Goal: Task Accomplishment & Management: Use online tool/utility

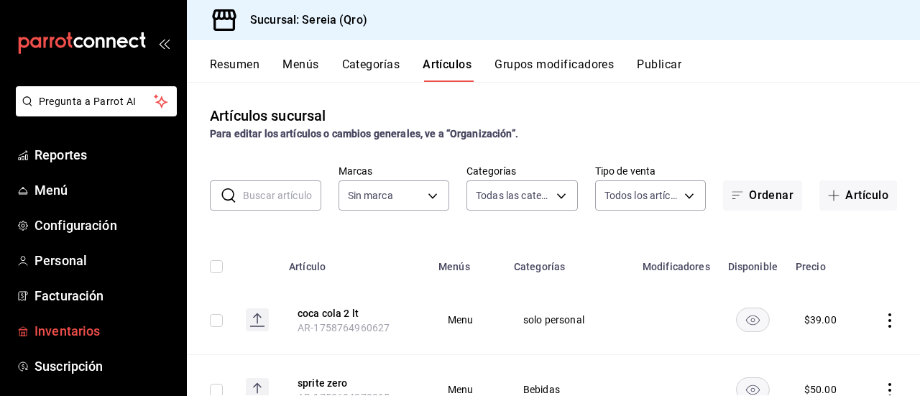
type input "2006e8ab-25de-46ac-9b12-e0f16751f5fe,60b8ec1b-19fc-44ab-b900-b31ad58b3909,f43c5…"
click at [65, 326] on span "Inventarios" at bounding box center [104, 330] width 140 height 19
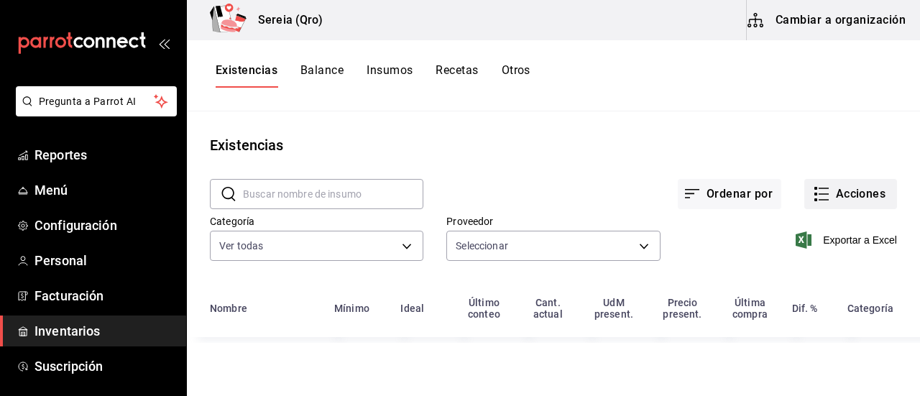
type input "e45a2ac8-9cd7-4e23-a3dc-8efd7a8c9d91,ea6ab0b2-4244-48c5-8e7b-c47dcabb842c,9bfcc…"
click at [819, 189] on icon "button" at bounding box center [821, 193] width 17 height 17
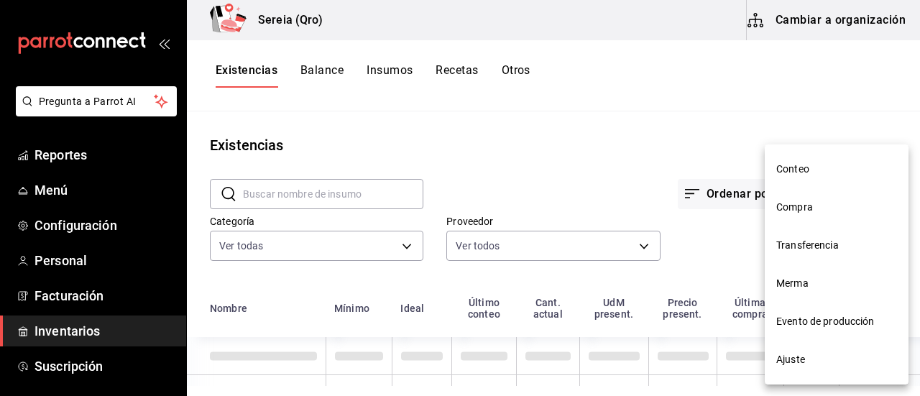
click at [802, 323] on span "Evento de producción" at bounding box center [836, 321] width 121 height 15
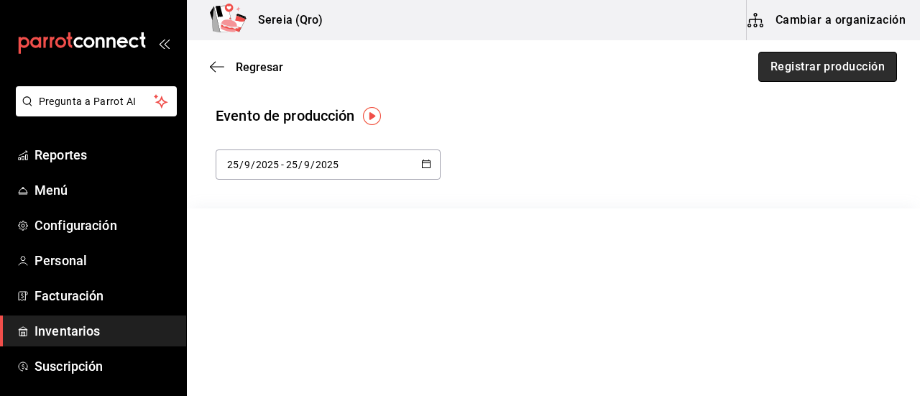
click at [829, 61] on button "Registrar producción" at bounding box center [827, 67] width 139 height 30
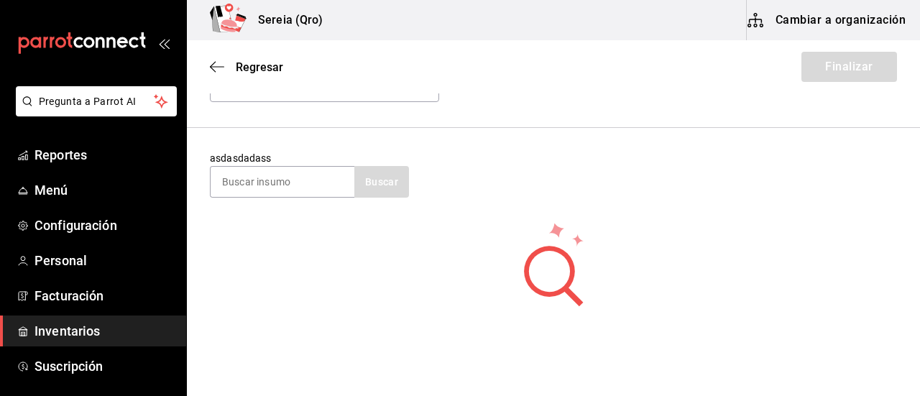
scroll to position [60, 0]
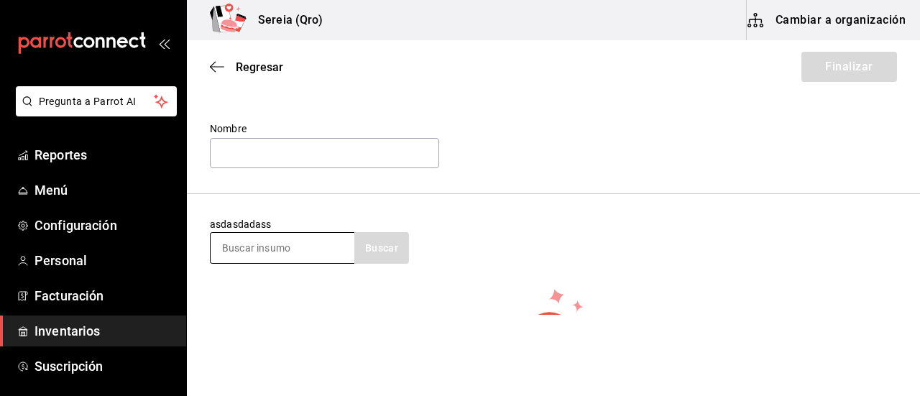
click at [249, 246] on input at bounding box center [283, 248] width 144 height 30
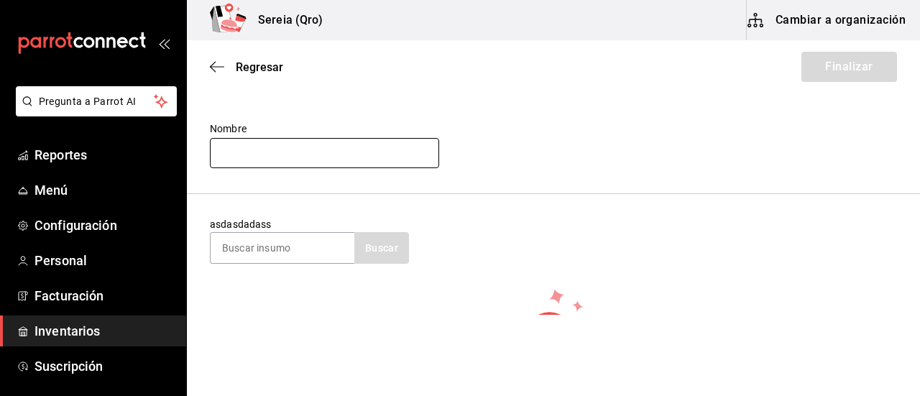
click at [362, 153] on input "text" at bounding box center [324, 153] width 229 height 30
click at [499, 258] on div "asdasdadass Buscar" at bounding box center [553, 240] width 687 height 47
click at [240, 155] on input "text" at bounding box center [324, 153] width 229 height 30
type input "KIT DE FREIDORA 1 PIEZA"
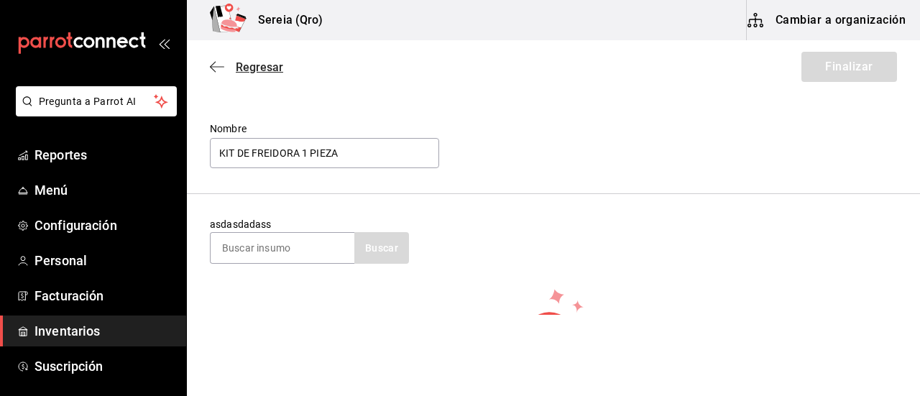
click at [216, 71] on icon "button" at bounding box center [217, 66] width 14 height 13
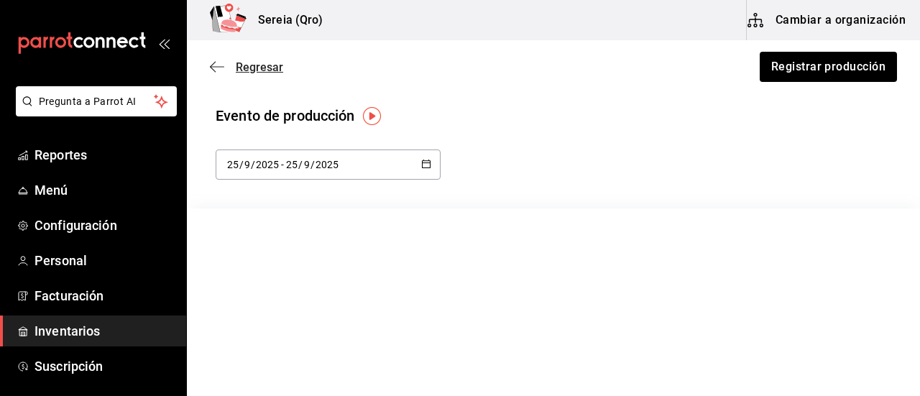
click at [218, 60] on icon "button" at bounding box center [217, 66] width 14 height 13
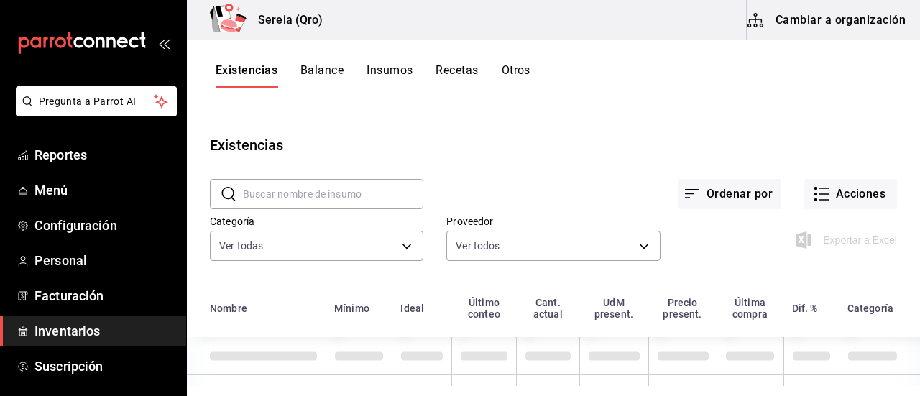
click at [808, 24] on button "Cambiar a organización" at bounding box center [828, 20] width 162 height 40
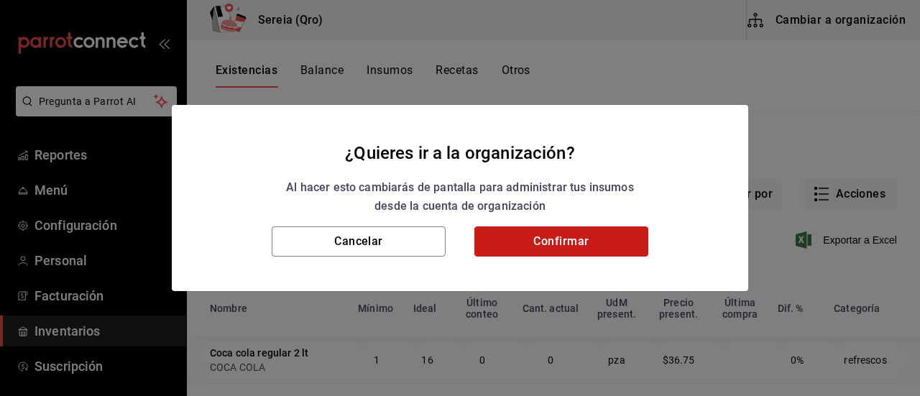
click at [496, 245] on button "Confirmar" at bounding box center [561, 241] width 174 height 30
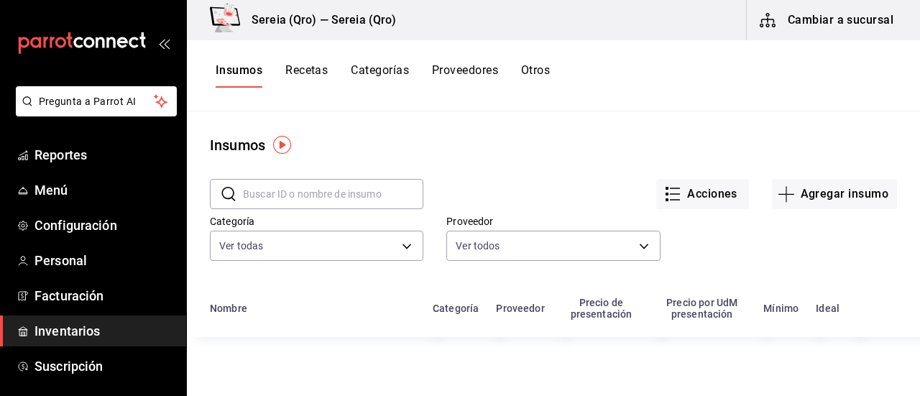
click at [268, 192] on input "text" at bounding box center [333, 194] width 180 height 29
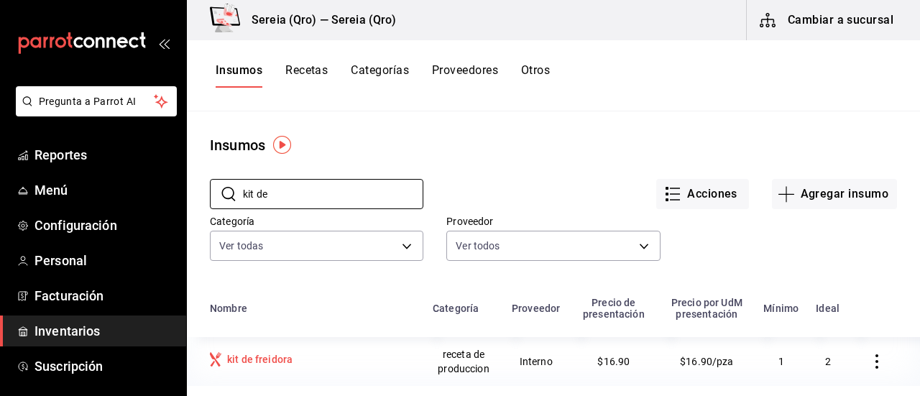
type input "kit de"
click at [269, 362] on div "kit de freidora" at bounding box center [259, 359] width 65 height 14
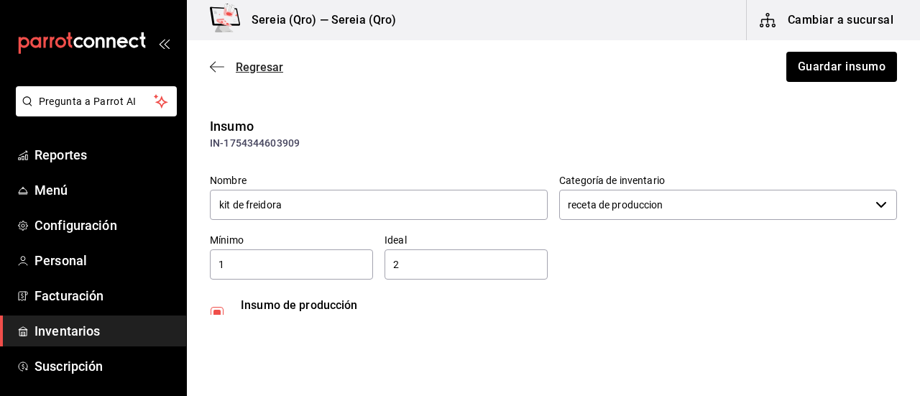
click at [216, 71] on icon "button" at bounding box center [217, 66] width 14 height 13
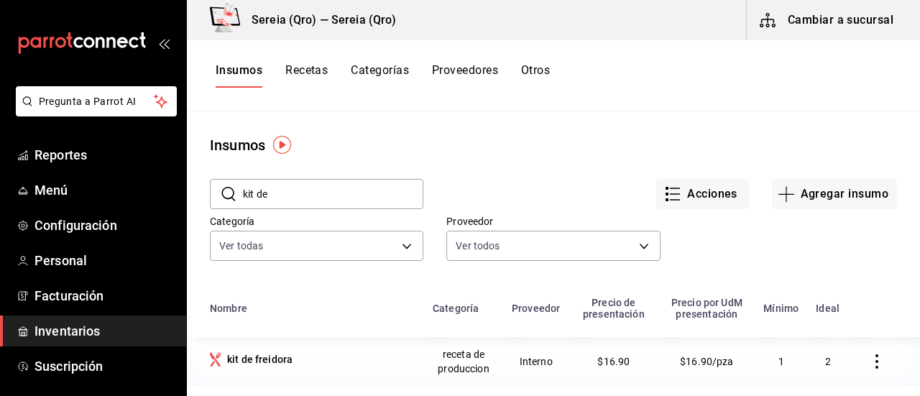
drag, startPoint x: 273, startPoint y: 189, endPoint x: 221, endPoint y: 195, distance: 52.8
click at [221, 195] on div "​ kit de ​" at bounding box center [316, 194] width 213 height 30
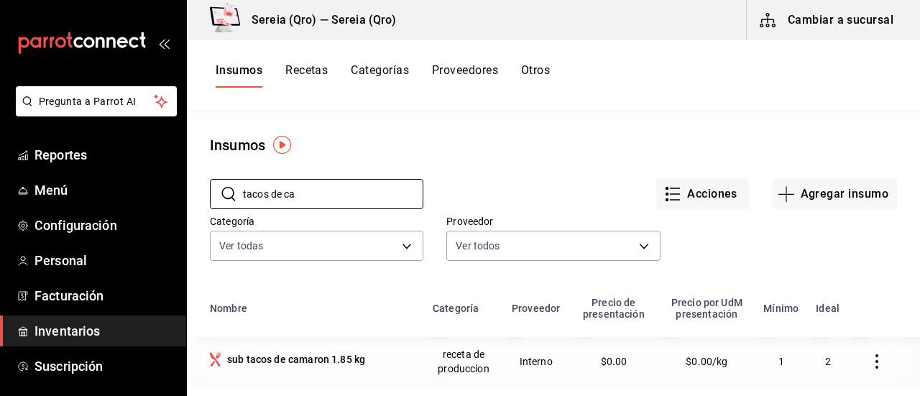
type input "tacos de ca"
click at [842, 20] on button "Cambiar a sucursal" at bounding box center [828, 20] width 162 height 40
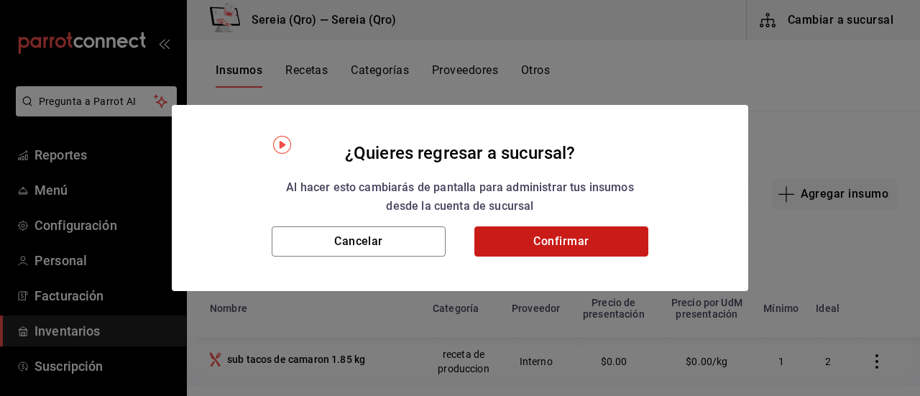
click at [555, 234] on button "Confirmar" at bounding box center [561, 241] width 174 height 30
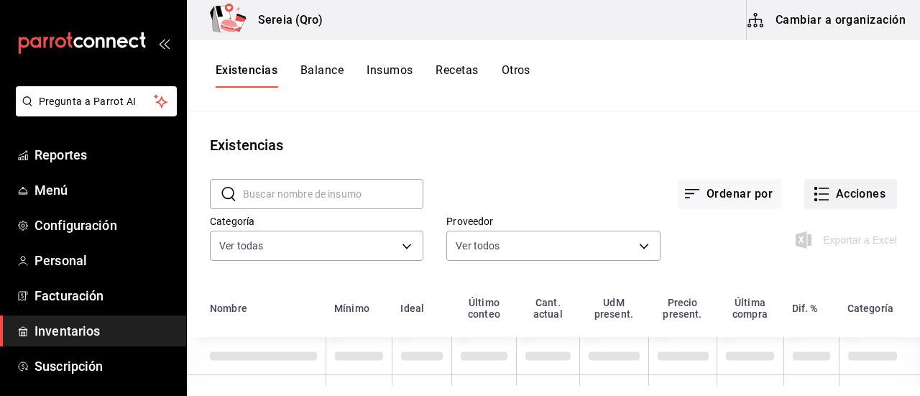
click at [840, 195] on button "Acciones" at bounding box center [850, 194] width 93 height 30
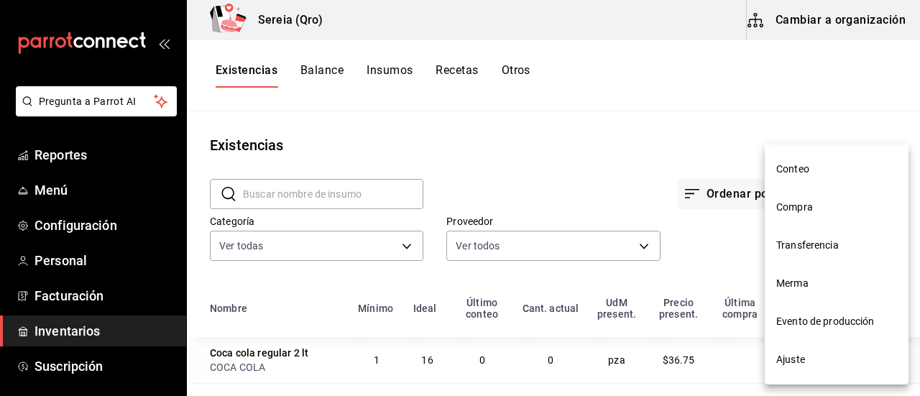
click at [808, 323] on span "Evento de producción" at bounding box center [836, 321] width 121 height 15
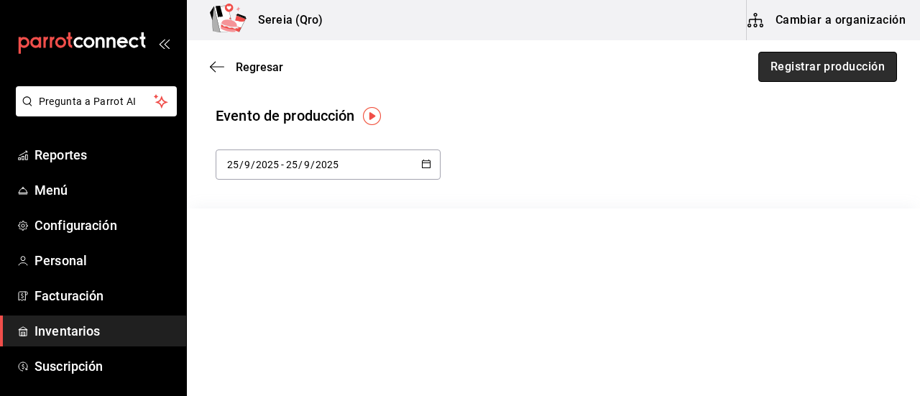
click at [833, 70] on button "Registrar producción" at bounding box center [827, 67] width 139 height 30
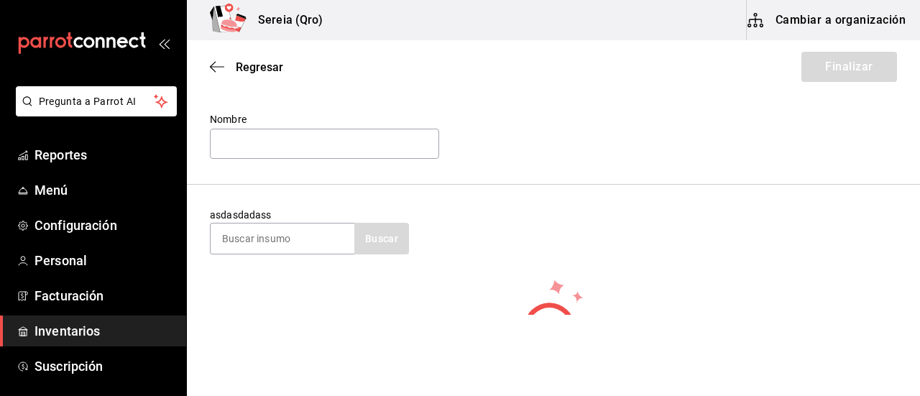
scroll to position [72, 0]
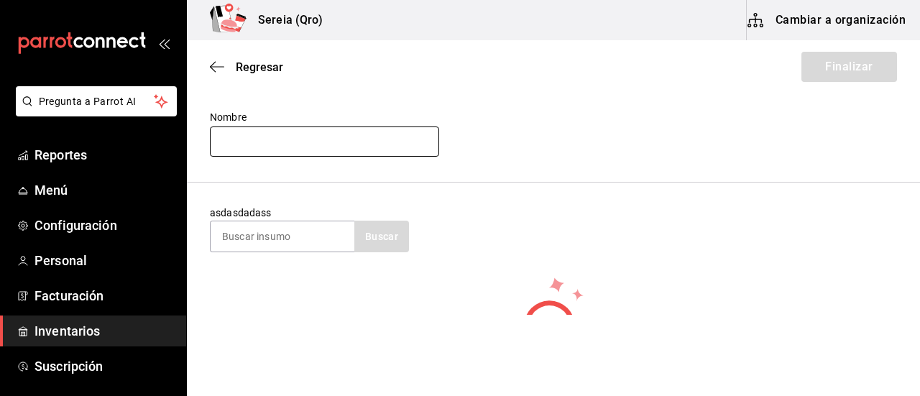
click at [273, 136] on input "text" at bounding box center [324, 141] width 229 height 30
type input "KIT DE FREIDORA"
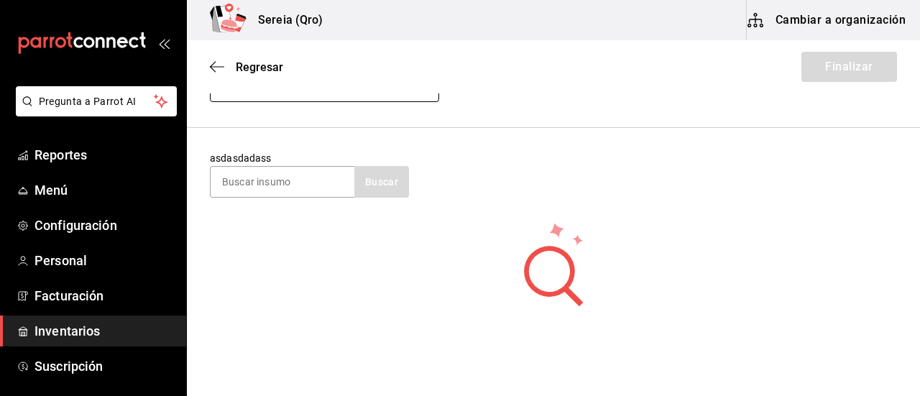
scroll to position [144, 0]
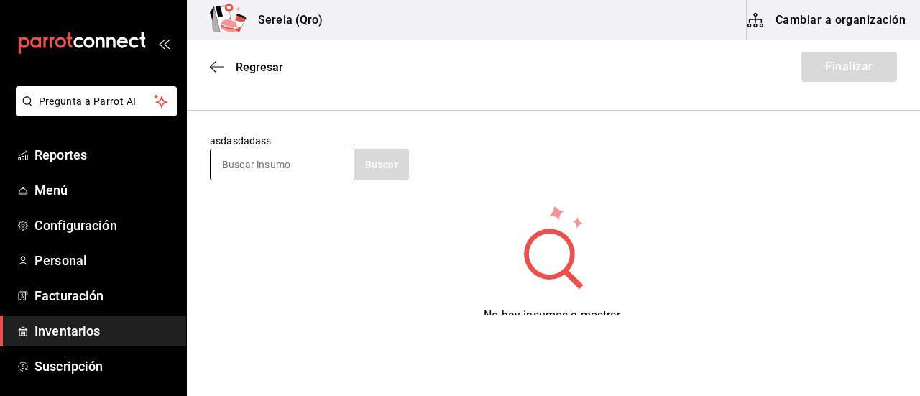
click at [263, 166] on input at bounding box center [283, 164] width 144 height 30
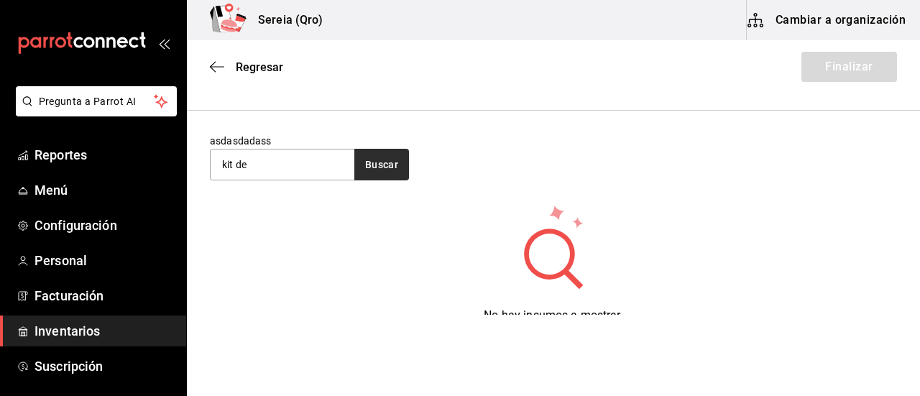
type input "kit de"
click at [377, 167] on button "Buscar" at bounding box center [381, 165] width 55 height 32
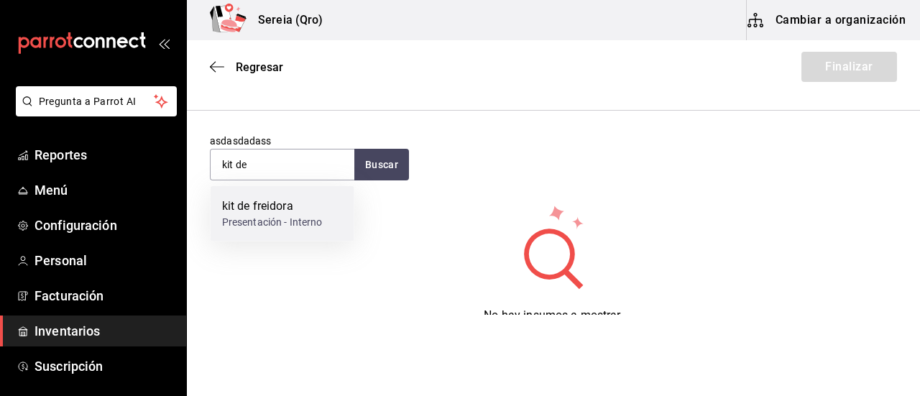
click at [280, 206] on div "kit de freidora" at bounding box center [272, 206] width 101 height 17
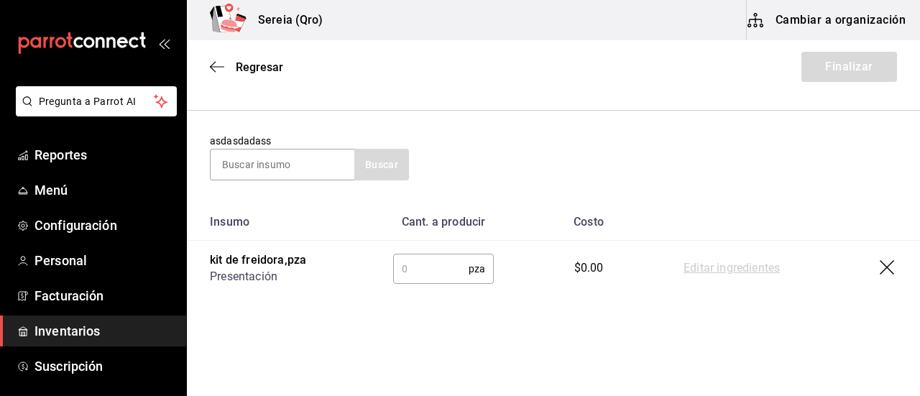
click at [418, 264] on input "text" at bounding box center [430, 268] width 75 height 29
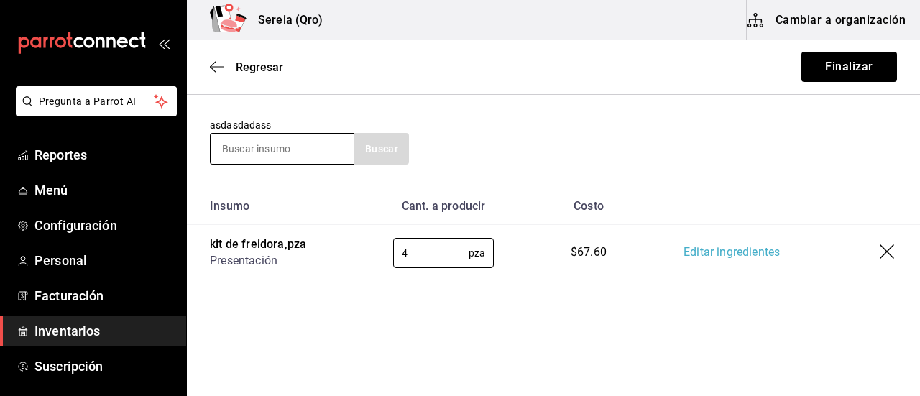
scroll to position [88, 0]
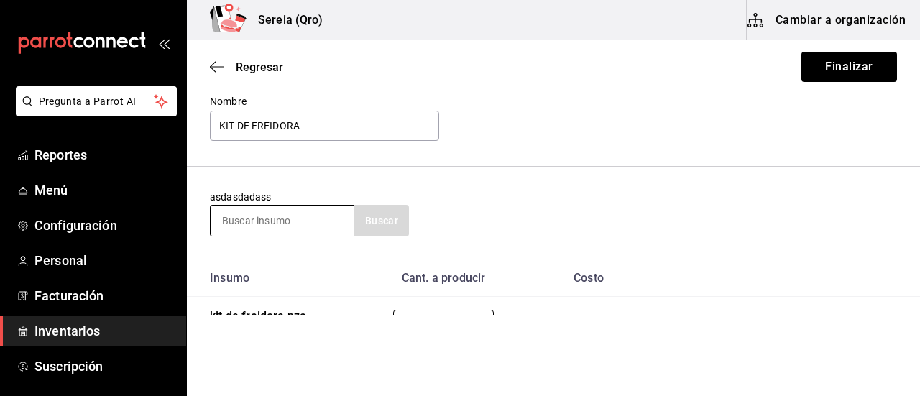
type input "4"
click at [262, 229] on input at bounding box center [283, 221] width 144 height 30
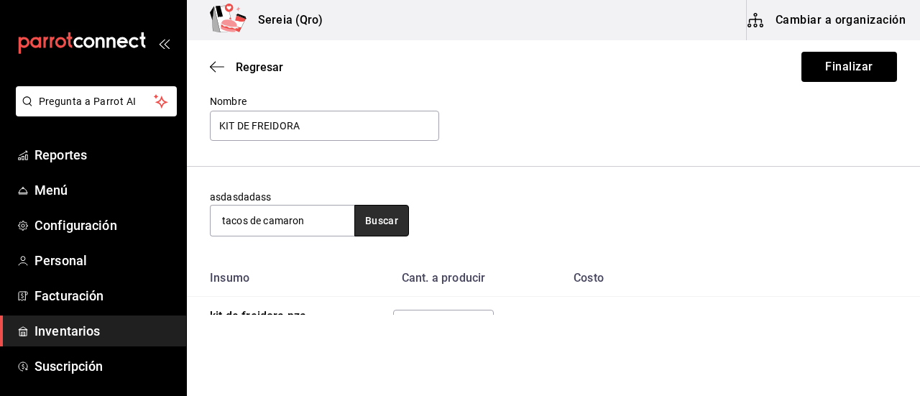
click at [395, 227] on button "Buscar" at bounding box center [381, 221] width 55 height 32
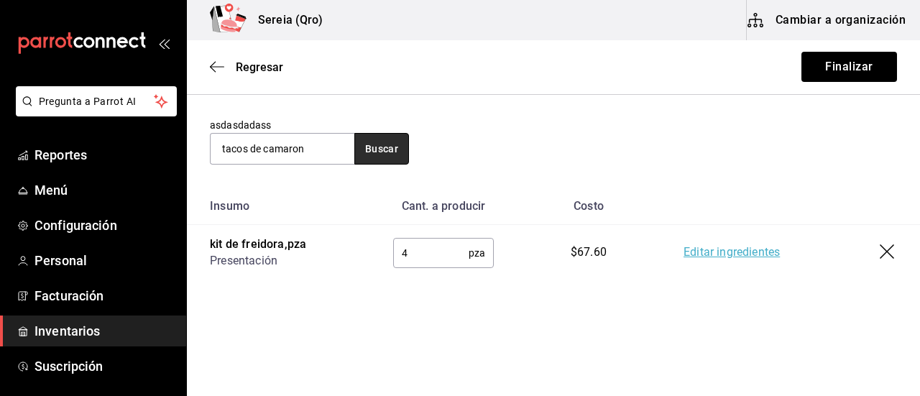
click at [381, 157] on button "Buscar" at bounding box center [381, 149] width 55 height 32
click at [379, 147] on button "Buscar" at bounding box center [381, 149] width 55 height 32
click at [223, 147] on input "tacos de camaron" at bounding box center [283, 149] width 144 height 30
type input "sub tacos de camaron"
click at [374, 147] on button "Buscar" at bounding box center [381, 149] width 55 height 32
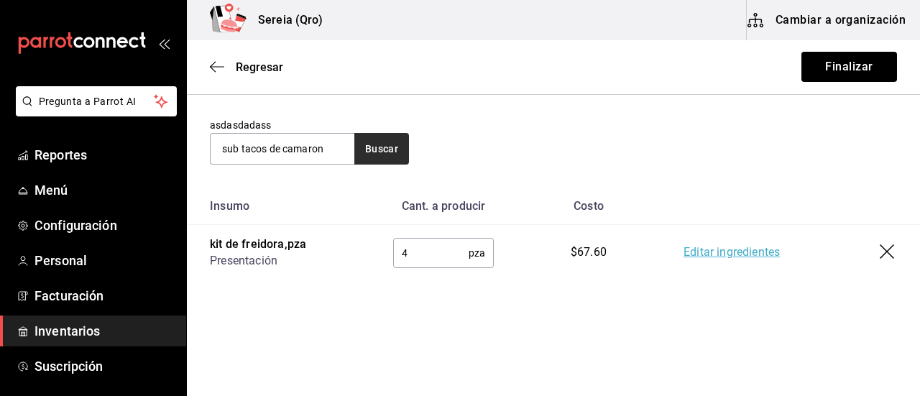
scroll to position [88, 0]
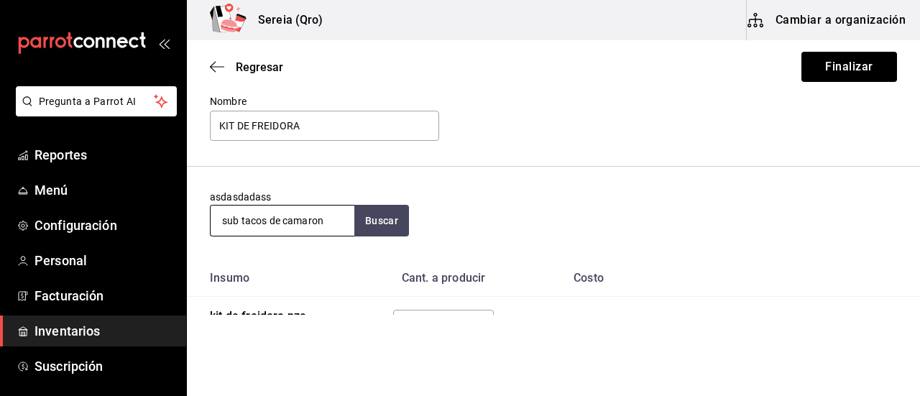
drag, startPoint x: 331, startPoint y: 206, endPoint x: 322, endPoint y: 221, distance: 17.4
click at [322, 221] on input "sub tacos de camaron" at bounding box center [283, 221] width 144 height 30
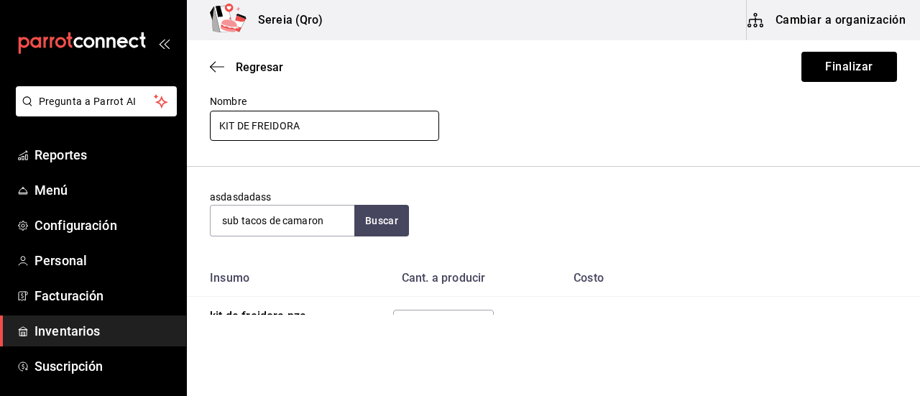
drag, startPoint x: 331, startPoint y: 126, endPoint x: 217, endPoint y: 114, distance: 114.2
click at [217, 114] on input "KIT DE FREIDORA" at bounding box center [324, 126] width 229 height 30
type input "tacos de camaron"
click at [555, 243] on section "asdasdadass sub tacos de camaron Buscar" at bounding box center [553, 213] width 733 height 93
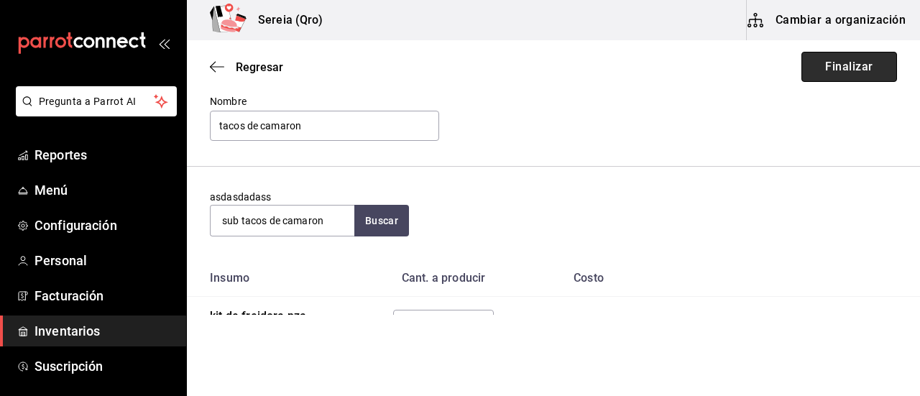
click at [822, 72] on button "Finalizar" at bounding box center [849, 67] width 96 height 30
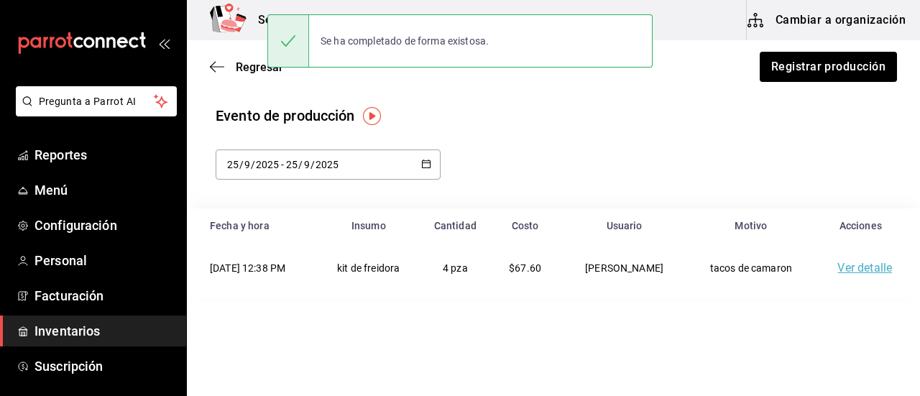
click at [788, 26] on button "Cambiar a organización" at bounding box center [828, 20] width 162 height 40
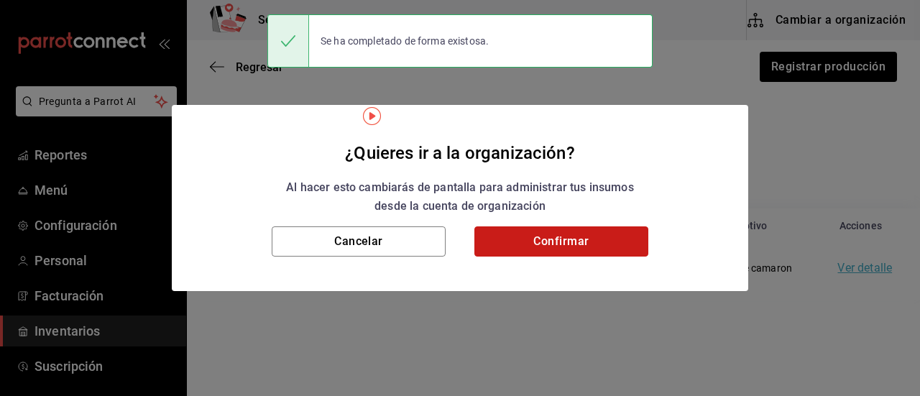
click at [525, 235] on button "Confirmar" at bounding box center [561, 241] width 174 height 30
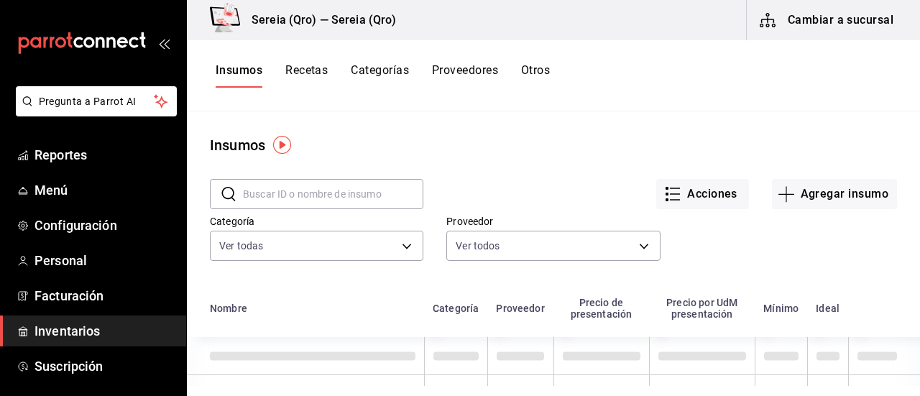
click at [337, 192] on input "text" at bounding box center [333, 194] width 180 height 29
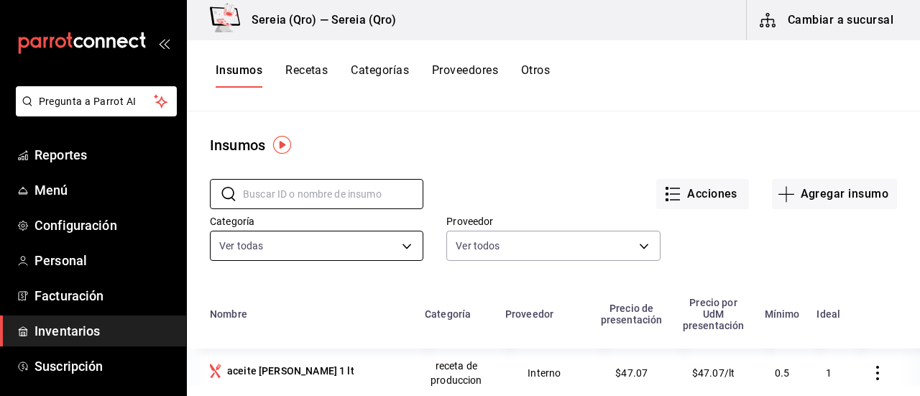
click at [301, 239] on body "Pregunta a Parrot AI Reportes Menú Configuración Personal Facturación Inventari…" at bounding box center [460, 193] width 920 height 386
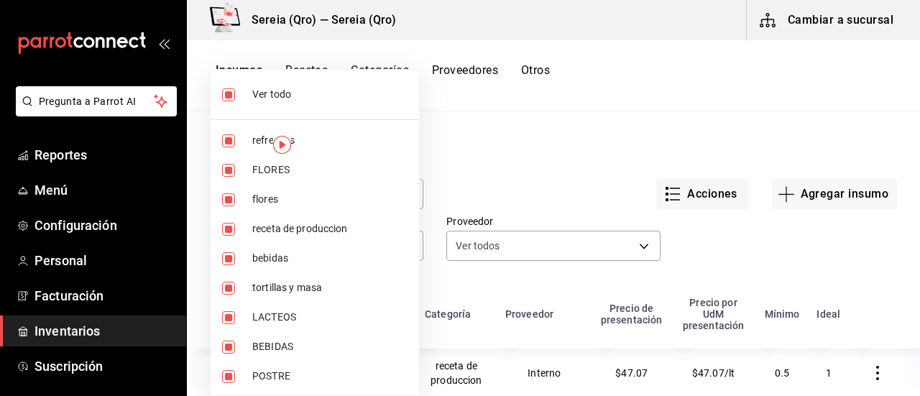
drag, startPoint x: 269, startPoint y: 121, endPoint x: 277, endPoint y: 117, distance: 9.6
click at [224, 95] on input "checkbox" at bounding box center [228, 94] width 13 height 13
checkbox input "false"
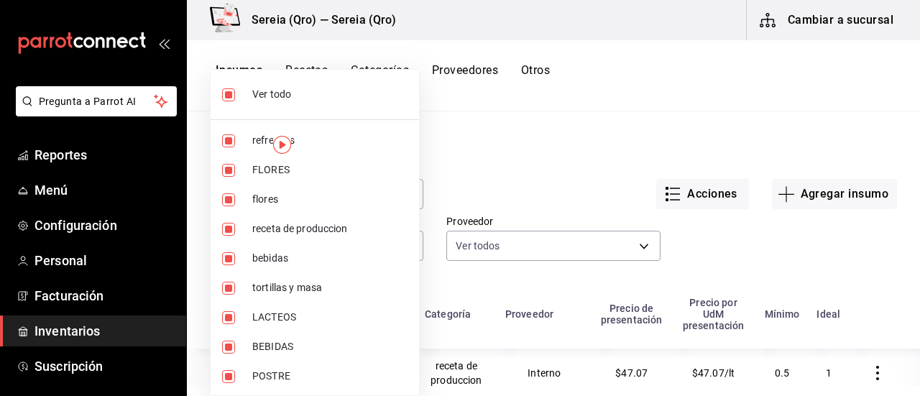
checkbox input "false"
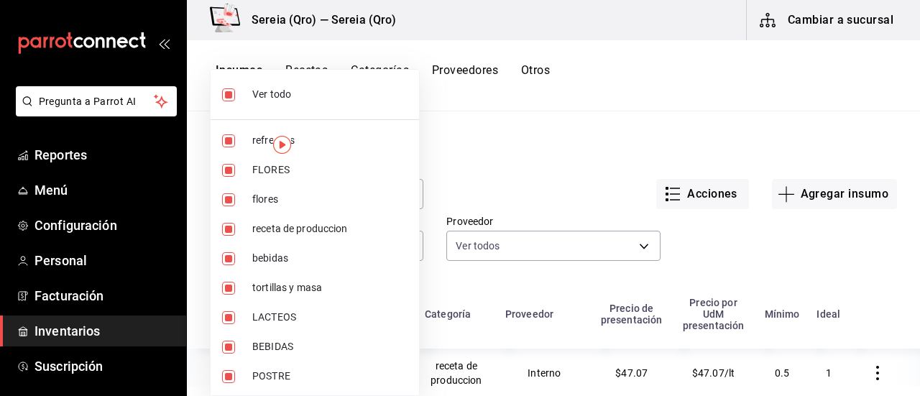
checkbox input "false"
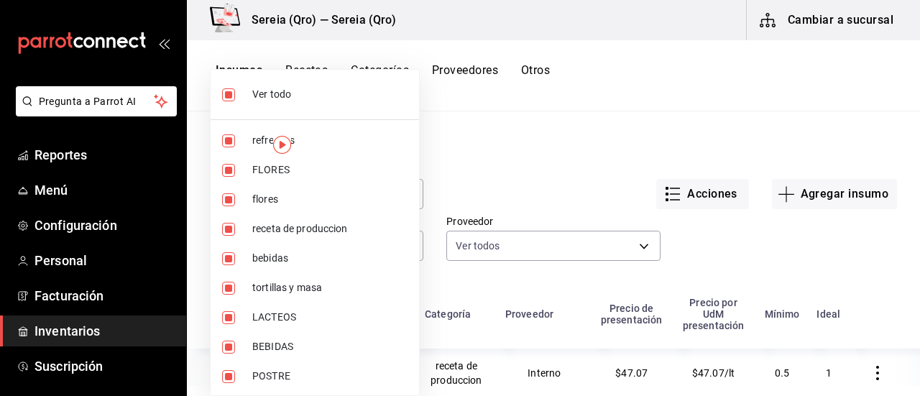
checkbox input "false"
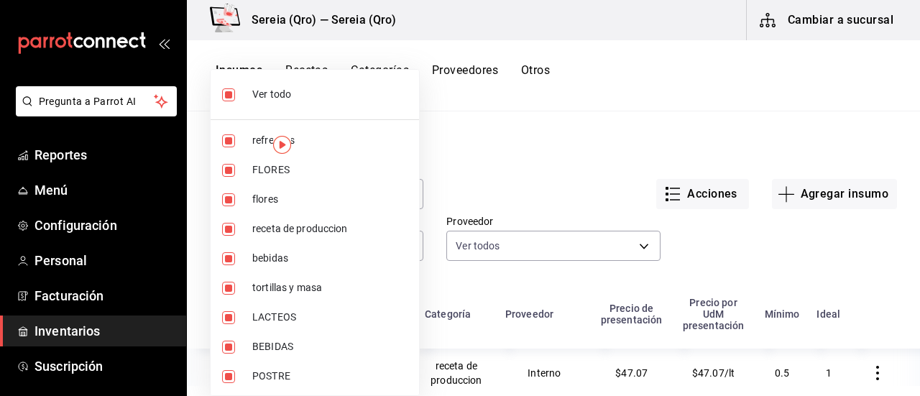
checkbox input "false"
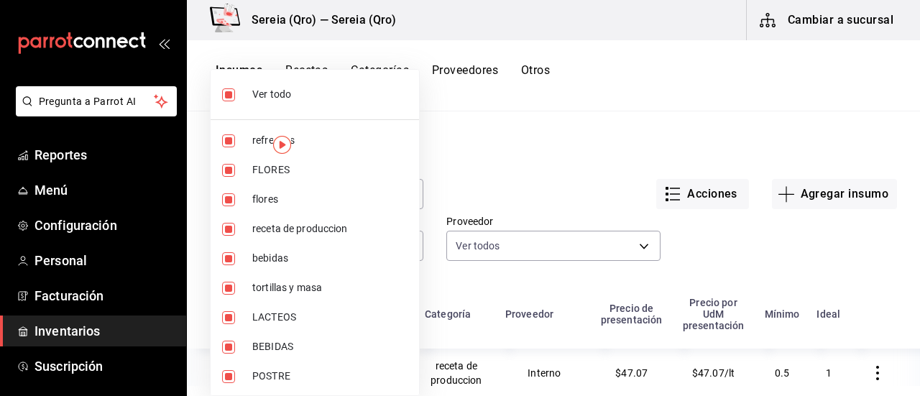
checkbox input "false"
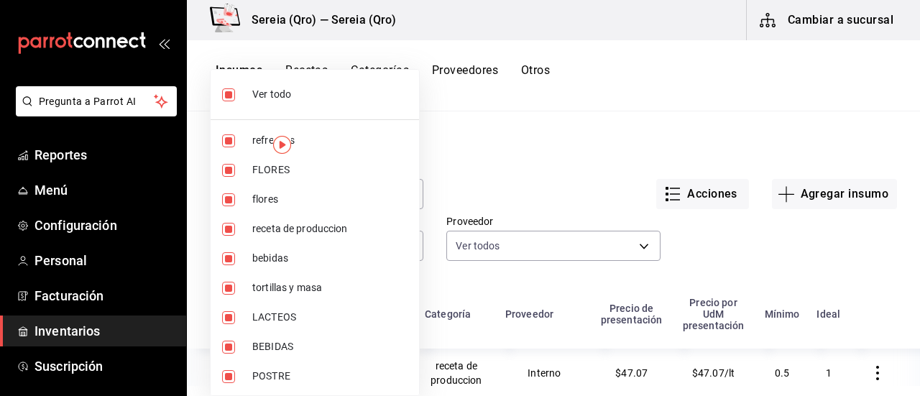
checkbox input "false"
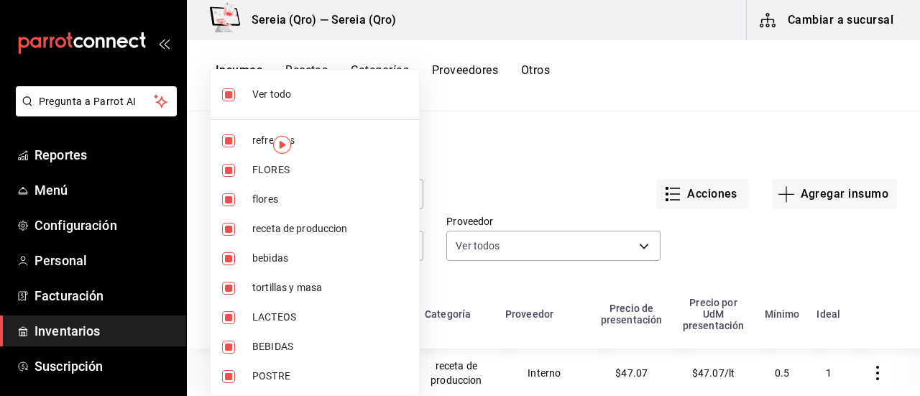
checkbox input "false"
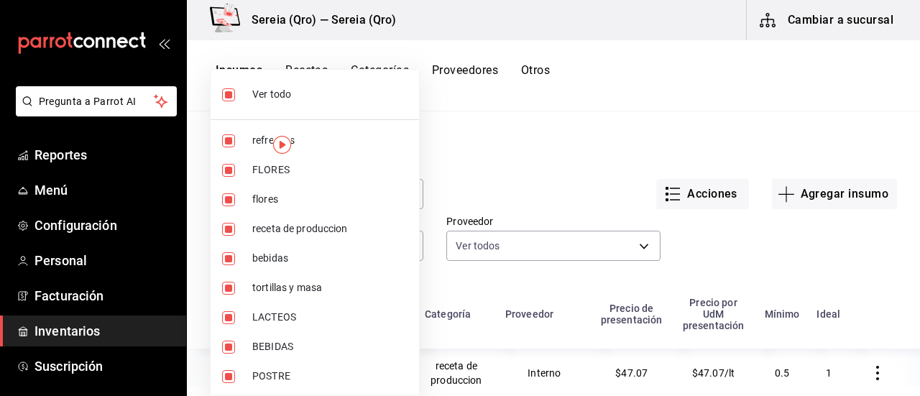
checkbox input "false"
click at [228, 228] on input "checkbox" at bounding box center [228, 229] width 13 height 13
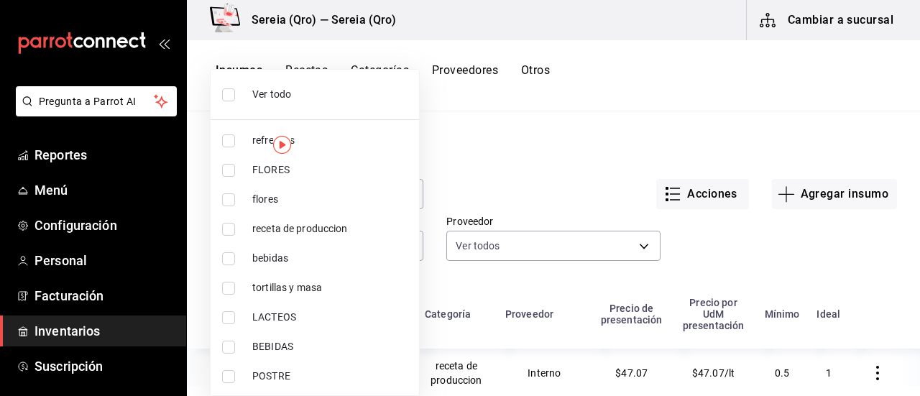
checkbox input "true"
type input "4a2efb85-10ef-4899-8540-2d1bf469ae46"
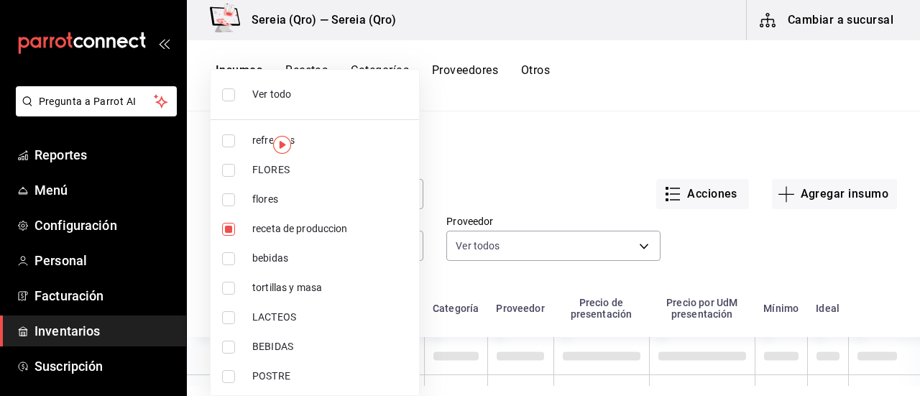
click at [481, 175] on div at bounding box center [460, 198] width 920 height 396
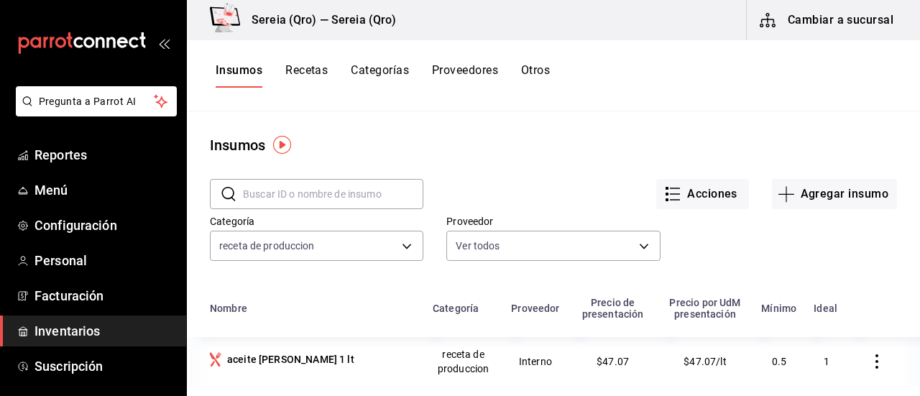
click at [248, 195] on input "text" at bounding box center [333, 194] width 180 height 29
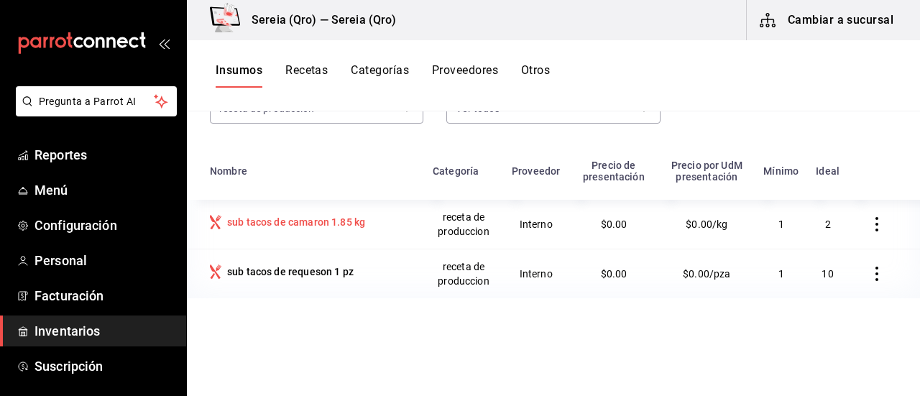
scroll to position [144, 0]
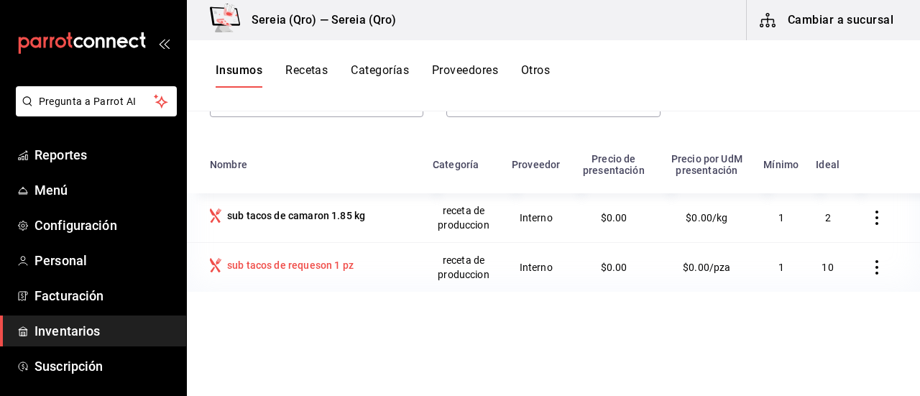
type input "tacos de"
drag, startPoint x: 287, startPoint y: 289, endPoint x: 321, endPoint y: 291, distance: 34.6
click at [287, 289] on td "sub tacos de requeson 1 pz" at bounding box center [305, 267] width 237 height 50
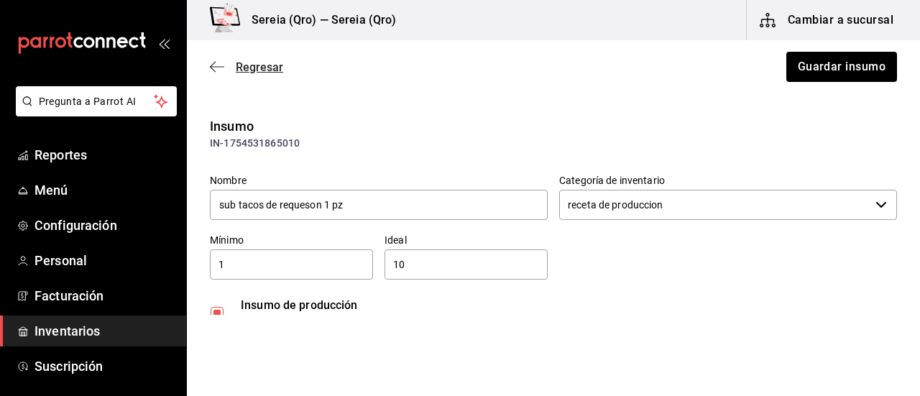
click at [213, 72] on icon "button" at bounding box center [217, 66] width 14 height 13
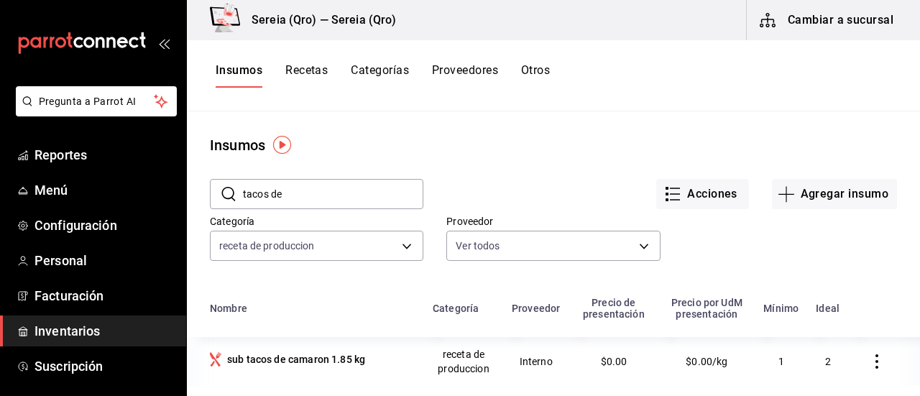
click at [316, 67] on button "Recetas" at bounding box center [306, 75] width 42 height 24
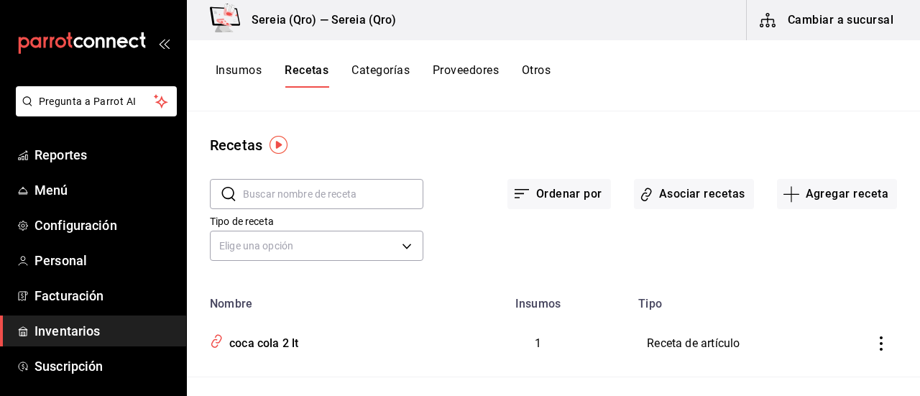
click at [277, 198] on input "text" at bounding box center [333, 194] width 180 height 29
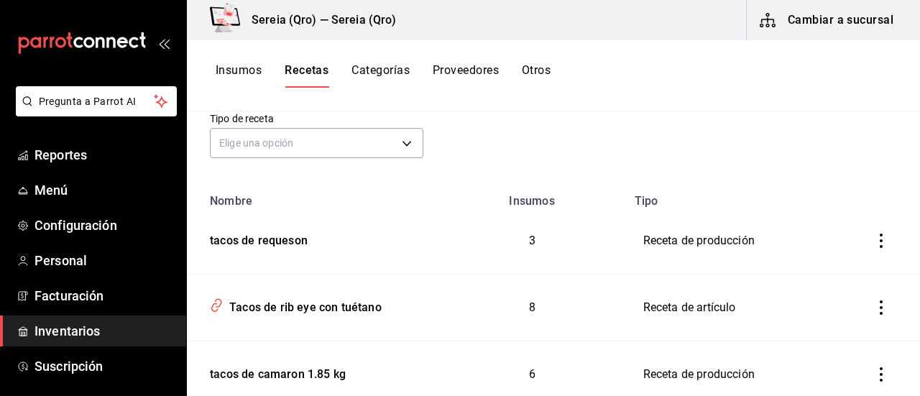
scroll to position [144, 0]
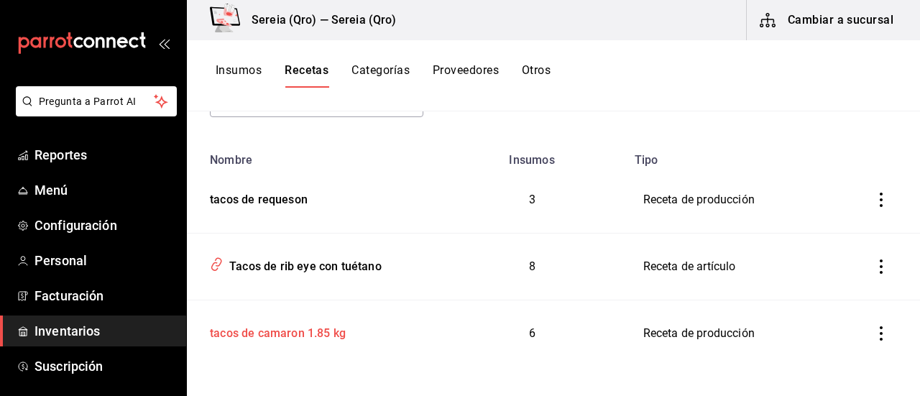
type input "tacos de"
click at [295, 338] on div "tacos de camaron 1.85 kg" at bounding box center [275, 331] width 142 height 22
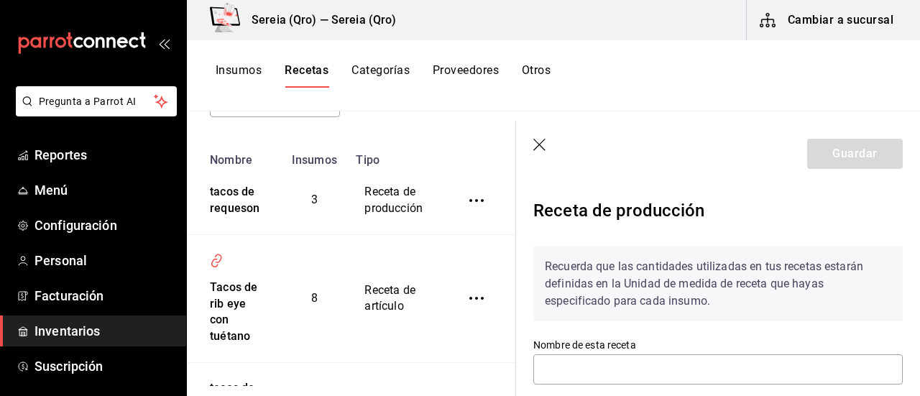
type input "tacos de camaron 1.85 kg"
type input "1.85"
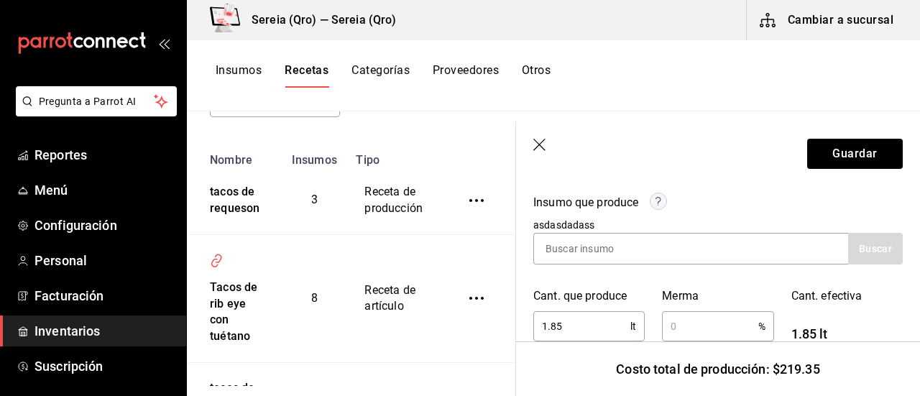
scroll to position [144, 0]
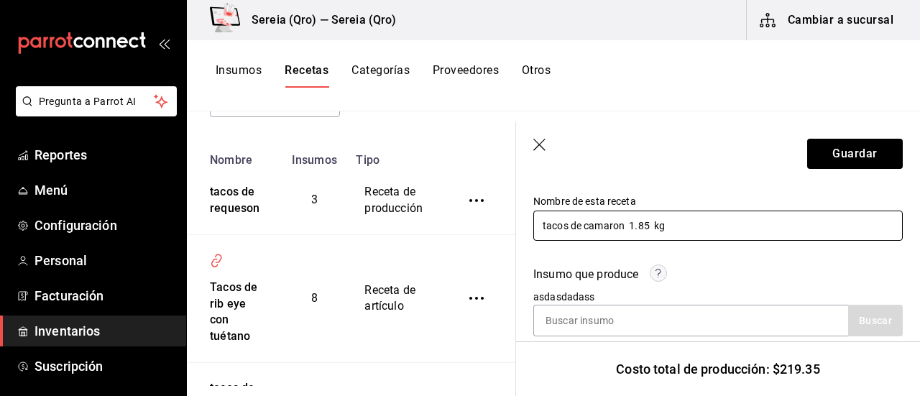
drag, startPoint x: 647, startPoint y: 223, endPoint x: 630, endPoint y: 226, distance: 18.2
click at [630, 226] on input "tacos de camaron 1.85 kg" at bounding box center [717, 226] width 369 height 30
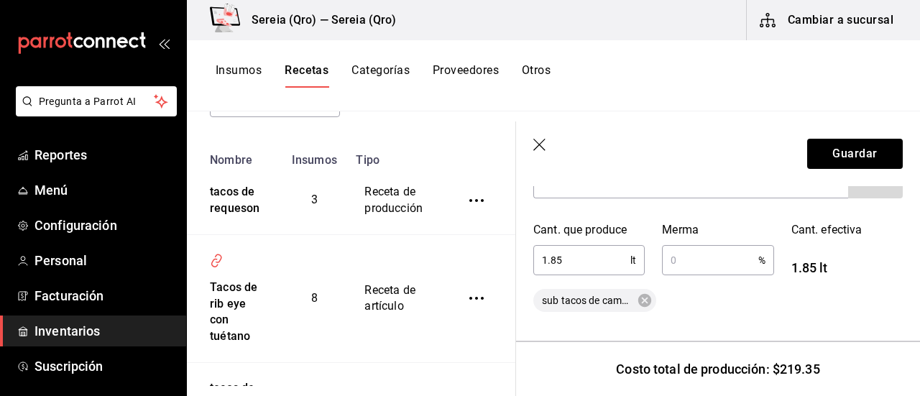
scroll to position [287, 0]
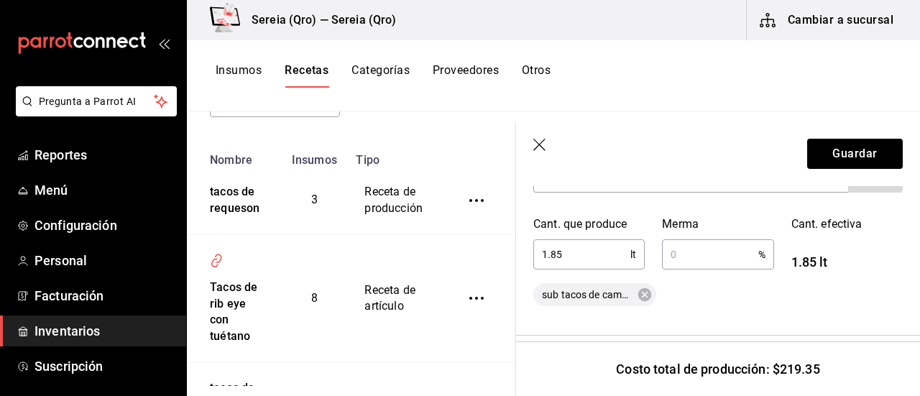
type input "tacos de camaron 2.35 kg"
drag, startPoint x: 573, startPoint y: 255, endPoint x: 542, endPoint y: 254, distance: 31.6
click at [542, 254] on input "1.85" at bounding box center [581, 254] width 97 height 29
type input "2.35"
click at [637, 258] on div "2.35 lt ​" at bounding box center [588, 254] width 111 height 30
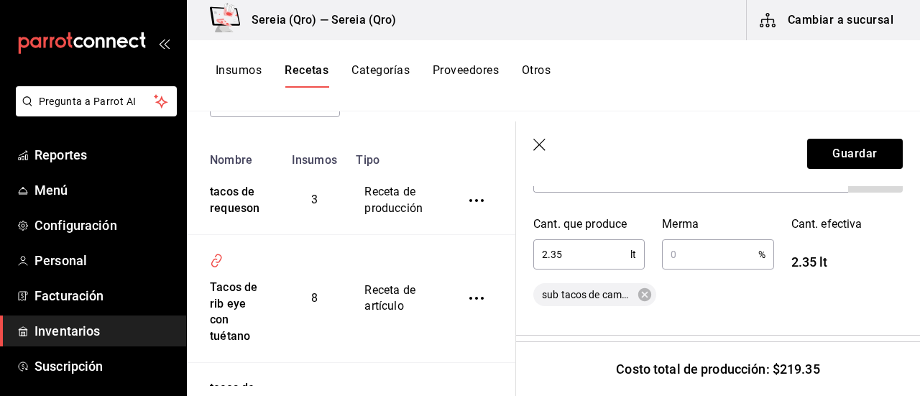
click at [635, 254] on div "2.35 lt ​" at bounding box center [588, 254] width 111 height 30
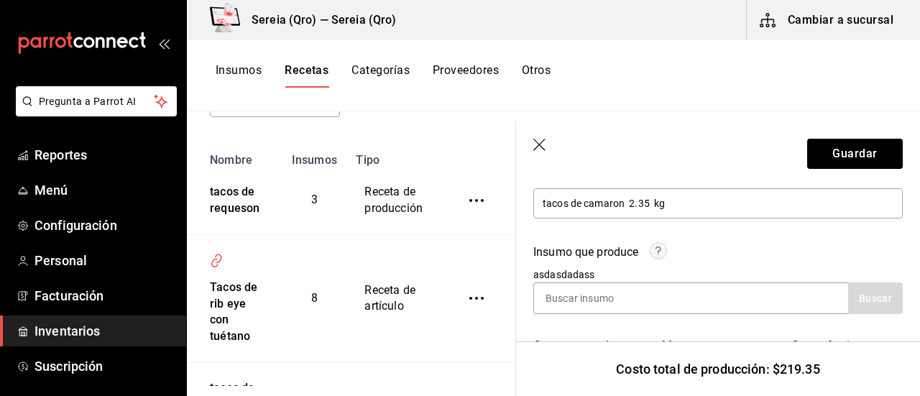
scroll to position [144, 0]
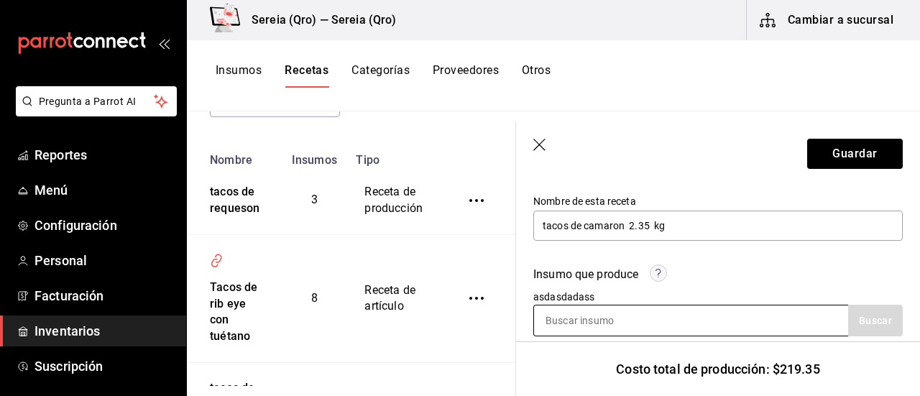
click at [589, 318] on input at bounding box center [606, 320] width 144 height 30
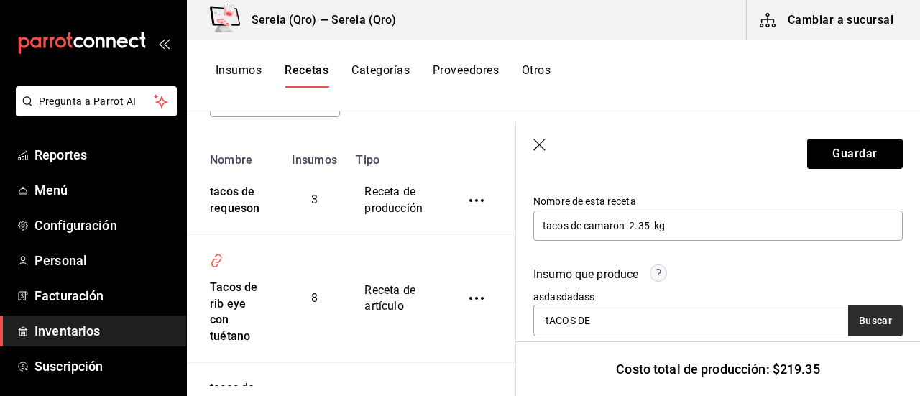
type input "tACOS DE"
click at [854, 315] on button "Buscar" at bounding box center [875, 321] width 55 height 32
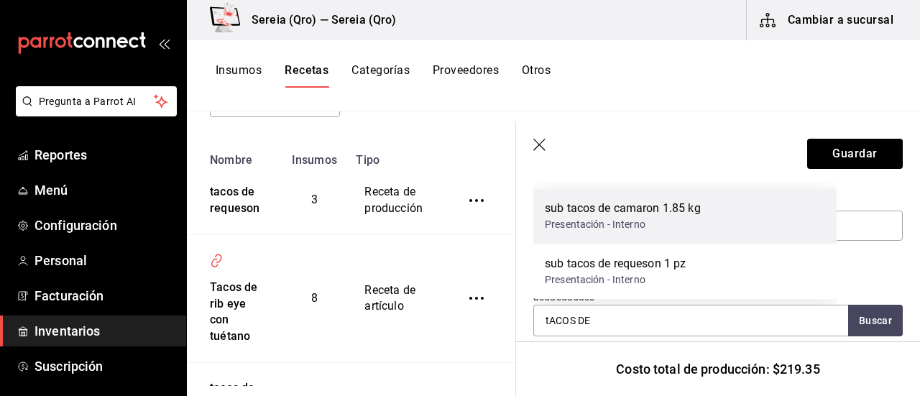
click at [634, 214] on div "sub tacos de camaron 1.85 kg" at bounding box center [623, 208] width 156 height 17
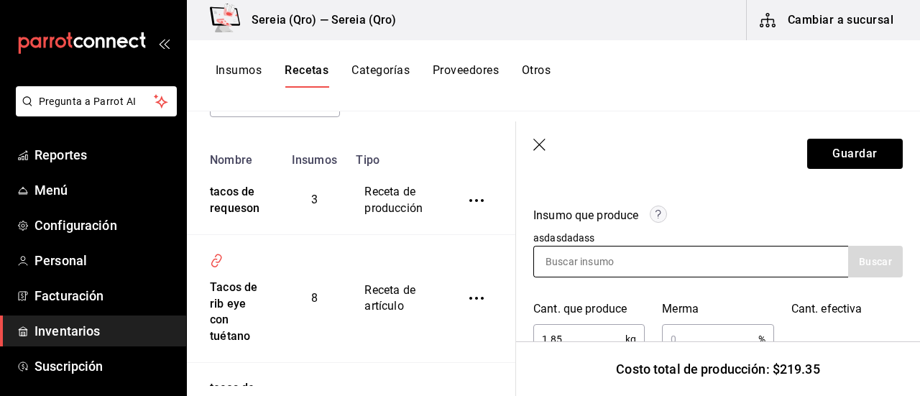
scroll to position [216, 0]
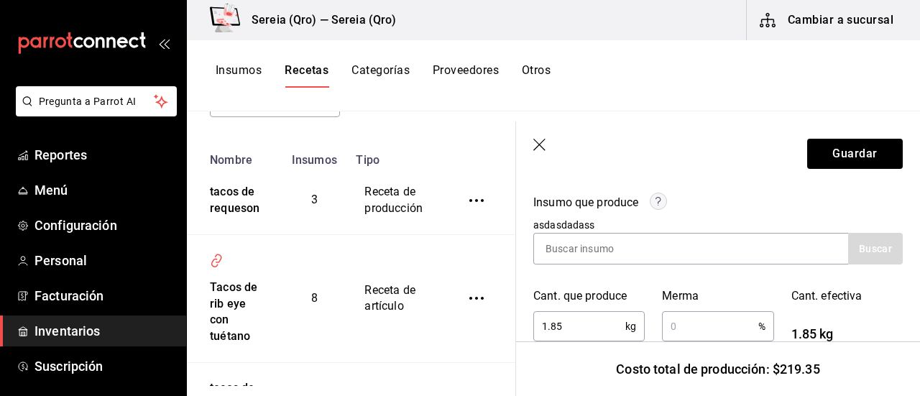
drag, startPoint x: 572, startPoint y: 327, endPoint x: 539, endPoint y: 327, distance: 33.1
click at [539, 327] on input "1.85" at bounding box center [579, 326] width 92 height 29
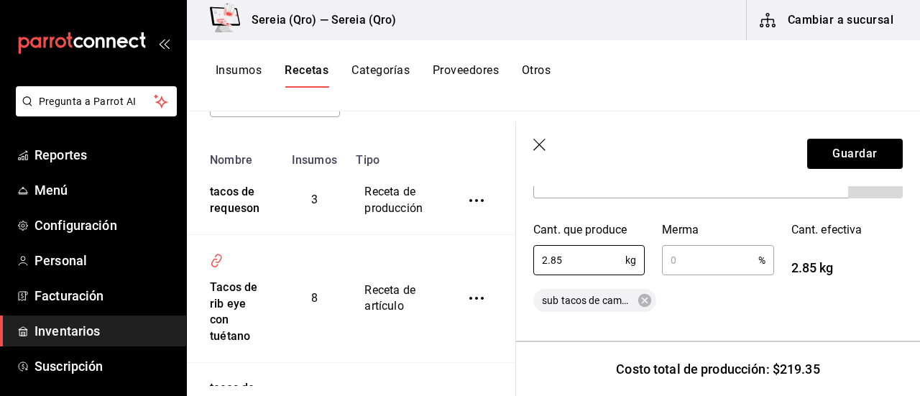
scroll to position [287, 0]
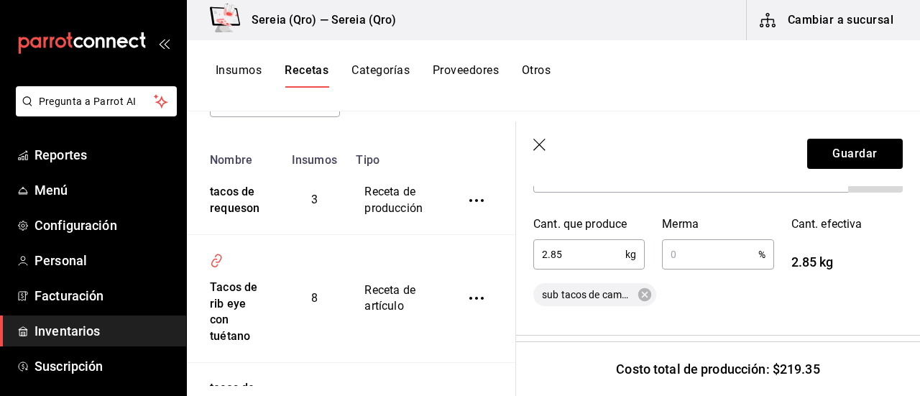
click at [557, 252] on input "2.85" at bounding box center [579, 254] width 92 height 29
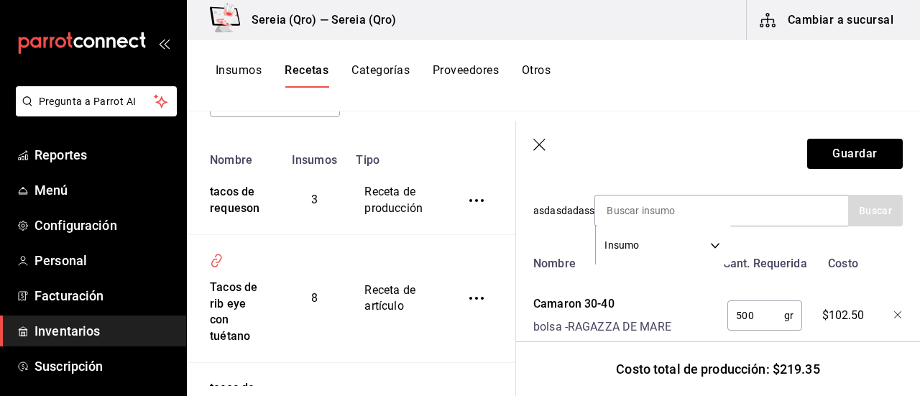
scroll to position [503, 0]
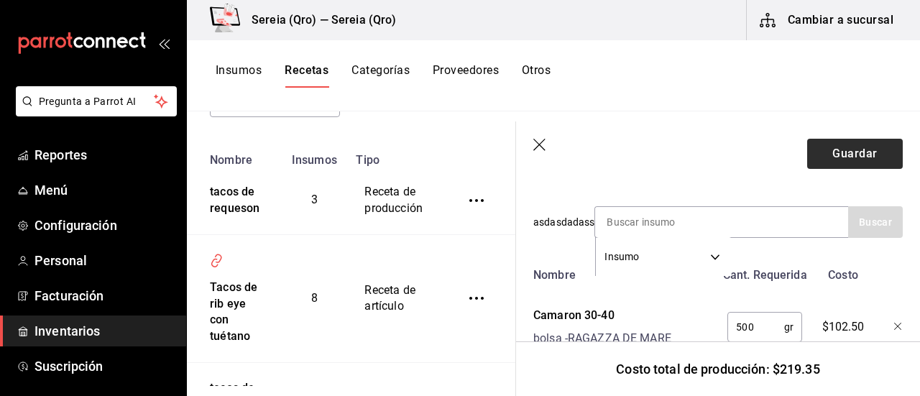
type input "2.35"
click at [836, 155] on button "Guardar" at bounding box center [855, 154] width 96 height 30
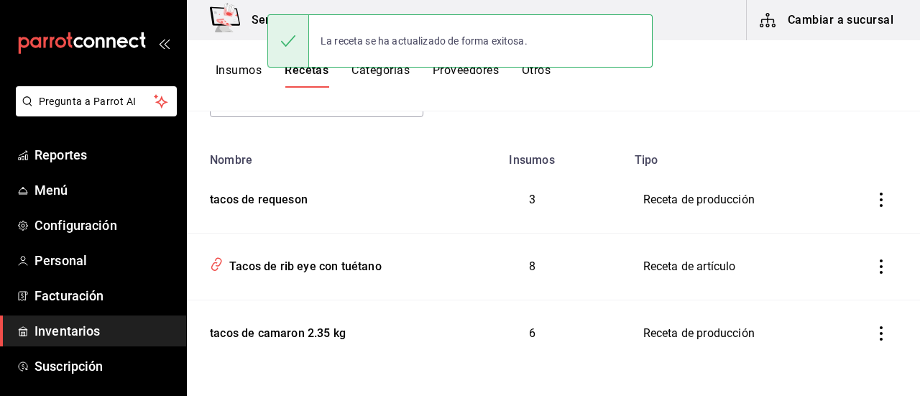
click at [250, 84] on button "Insumos" at bounding box center [239, 75] width 46 height 24
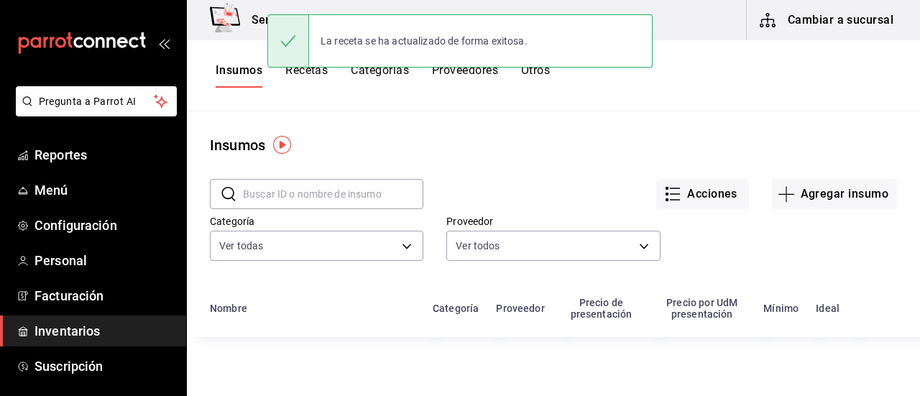
click at [259, 192] on input "text" at bounding box center [333, 194] width 180 height 29
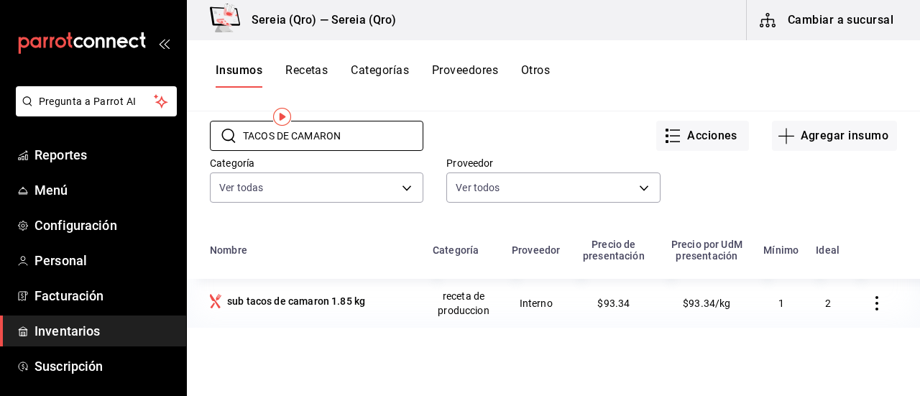
scroll to position [72, 0]
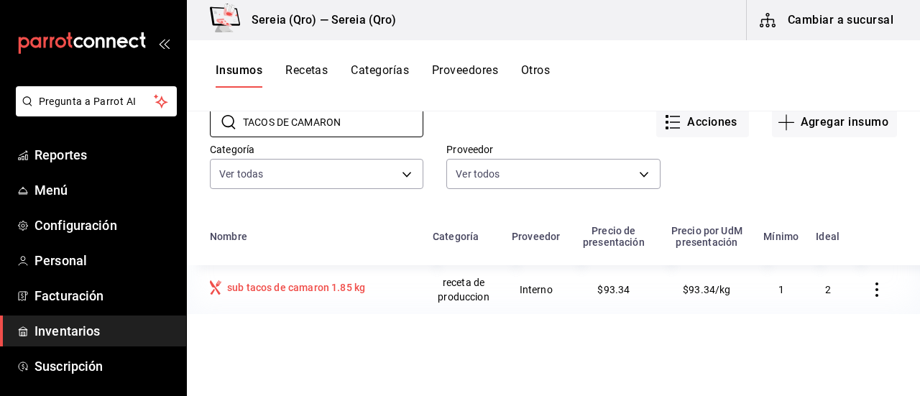
type input "TACOS DE CAMARON"
click at [299, 287] on div "sub tacos de camaron 1.85 kg" at bounding box center [296, 287] width 138 height 14
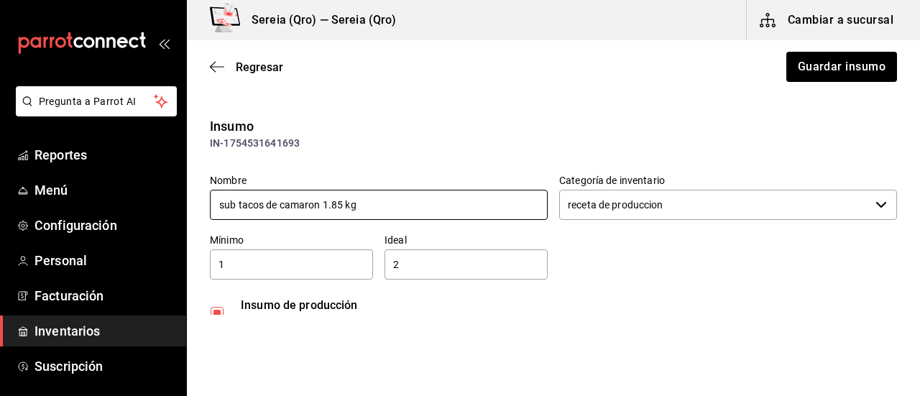
drag, startPoint x: 346, startPoint y: 205, endPoint x: 323, endPoint y: 204, distance: 23.0
click at [323, 204] on input "sub tacos de camaron 1.85 kg" at bounding box center [379, 205] width 338 height 30
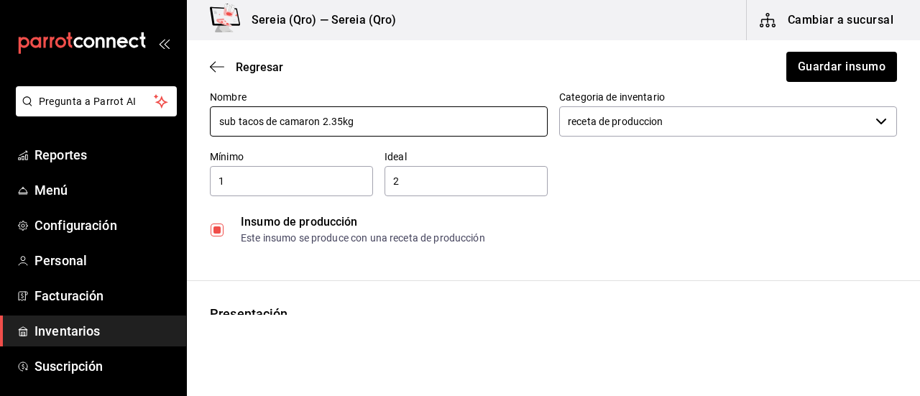
scroll to position [144, 0]
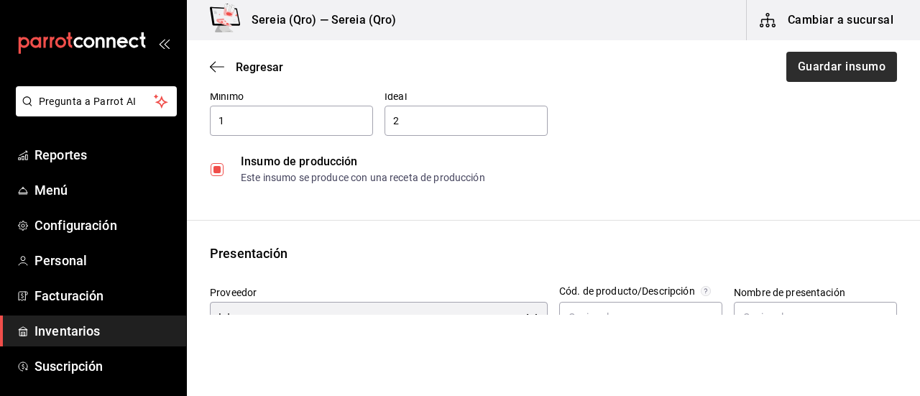
type input "sub tacos de camaron 2.35kg"
click at [854, 68] on button "Guardar insumo" at bounding box center [841, 67] width 112 height 30
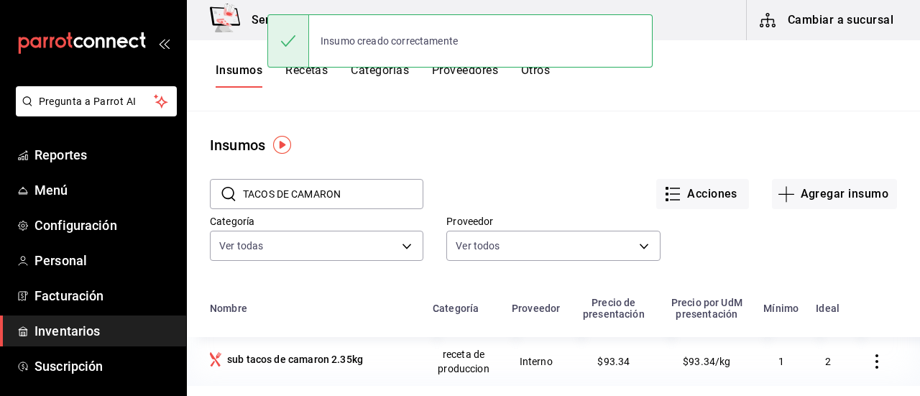
click at [820, 17] on button "Cambiar a sucursal" at bounding box center [828, 20] width 162 height 40
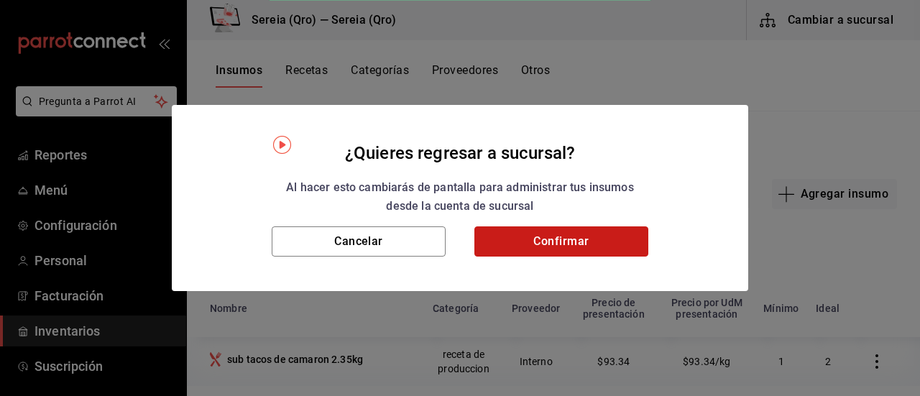
click at [530, 246] on button "Confirmar" at bounding box center [561, 241] width 174 height 30
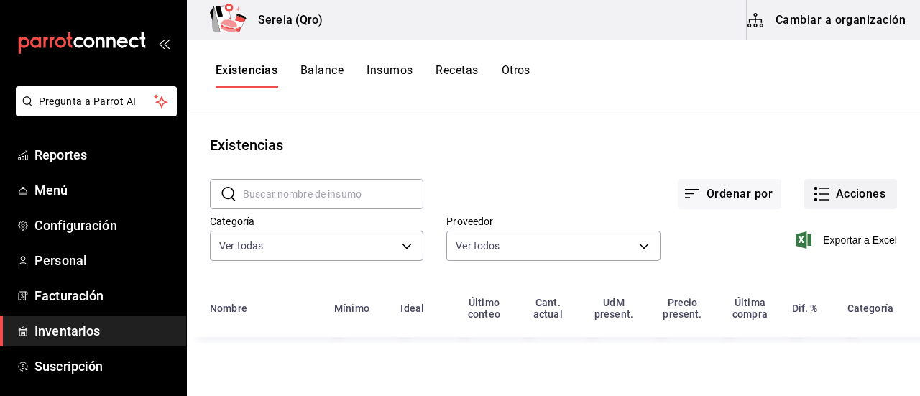
click at [844, 198] on button "Acciones" at bounding box center [850, 194] width 93 height 30
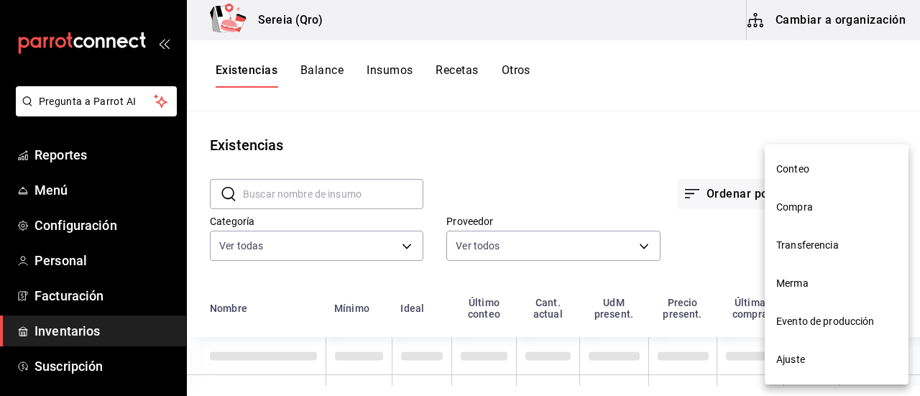
click at [802, 212] on span "Compra" at bounding box center [836, 207] width 121 height 15
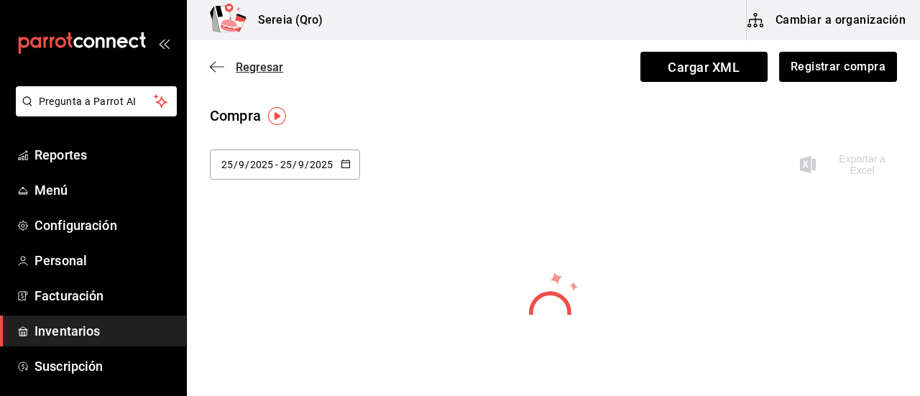
click at [223, 68] on icon "button" at bounding box center [217, 66] width 14 height 13
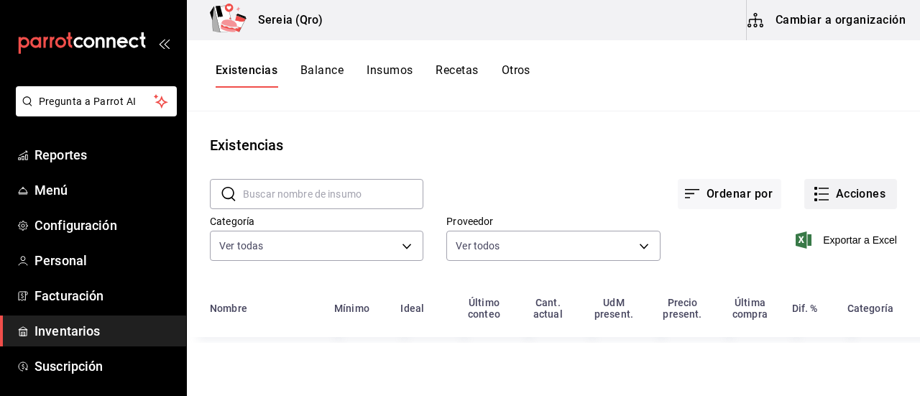
click at [825, 197] on icon "button" at bounding box center [821, 193] width 17 height 17
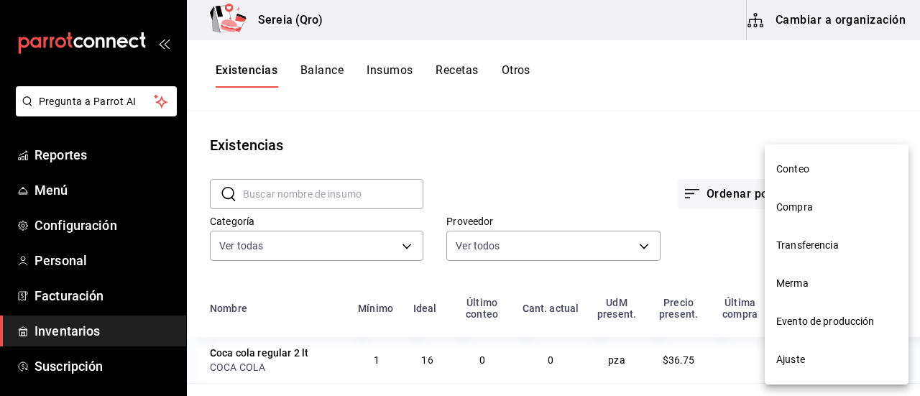
click at [802, 325] on span "Evento de producción" at bounding box center [836, 321] width 121 height 15
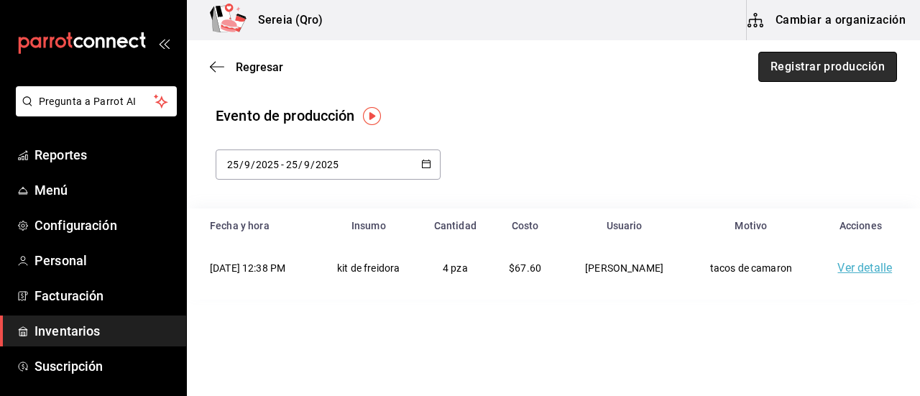
click at [784, 71] on button "Registrar producción" at bounding box center [827, 67] width 139 height 30
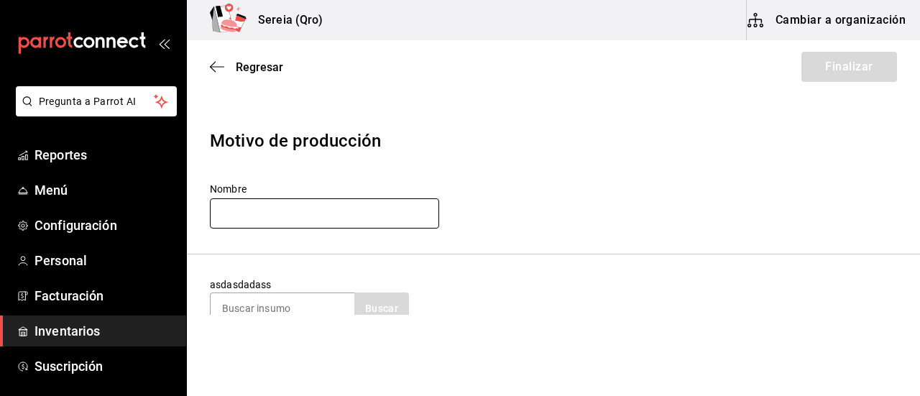
click at [254, 211] on input "text" at bounding box center [324, 213] width 229 height 30
click at [308, 216] on input "TACOS DE" at bounding box center [324, 213] width 229 height 30
click at [355, 216] on input "TACOS DE CAMARON 2.35" at bounding box center [324, 213] width 229 height 30
type input "TACOS DE CAMARON 2.35 KG"
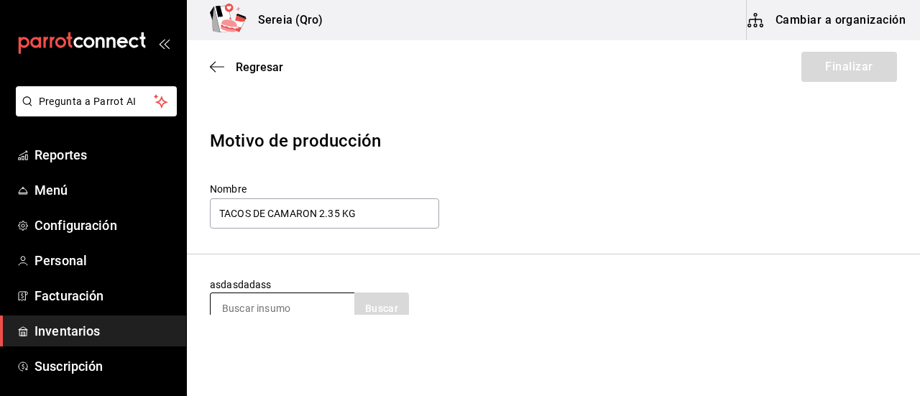
click at [253, 314] on input at bounding box center [283, 308] width 144 height 30
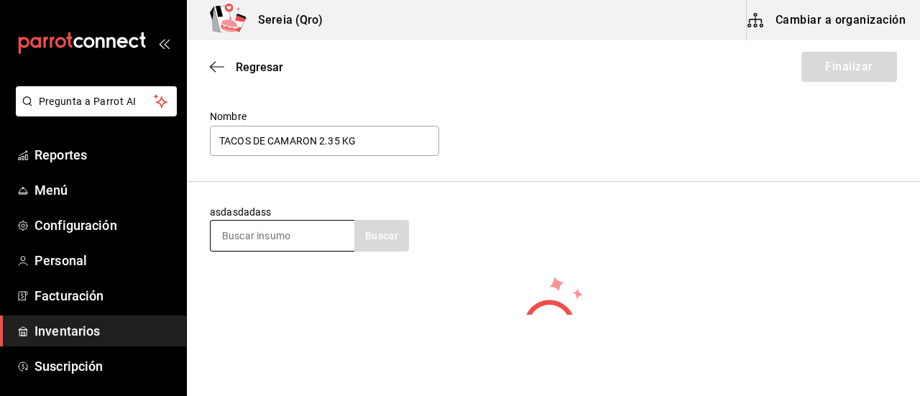
scroll to position [144, 0]
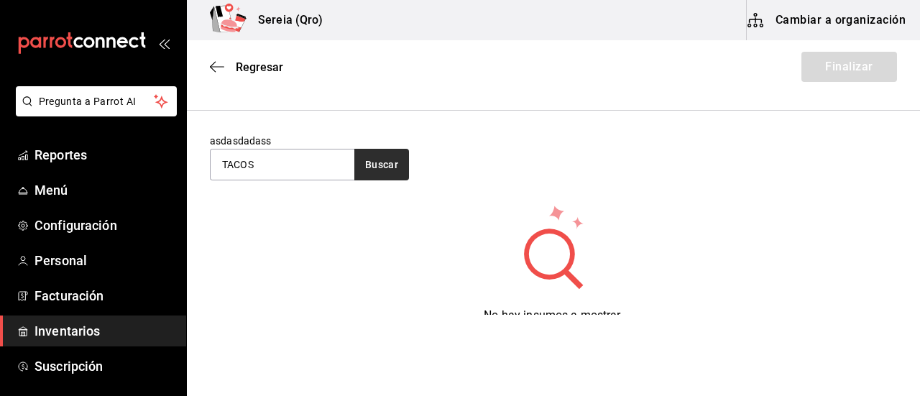
type input "TACOS"
click at [393, 162] on button "Buscar" at bounding box center [381, 165] width 55 height 32
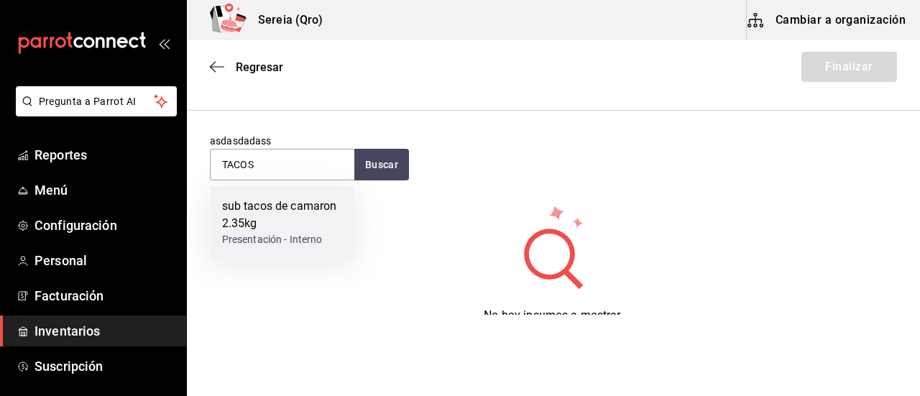
click at [259, 200] on div "sub tacos de camaron 2.35kg" at bounding box center [282, 215] width 121 height 34
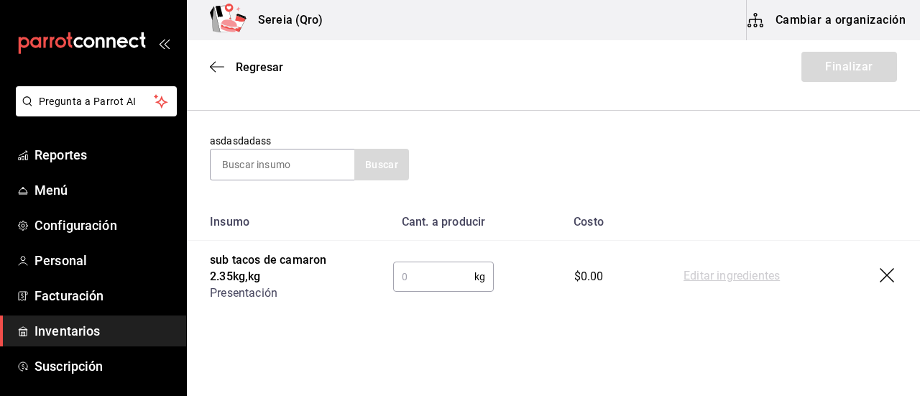
click at [406, 274] on input "text" at bounding box center [433, 276] width 81 height 29
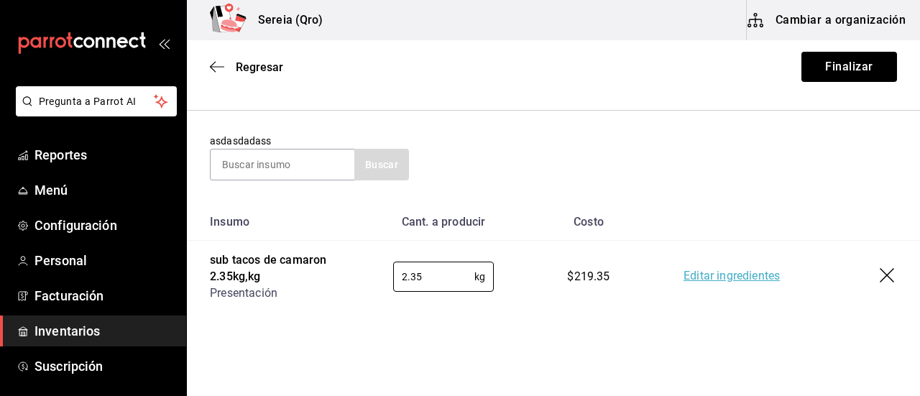
scroll to position [175, 0]
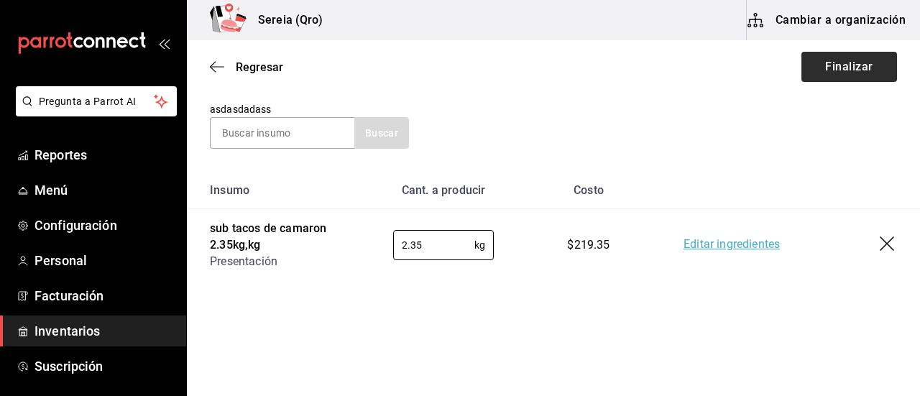
type input "2.35"
click at [834, 64] on button "Finalizar" at bounding box center [849, 67] width 96 height 30
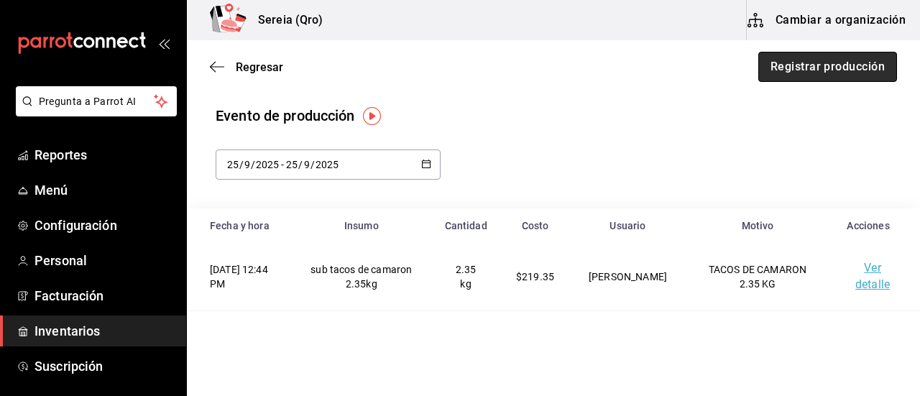
click at [826, 68] on button "Registrar producción" at bounding box center [827, 67] width 139 height 30
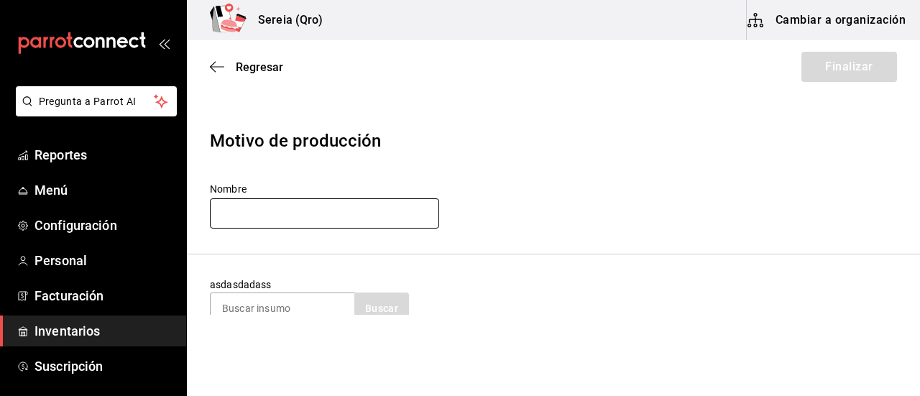
click at [254, 223] on input "text" at bounding box center [324, 213] width 229 height 30
type input "C"
type input "CONCENTRADO [PERSON_NAME]"
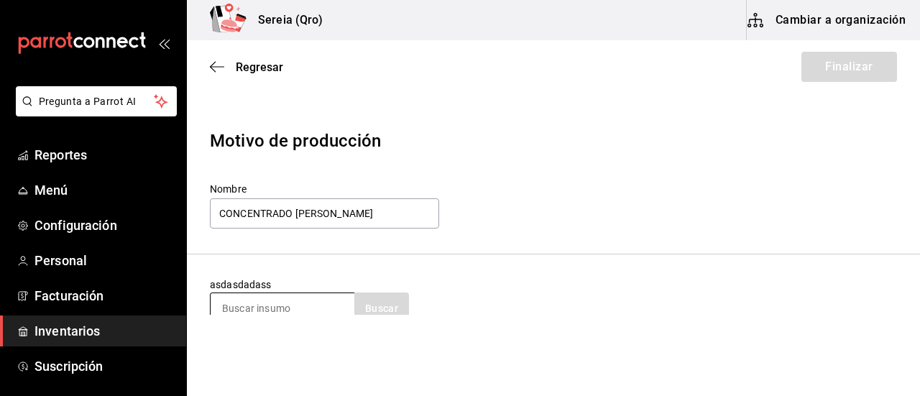
click at [276, 310] on input at bounding box center [283, 308] width 144 height 30
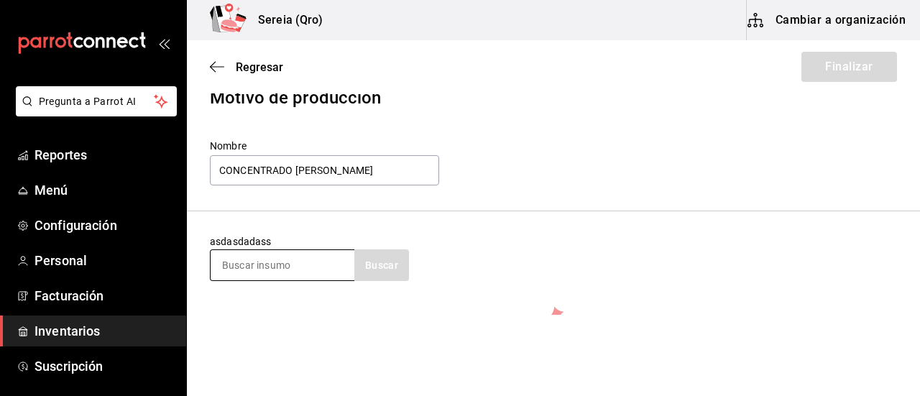
scroll to position [72, 0]
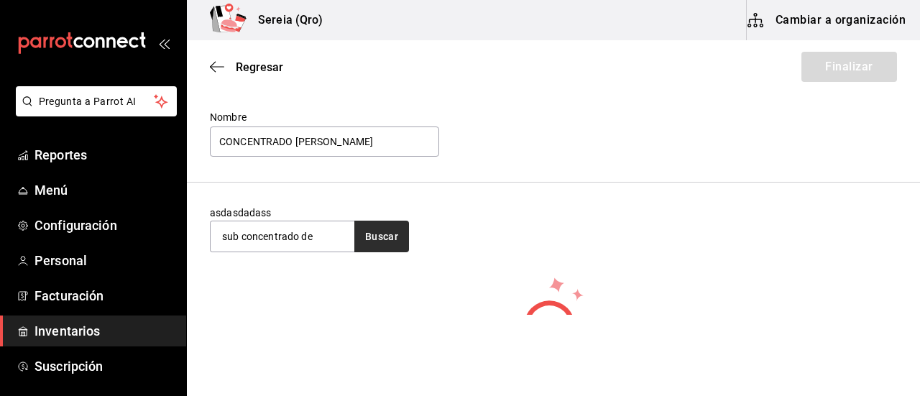
type input "sub concentrado de"
click at [377, 246] on button "Buscar" at bounding box center [381, 237] width 55 height 32
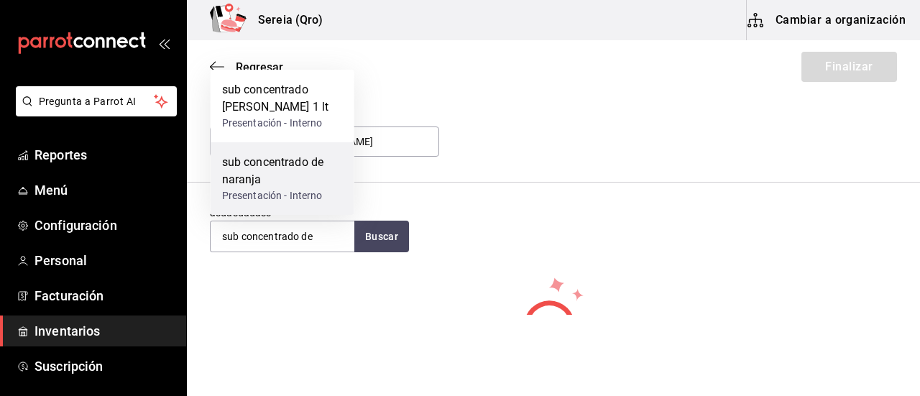
drag, startPoint x: 279, startPoint y: 96, endPoint x: 331, endPoint y: 149, distance: 74.7
click at [331, 149] on div "sub concentrado [PERSON_NAME] 1 lt Presentación - Interno sub concentrado de na…" at bounding box center [283, 142] width 144 height 145
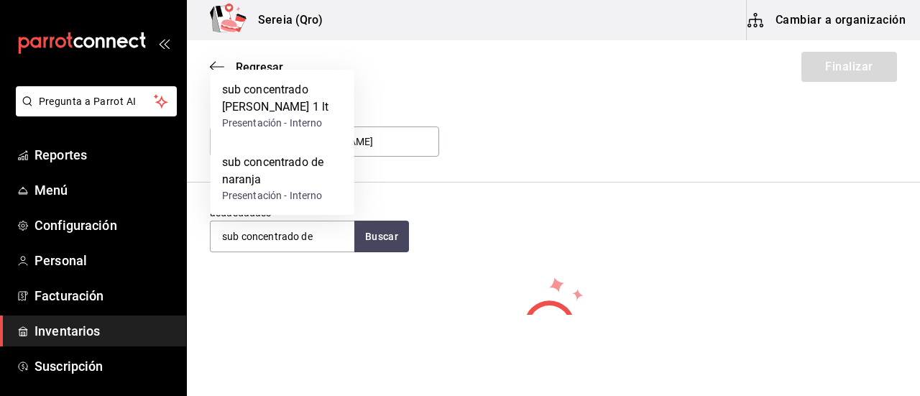
drag, startPoint x: 285, startPoint y: 93, endPoint x: 323, endPoint y: 121, distance: 47.5
click at [323, 121] on div "sub concentrado [PERSON_NAME] 1 lt Presentación - Interno" at bounding box center [282, 106] width 121 height 50
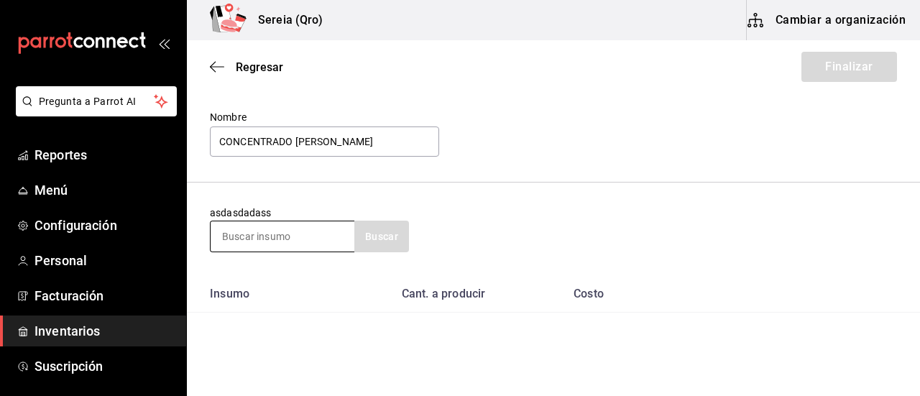
click at [286, 228] on input at bounding box center [283, 236] width 144 height 30
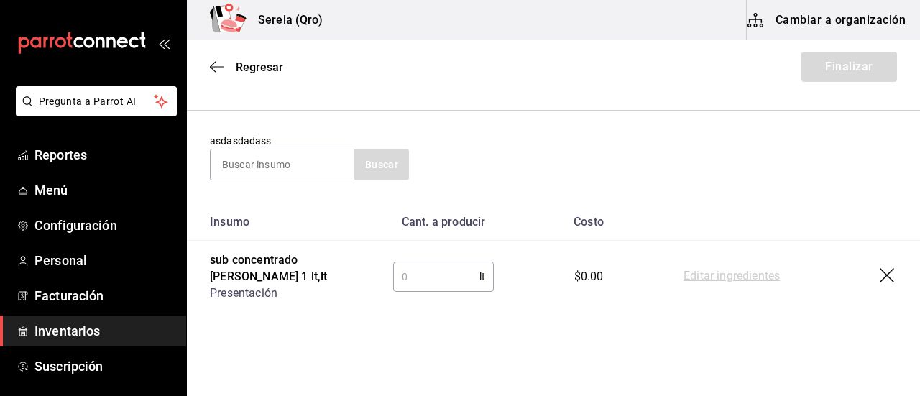
click at [423, 282] on input "text" at bounding box center [436, 276] width 86 height 29
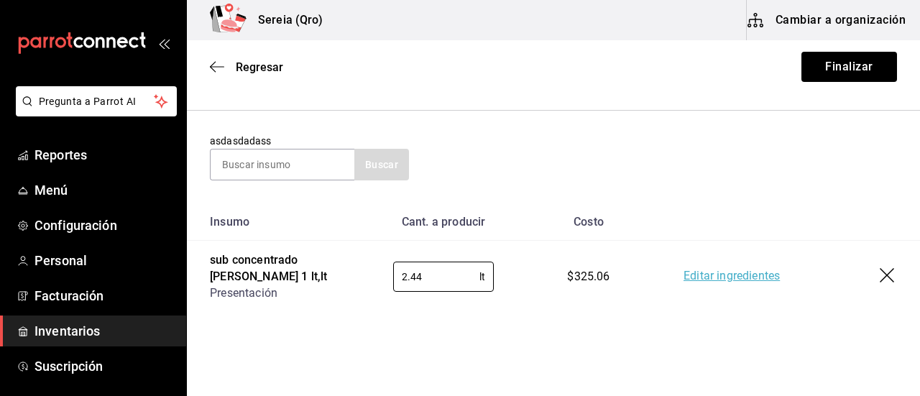
type input "2.44"
click at [704, 280] on link "Editar ingredientes" at bounding box center [731, 276] width 96 height 17
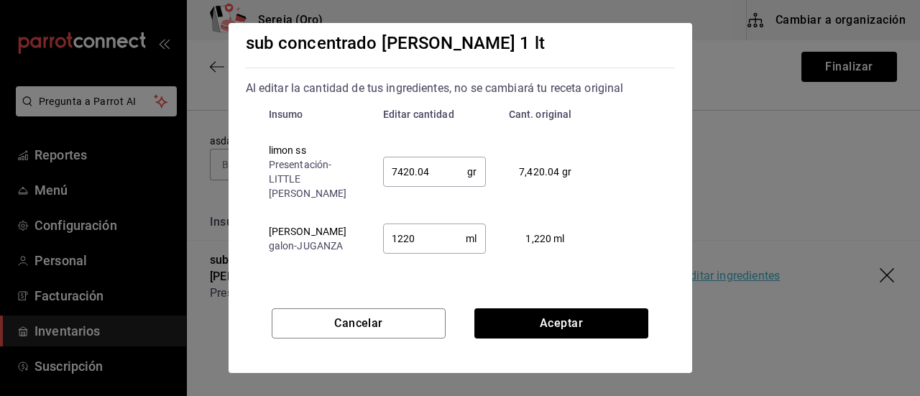
scroll to position [13, 0]
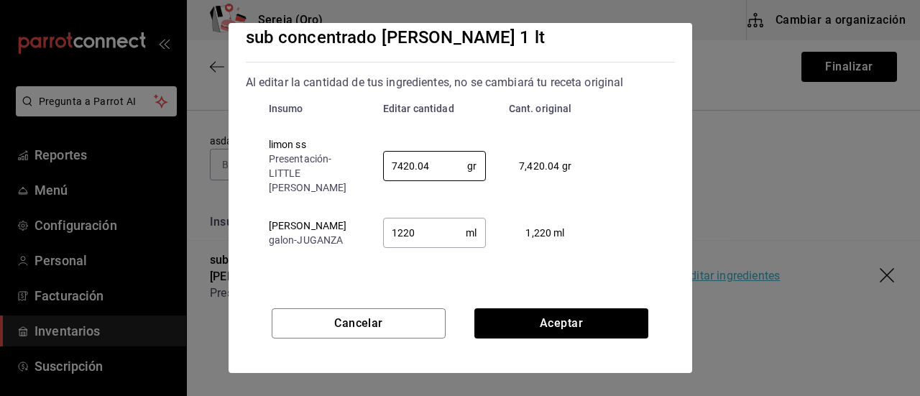
drag, startPoint x: 429, startPoint y: 159, endPoint x: 381, endPoint y: 159, distance: 48.1
click at [381, 159] on td "7420.04 gr ​" at bounding box center [435, 166] width 126 height 80
type input "2440"
drag, startPoint x: 415, startPoint y: 219, endPoint x: 379, endPoint y: 217, distance: 36.0
click at [379, 217] on td "1220 ml ​" at bounding box center [435, 232] width 126 height 53
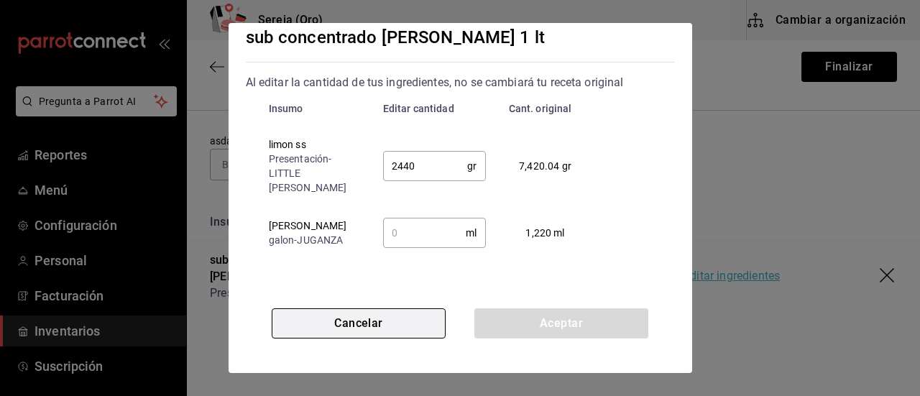
click at [396, 331] on button "Cancelar" at bounding box center [359, 323] width 174 height 30
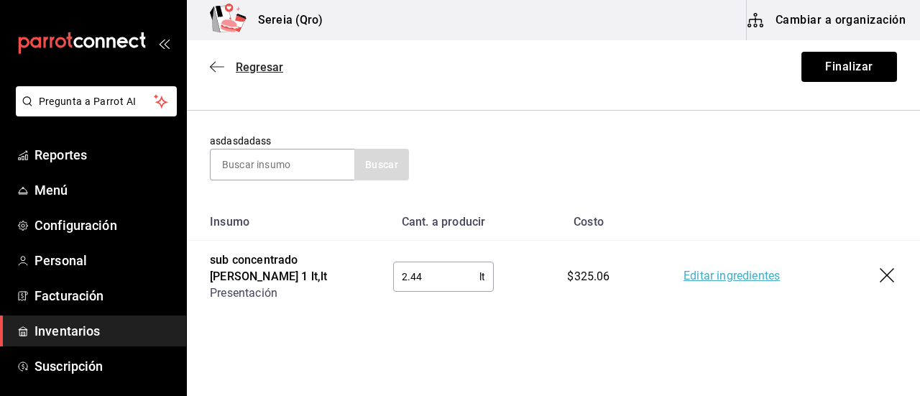
click at [218, 69] on icon "button" at bounding box center [217, 66] width 14 height 13
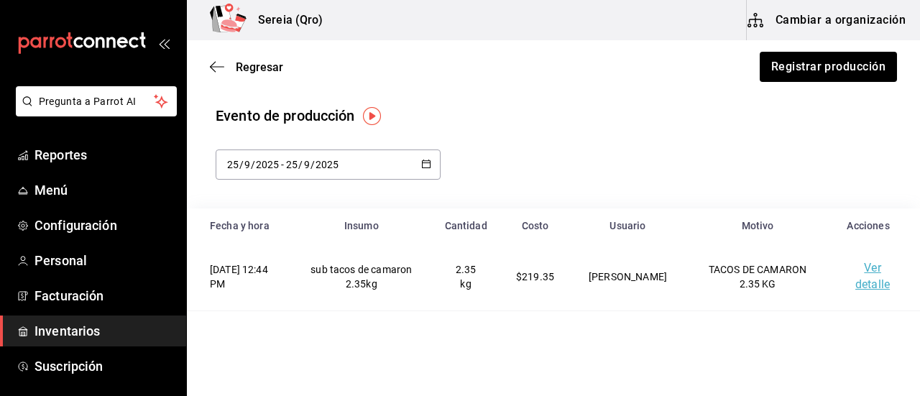
click at [218, 69] on icon "button" at bounding box center [217, 66] width 14 height 13
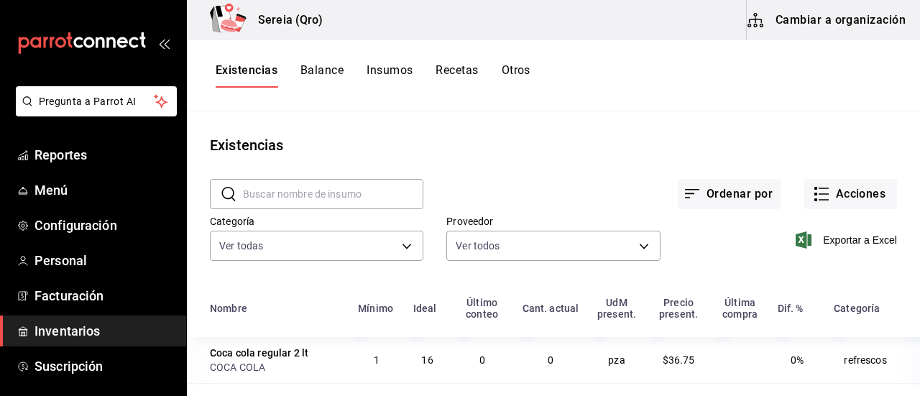
click at [844, 29] on button "Cambiar a organización" at bounding box center [828, 20] width 162 height 40
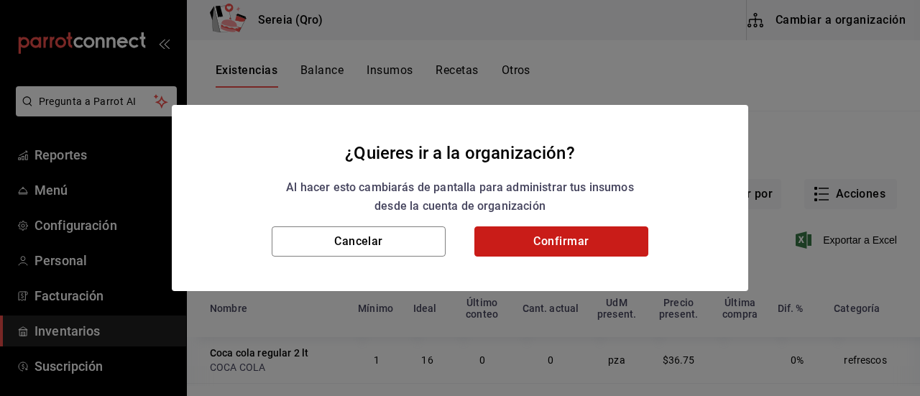
click at [547, 240] on button "Confirmar" at bounding box center [561, 241] width 174 height 30
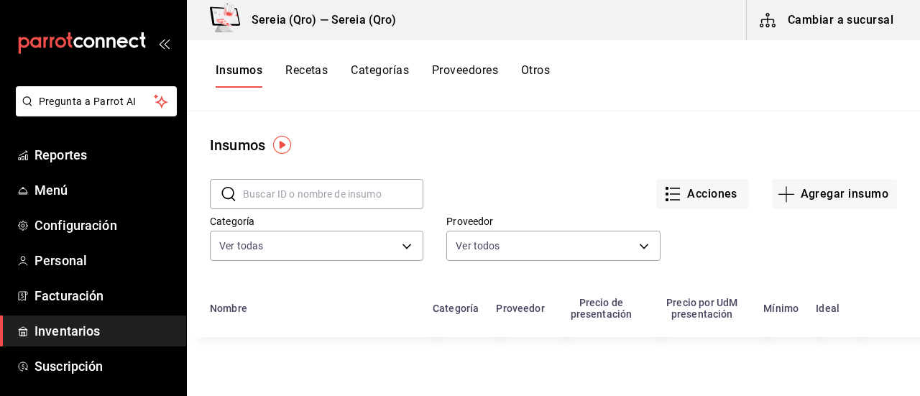
click at [280, 199] on input "text" at bounding box center [333, 194] width 180 height 29
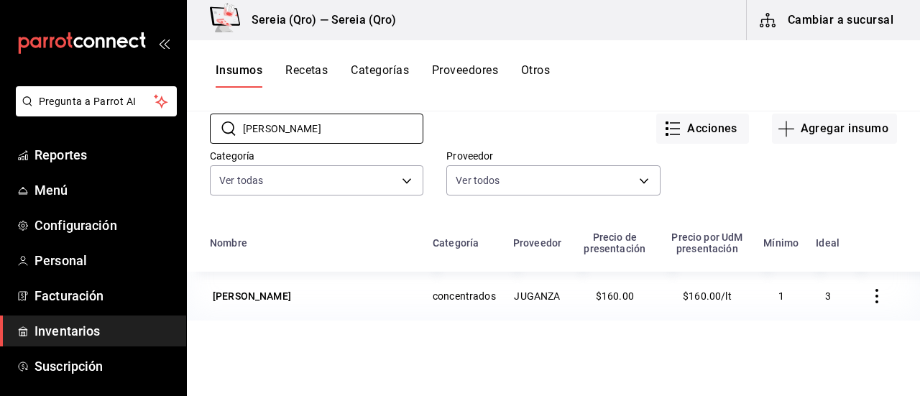
scroll to position [72, 0]
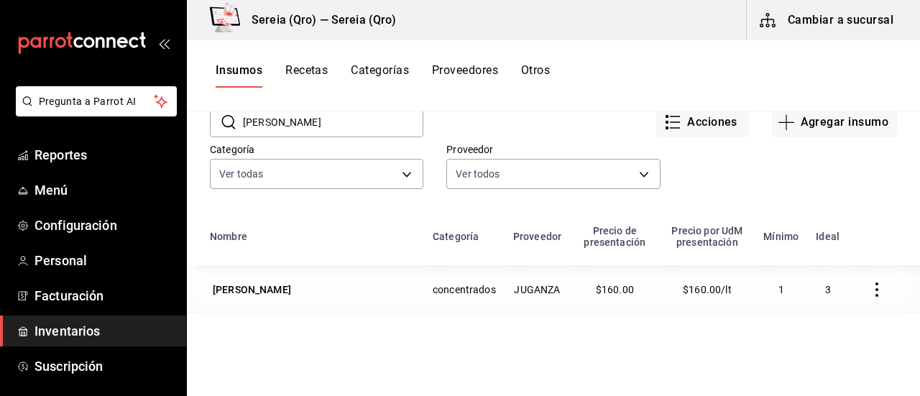
drag, startPoint x: 313, startPoint y: 134, endPoint x: 234, endPoint y: 124, distance: 79.7
click at [234, 124] on div "​ [PERSON_NAME] ​" at bounding box center [316, 122] width 213 height 30
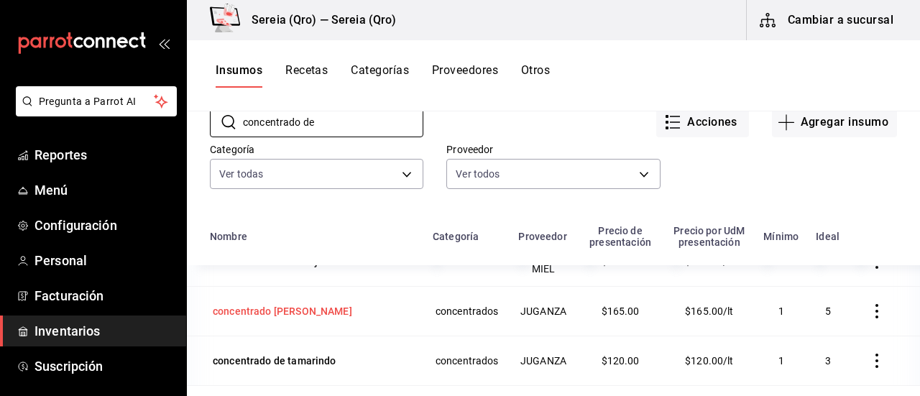
scroll to position [144, 0]
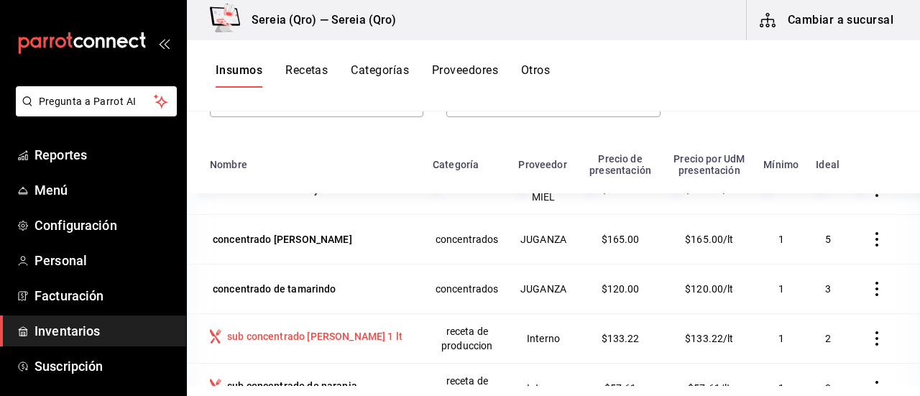
type input "concentrado de"
click at [339, 338] on div "sub concentrado [PERSON_NAME] 1 lt" at bounding box center [314, 336] width 175 height 14
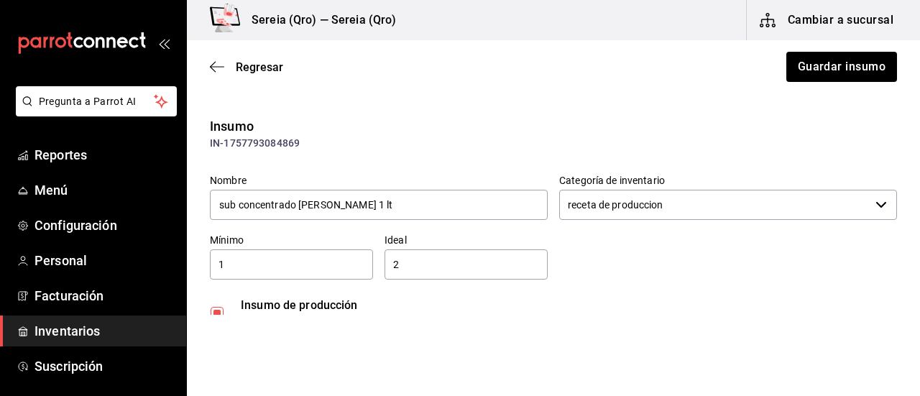
drag, startPoint x: 218, startPoint y: 70, endPoint x: 223, endPoint y: 75, distance: 7.6
click at [223, 75] on div "Regresar Guardar insumo" at bounding box center [553, 66] width 733 height 53
click at [221, 65] on icon "button" at bounding box center [217, 66] width 14 height 13
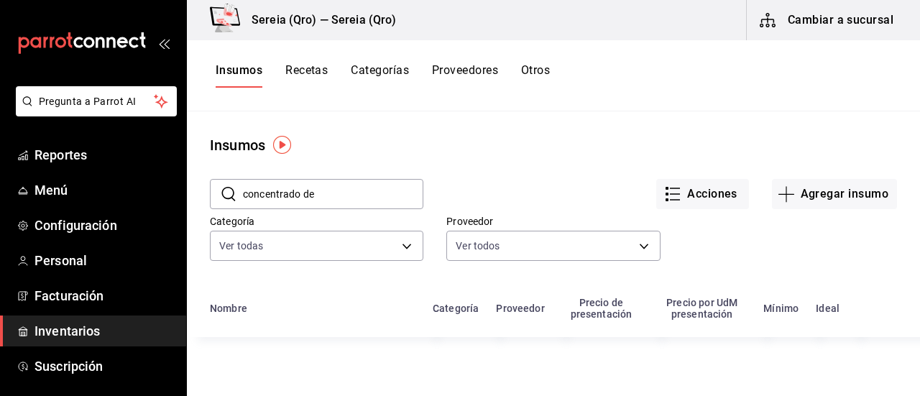
click at [303, 67] on button "Recetas" at bounding box center [306, 75] width 42 height 24
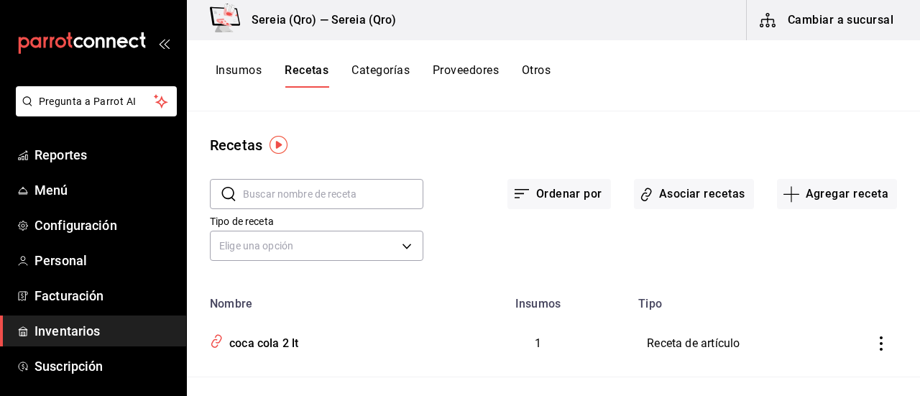
click at [291, 205] on input "text" at bounding box center [333, 194] width 180 height 29
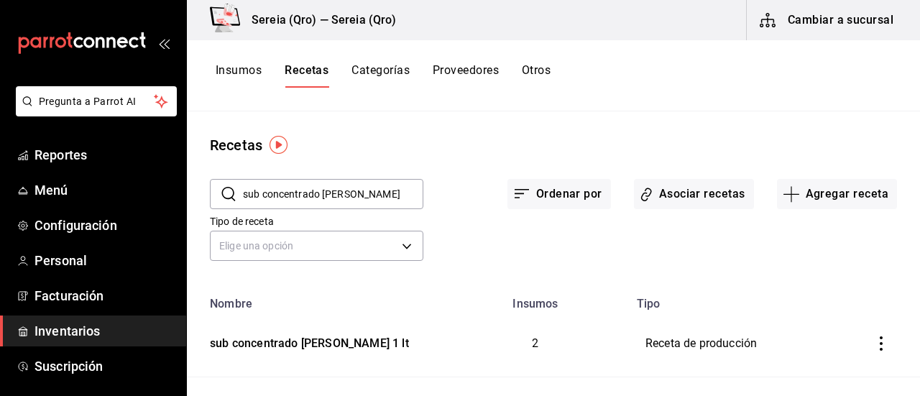
type input "sub concentrado [PERSON_NAME]"
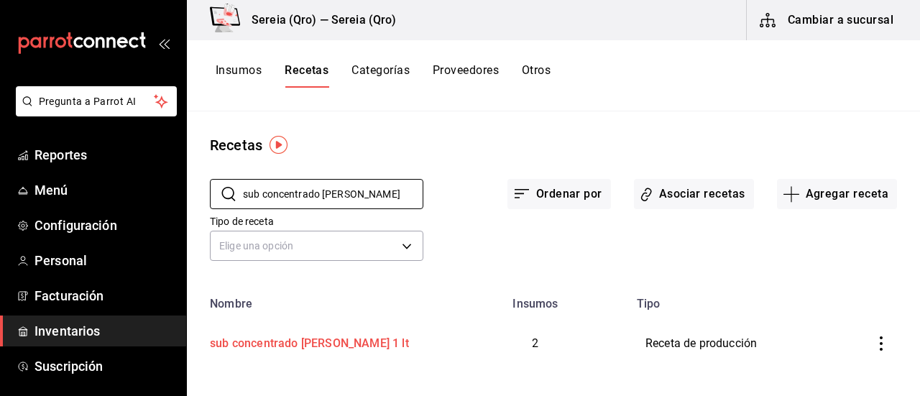
click at [303, 342] on div "sub concentrado [PERSON_NAME] 1 lt" at bounding box center [306, 341] width 205 height 22
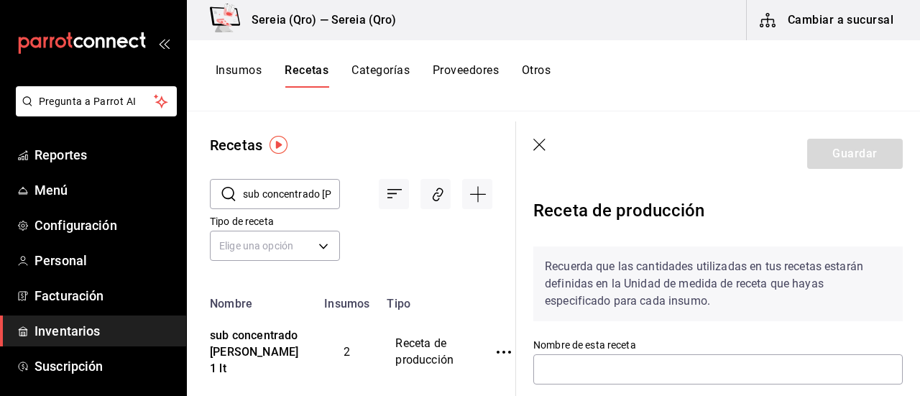
type input "sub concentrado [PERSON_NAME] 1 lt"
type input "1"
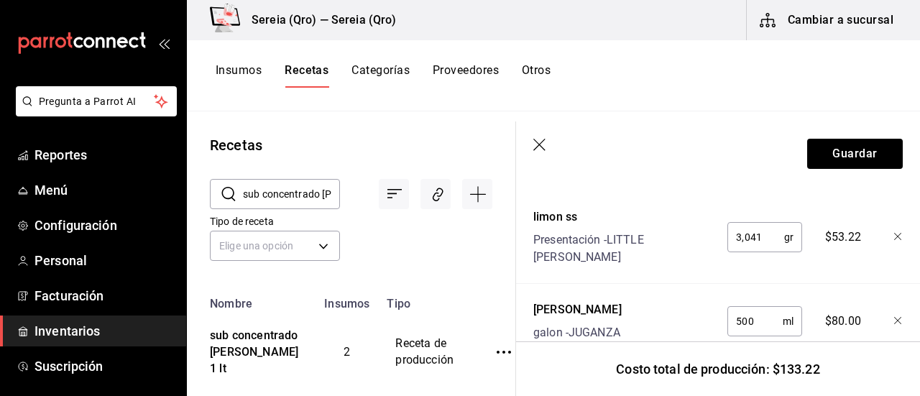
scroll to position [632, 0]
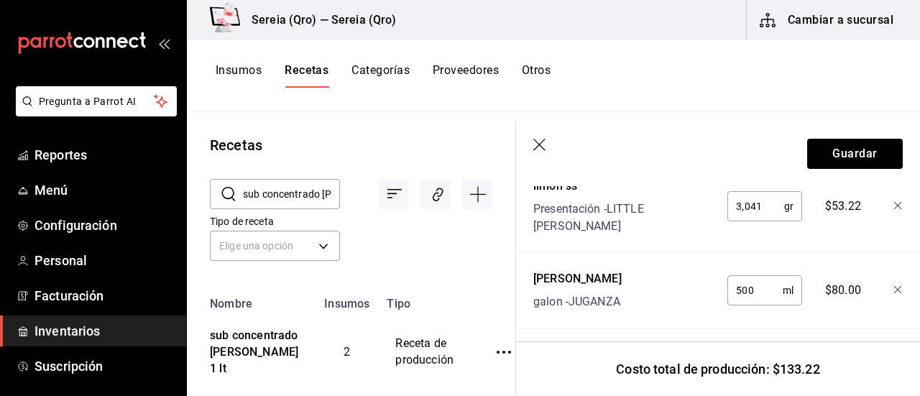
click at [541, 144] on icon "button" at bounding box center [540, 146] width 14 height 14
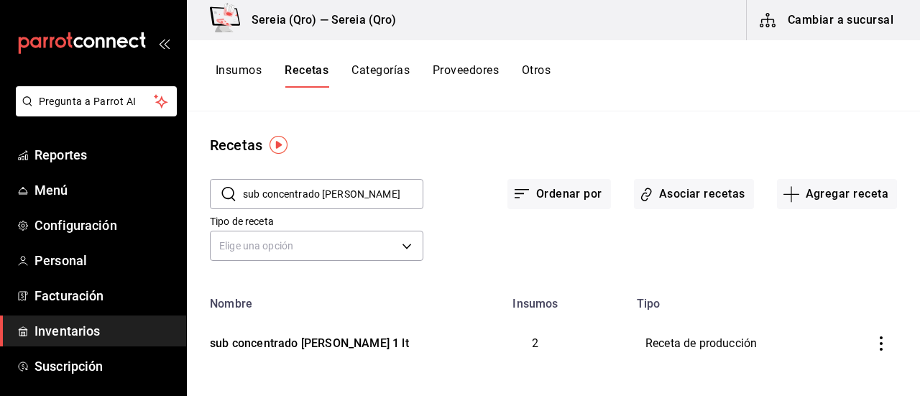
click at [799, 22] on button "Cambiar a sucursal" at bounding box center [828, 20] width 162 height 40
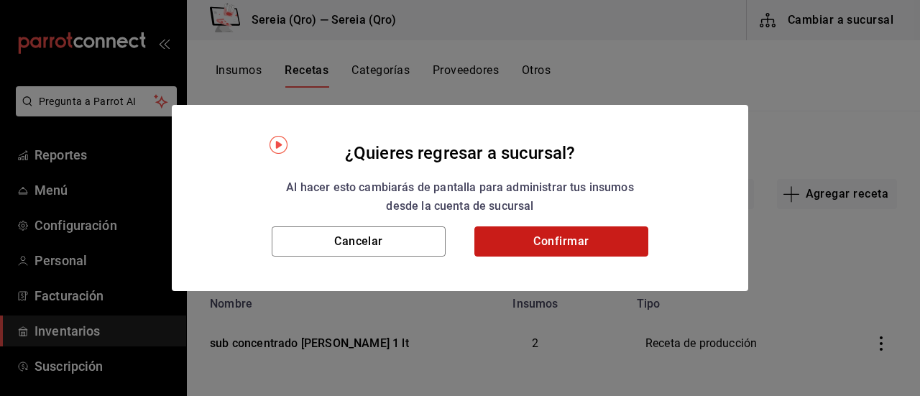
click at [599, 236] on button "Confirmar" at bounding box center [561, 241] width 174 height 30
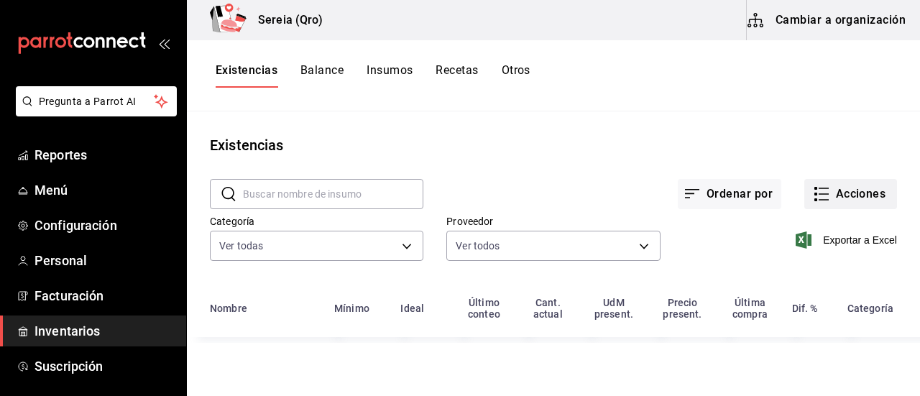
click at [821, 193] on button "Acciones" at bounding box center [850, 194] width 93 height 30
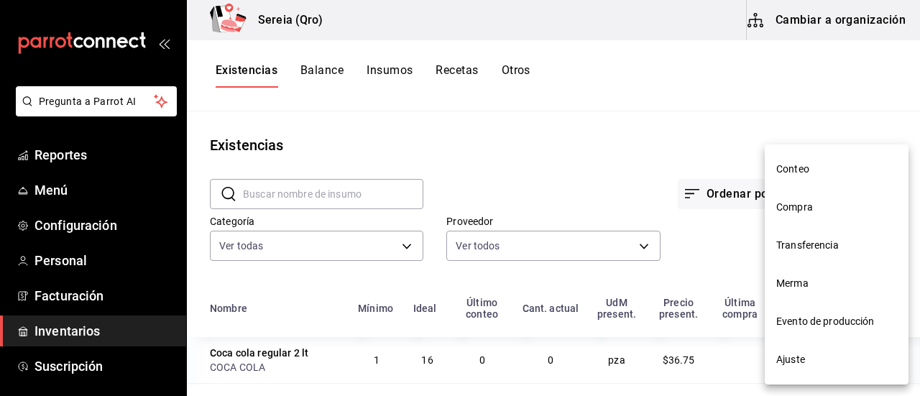
click at [793, 317] on span "Evento de producción" at bounding box center [836, 321] width 121 height 15
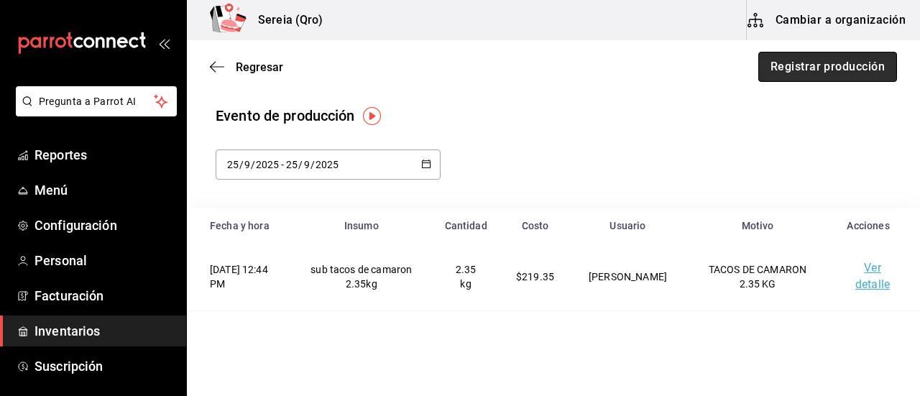
click at [796, 64] on button "Registrar producción" at bounding box center [827, 67] width 139 height 30
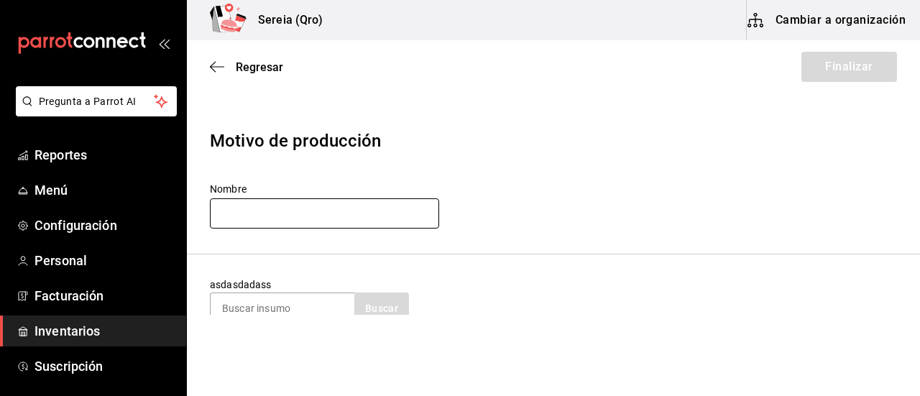
click at [289, 219] on input "text" at bounding box center [324, 213] width 229 height 30
type input "sub concentrado [PERSON_NAME]"
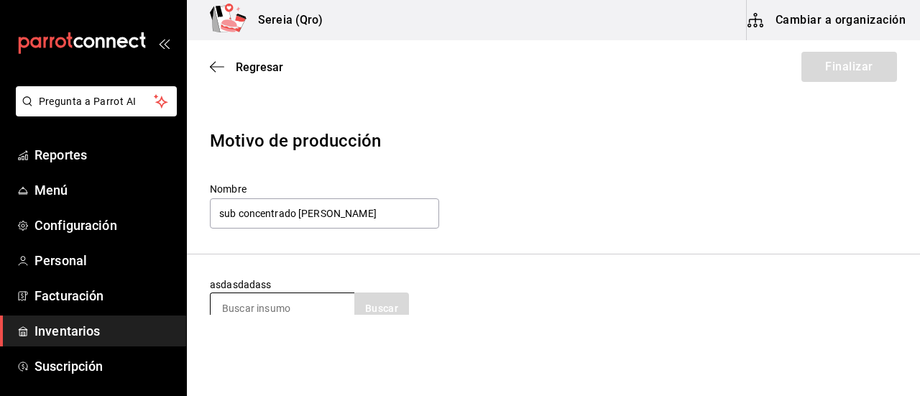
click at [250, 303] on input at bounding box center [283, 308] width 144 height 30
type input "sub concentra"
click at [398, 305] on button "Buscar" at bounding box center [381, 308] width 55 height 32
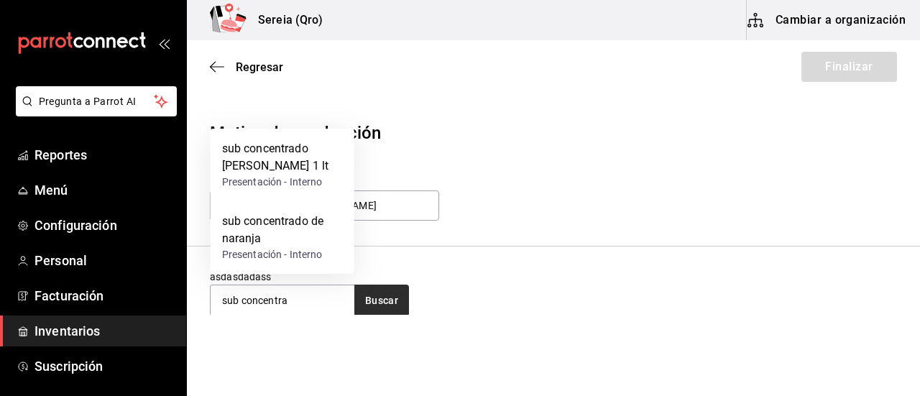
scroll to position [80, 0]
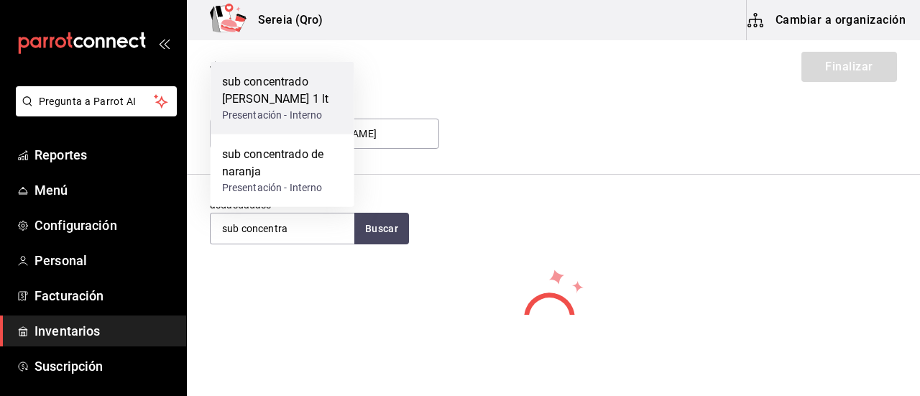
click at [231, 82] on div "sub concentrado [PERSON_NAME] 1 lt" at bounding box center [282, 90] width 121 height 34
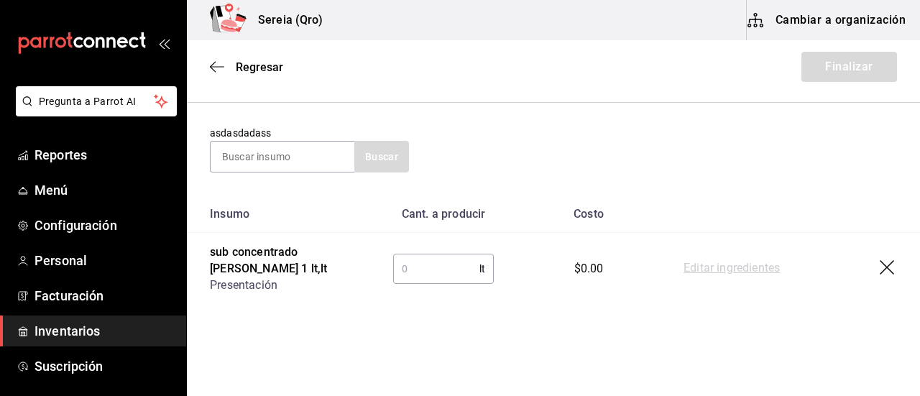
scroll to position [175, 0]
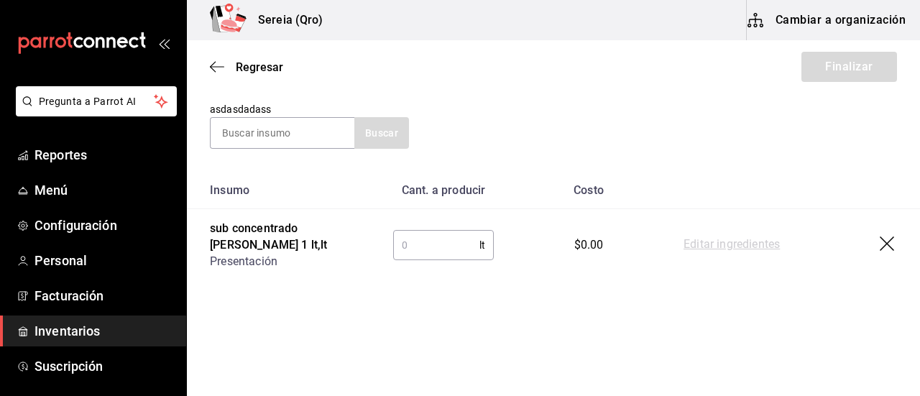
click at [425, 242] on input "text" at bounding box center [436, 245] width 86 height 29
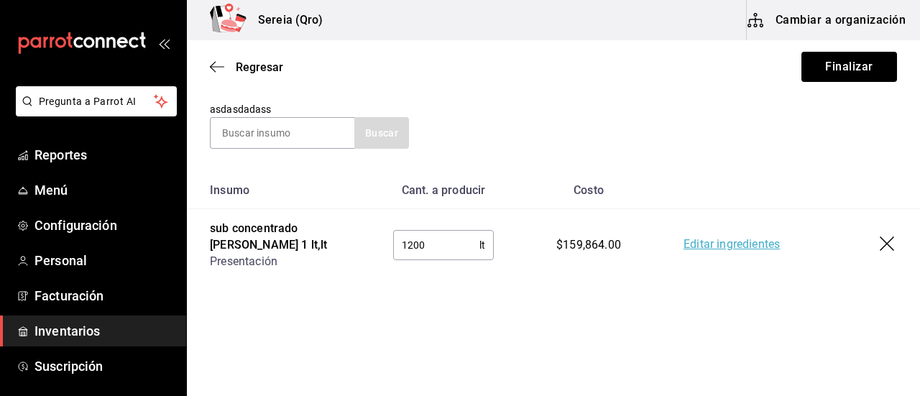
click at [737, 244] on link "Editar ingredientes" at bounding box center [731, 244] width 96 height 17
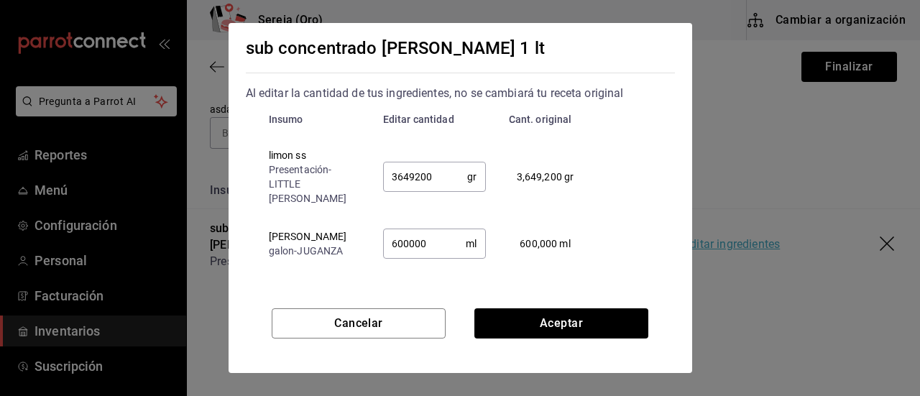
scroll to position [0, 0]
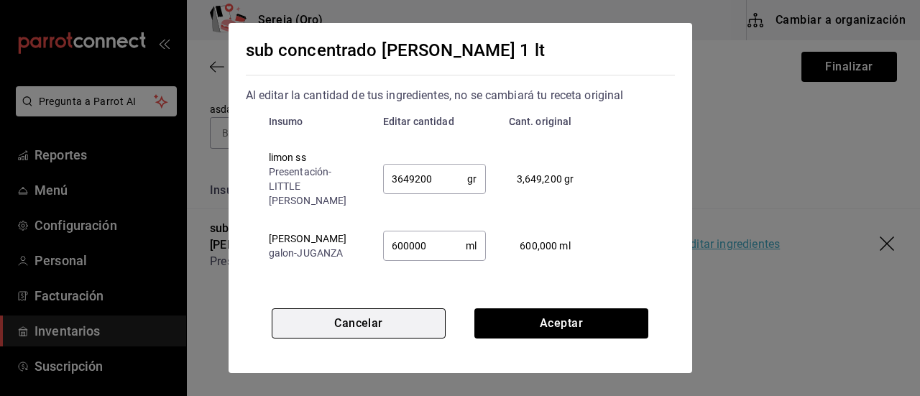
click at [404, 320] on button "Cancelar" at bounding box center [359, 323] width 174 height 30
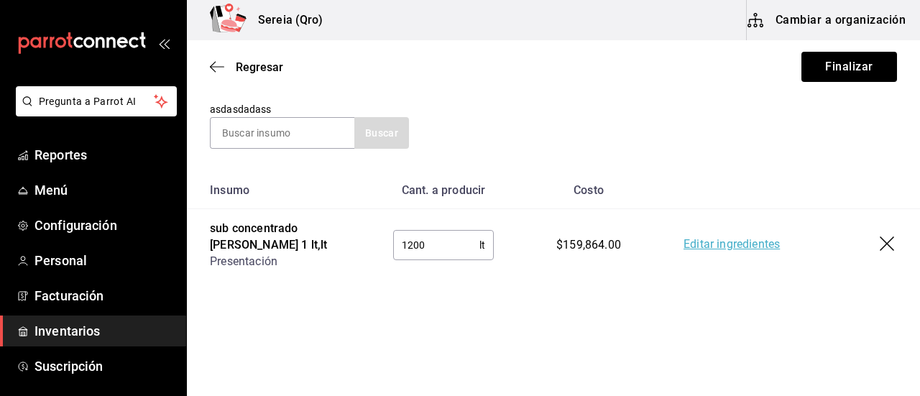
click at [408, 240] on input "1200" at bounding box center [436, 245] width 86 height 29
click at [406, 245] on input "1200" at bounding box center [436, 245] width 86 height 29
type input "1.20"
click at [736, 246] on link "Editar ingredientes" at bounding box center [731, 244] width 96 height 17
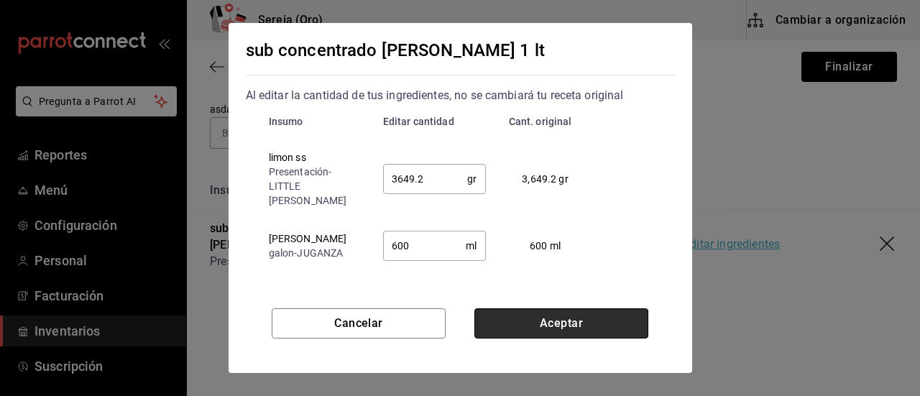
click at [599, 323] on button "Aceptar" at bounding box center [561, 323] width 174 height 30
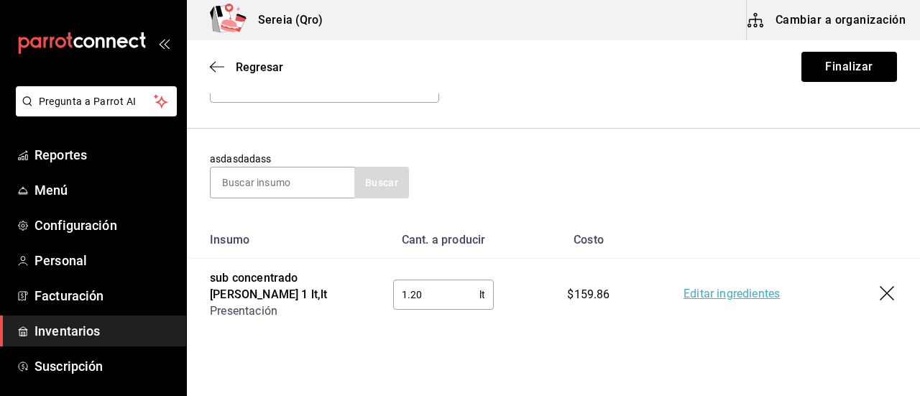
scroll to position [103, 0]
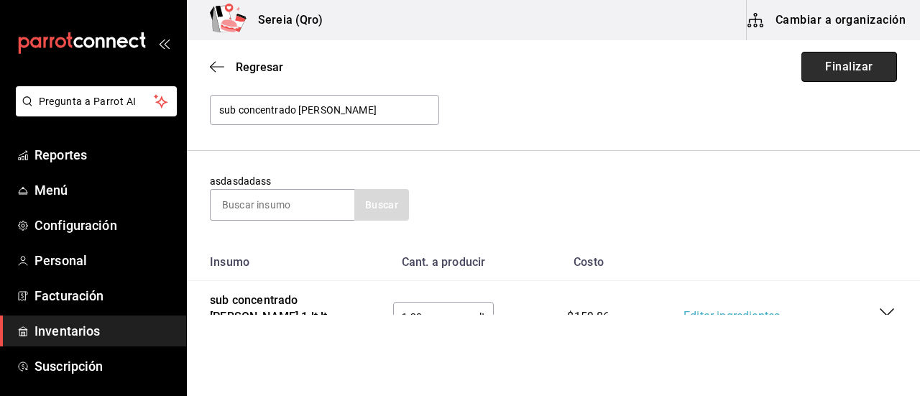
click at [834, 65] on button "Finalizar" at bounding box center [849, 67] width 96 height 30
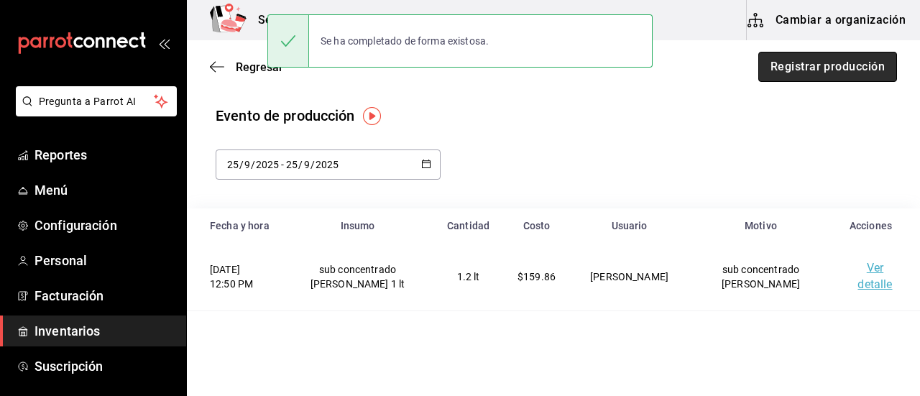
click at [775, 70] on button "Registrar producción" at bounding box center [827, 67] width 139 height 30
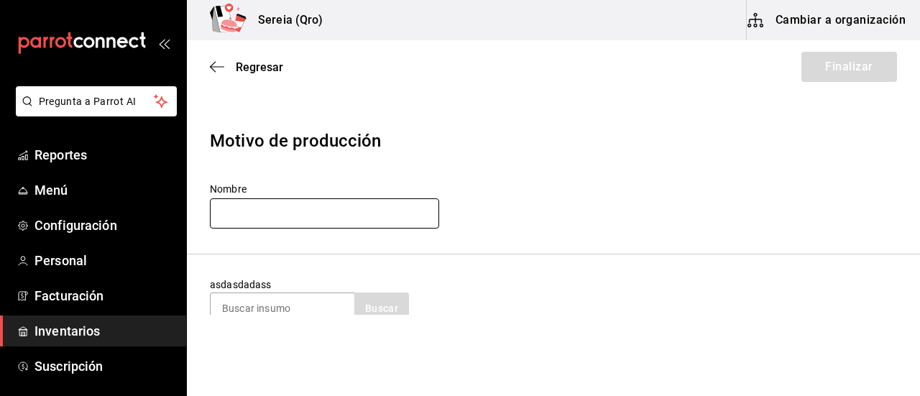
click at [261, 211] on input "text" at bounding box center [324, 213] width 229 height 30
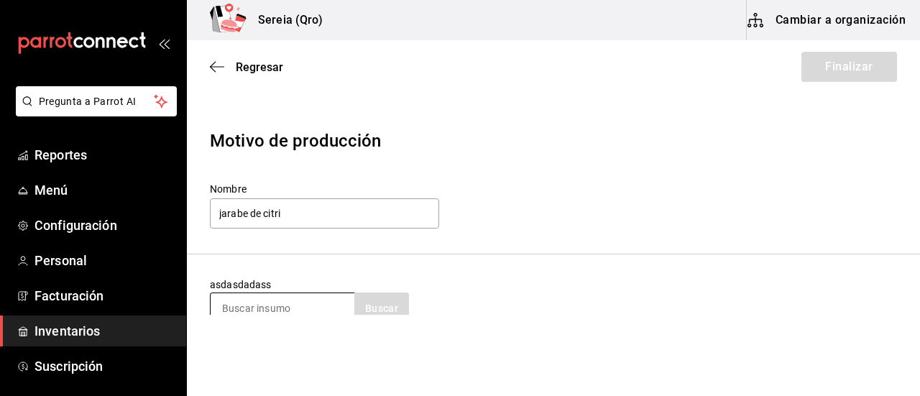
click at [290, 309] on input at bounding box center [283, 308] width 144 height 30
click at [290, 208] on input "jarabe de citri" at bounding box center [324, 213] width 229 height 30
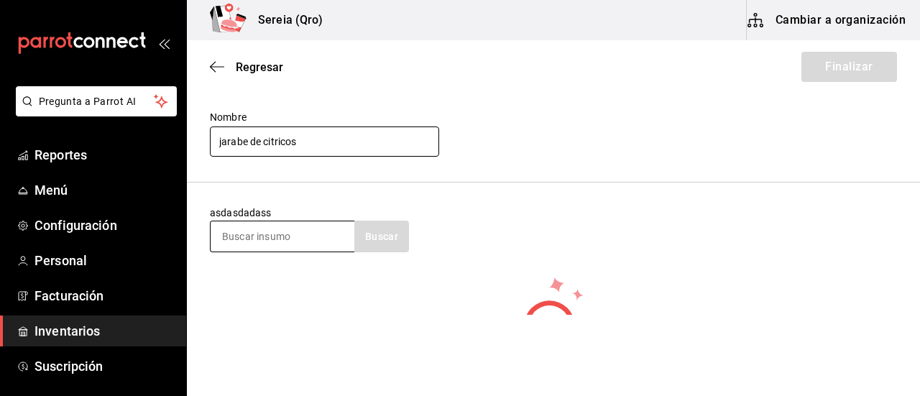
type input "jarabe de citricos"
click at [276, 234] on input at bounding box center [283, 236] width 144 height 30
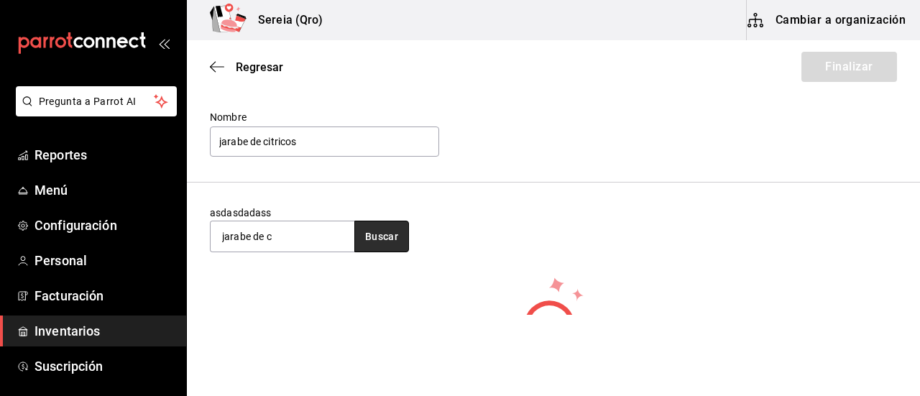
click at [372, 236] on button "Buscar" at bounding box center [381, 237] width 55 height 32
click at [372, 241] on button "Buscar" at bounding box center [381, 237] width 55 height 32
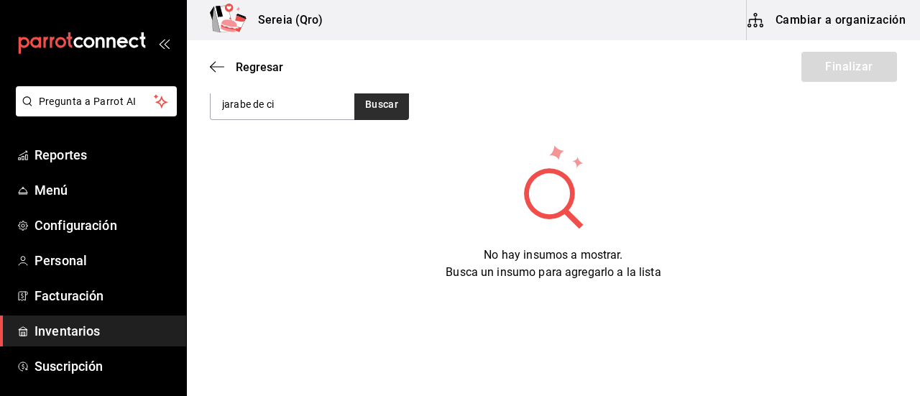
scroll to position [132, 0]
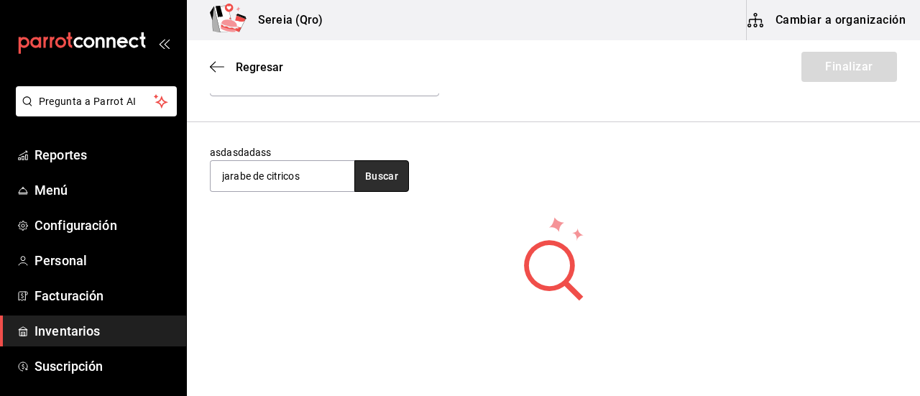
click at [397, 175] on button "Buscar" at bounding box center [381, 176] width 55 height 32
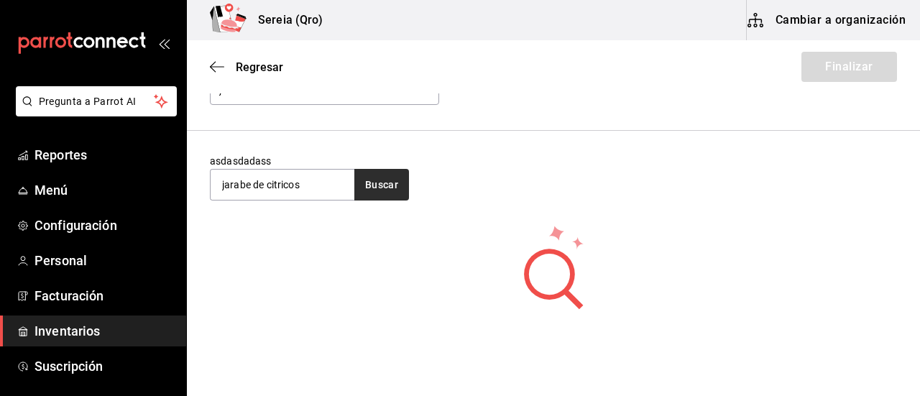
scroll to position [60, 0]
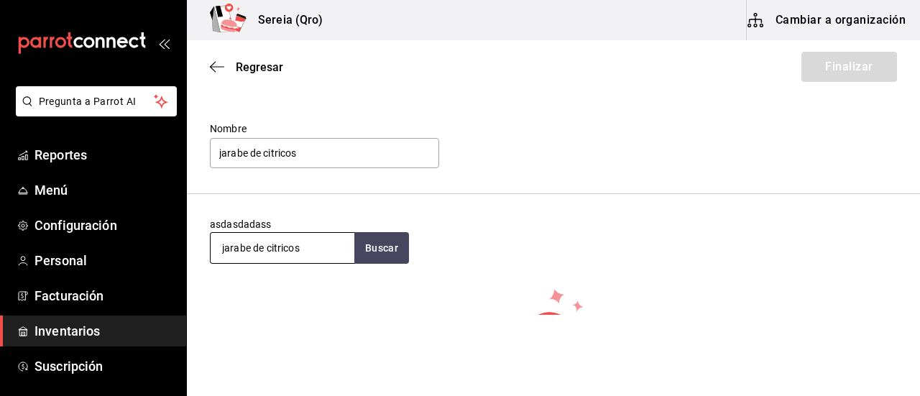
drag, startPoint x: 315, startPoint y: 249, endPoint x: 266, endPoint y: 251, distance: 49.6
click at [266, 251] on input "jarabe de citricos" at bounding box center [283, 248] width 144 height 30
type input "jarabe de gengibre"
click at [382, 257] on button "Buscar" at bounding box center [381, 248] width 55 height 32
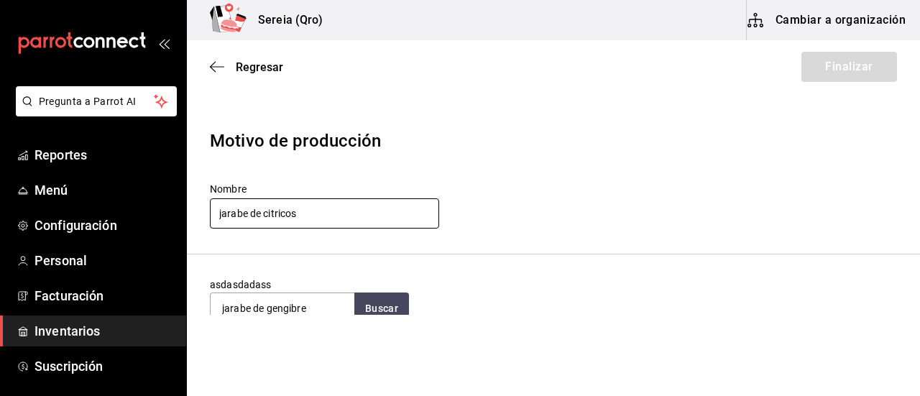
drag, startPoint x: 303, startPoint y: 213, endPoint x: 263, endPoint y: 211, distance: 40.3
click at [263, 211] on input "jarabe de citricos" at bounding box center [324, 213] width 229 height 30
click at [212, 70] on icon "button" at bounding box center [217, 66] width 14 height 13
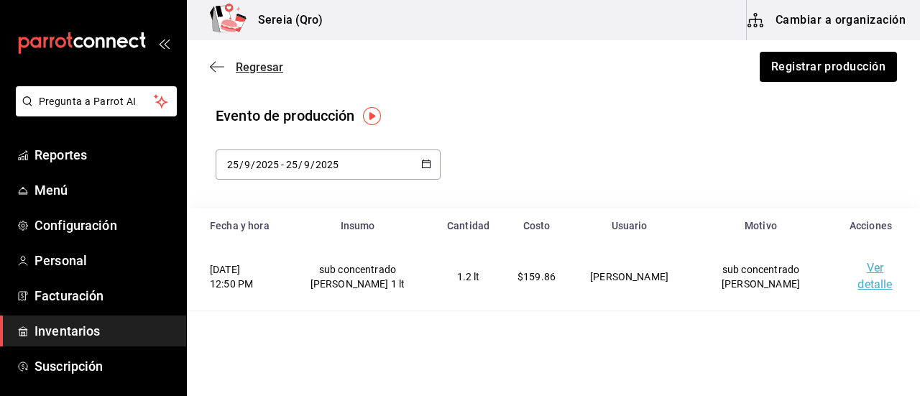
click at [222, 67] on icon "button" at bounding box center [217, 66] width 14 height 1
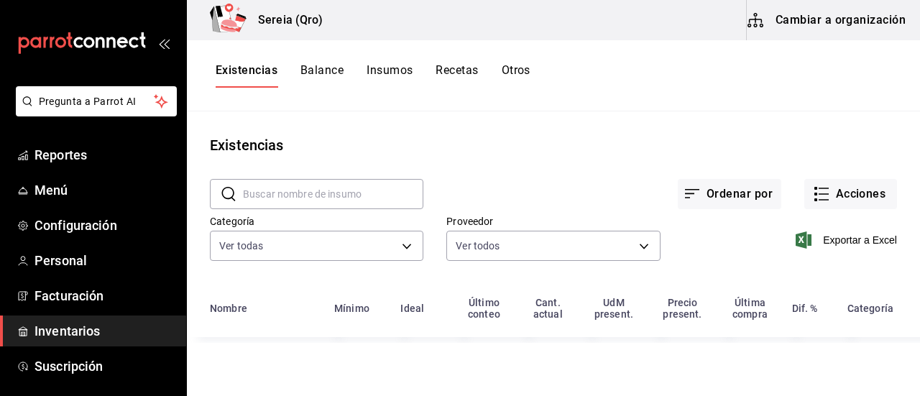
click at [792, 24] on button "Cambiar a organización" at bounding box center [828, 20] width 162 height 40
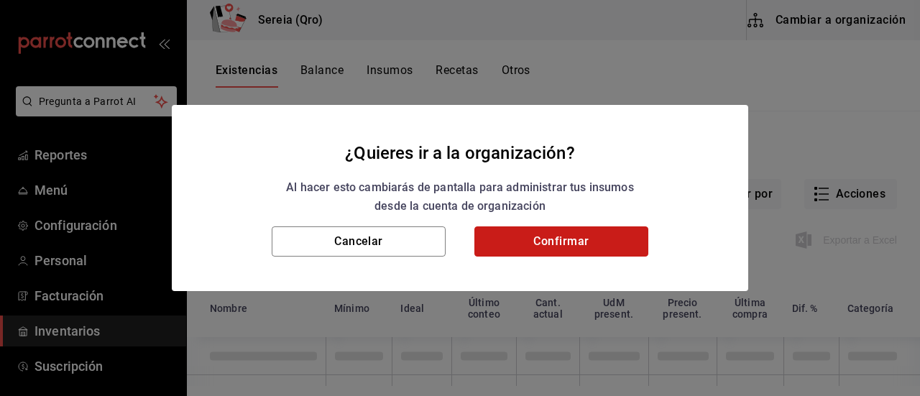
click at [607, 236] on button "Confirmar" at bounding box center [561, 241] width 174 height 30
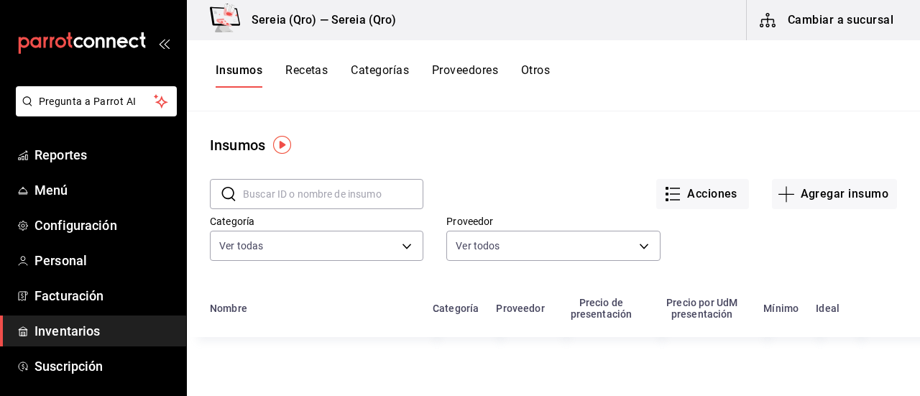
click at [302, 193] on input "text" at bounding box center [333, 194] width 180 height 29
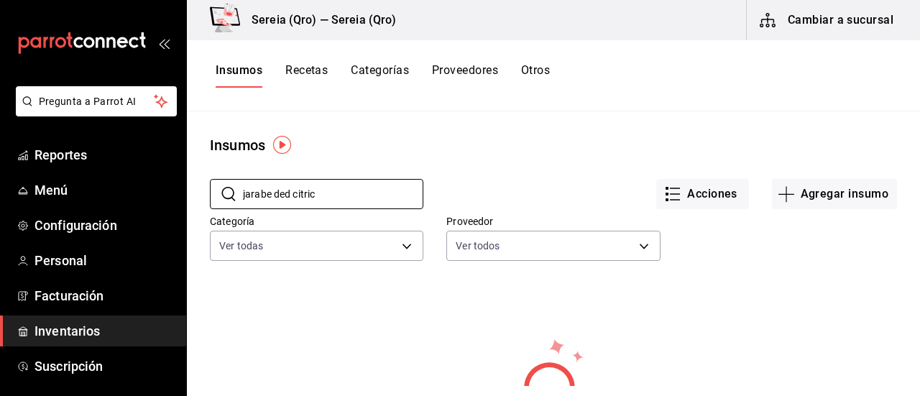
drag, startPoint x: 320, startPoint y: 192, endPoint x: 205, endPoint y: 194, distance: 115.0
click at [205, 194] on div "​ jarabe ded citric ​ Acciones Agregar insumo Categoría Ver todas Proveedor Ver…" at bounding box center [553, 222] width 733 height 132
click at [276, 198] on input "concenrado de citr" at bounding box center [333, 194] width 180 height 29
click at [333, 195] on input "concentrado de citr" at bounding box center [333, 194] width 180 height 29
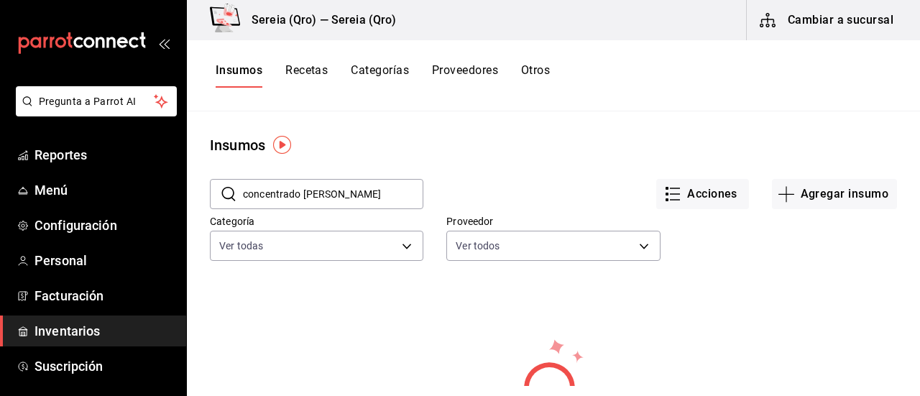
drag, startPoint x: 345, startPoint y: 195, endPoint x: 239, endPoint y: 200, distance: 106.5
click at [239, 200] on div "​ concentrado [PERSON_NAME] ​" at bounding box center [316, 194] width 213 height 30
type input "concentrado [PERSON_NAME]"
click at [315, 69] on button "Recetas" at bounding box center [306, 75] width 42 height 24
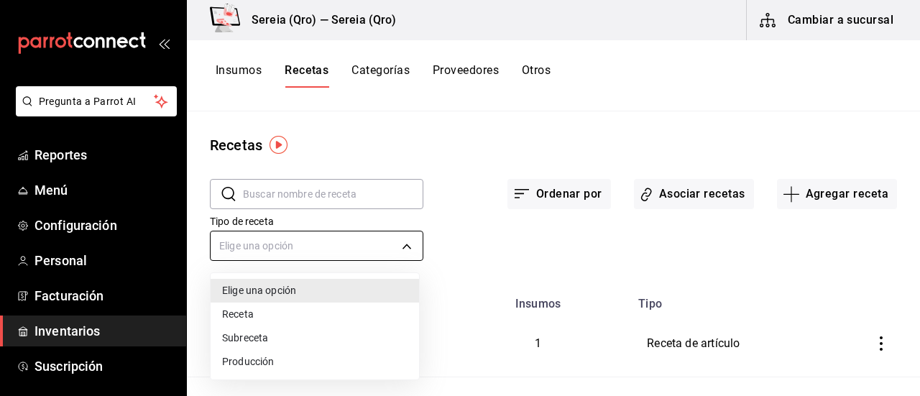
click at [402, 246] on body "Pregunta a Parrot AI Reportes Menú Configuración Personal Facturación Inventari…" at bounding box center [460, 193] width 920 height 386
click at [262, 366] on li "Producción" at bounding box center [315, 362] width 208 height 24
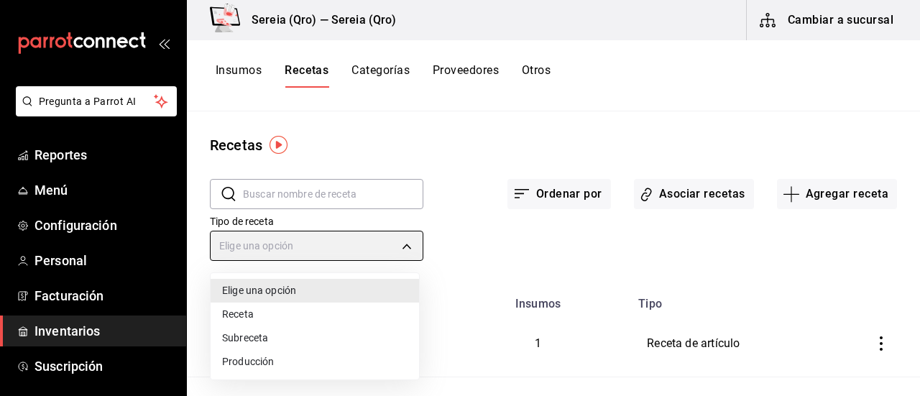
type input "PREPARATION"
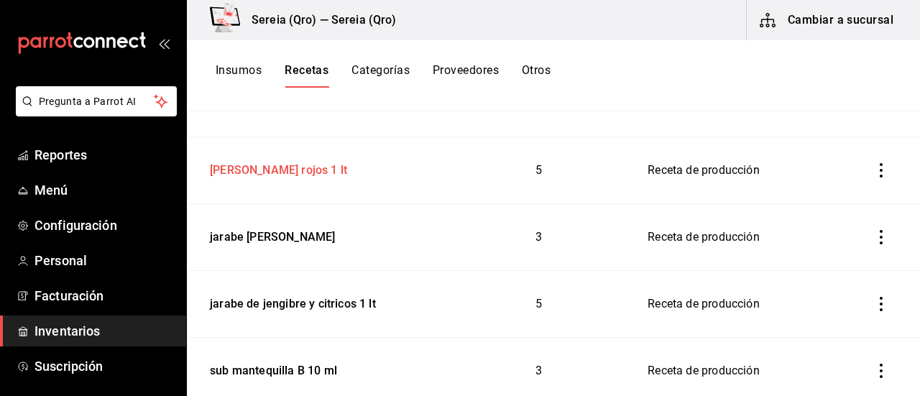
scroll to position [1940, 0]
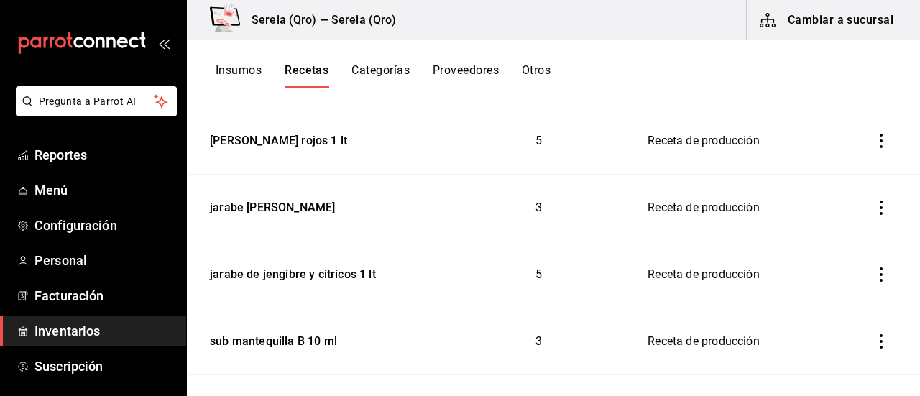
click at [870, 37] on button "Cambiar a sucursal" at bounding box center [828, 20] width 162 height 40
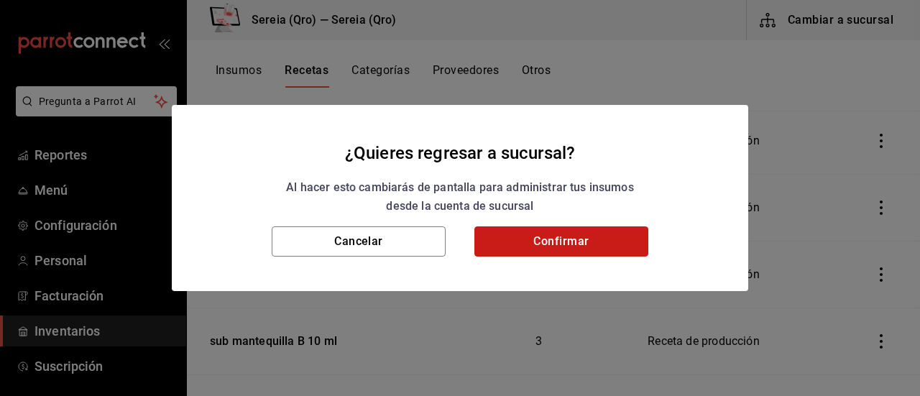
click at [589, 241] on button "Confirmar" at bounding box center [561, 241] width 174 height 30
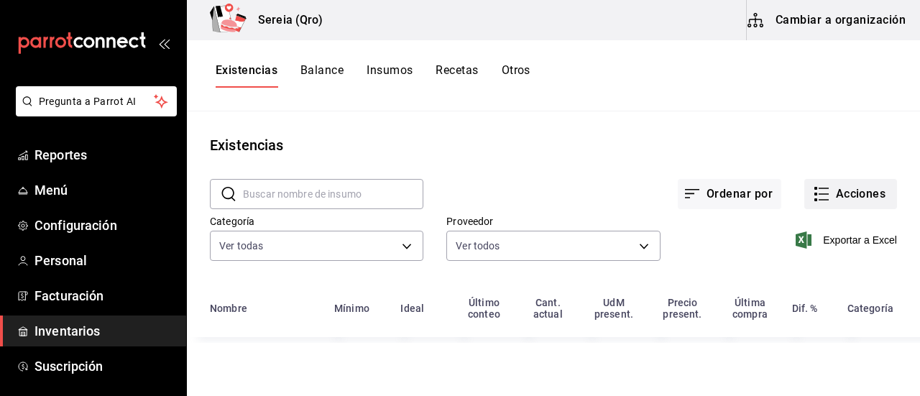
click at [818, 190] on icon "button" at bounding box center [821, 193] width 17 height 17
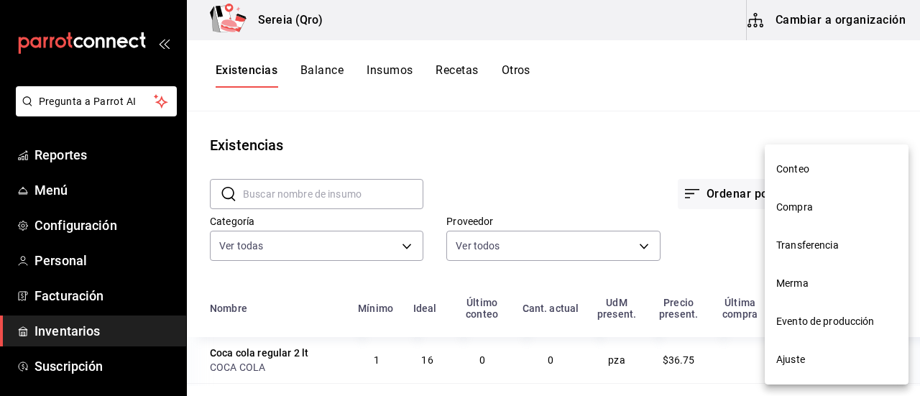
click at [800, 330] on li "Evento de producción" at bounding box center [837, 322] width 144 height 38
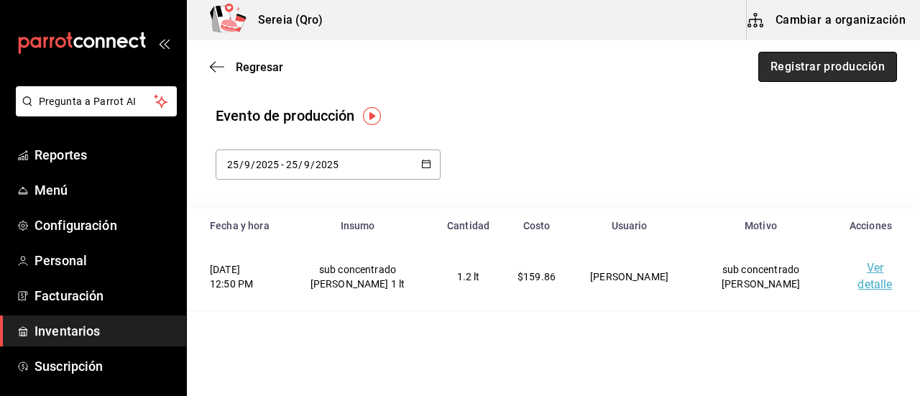
click at [768, 63] on button "Registrar producción" at bounding box center [827, 67] width 139 height 30
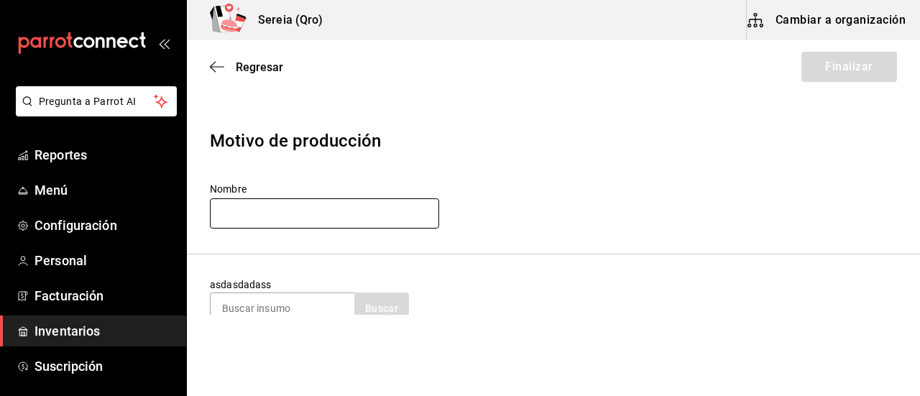
click at [313, 216] on input "text" at bounding box center [324, 213] width 229 height 30
type input "jarabe de jengibre y citricos"
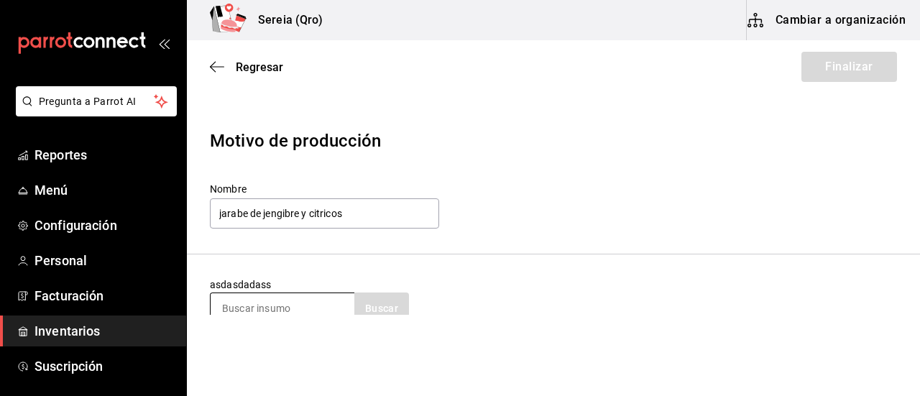
click at [274, 303] on input at bounding box center [283, 308] width 144 height 30
type input "jarabe [PERSON_NAME]"
click at [389, 310] on button "Buscar" at bounding box center [381, 308] width 55 height 32
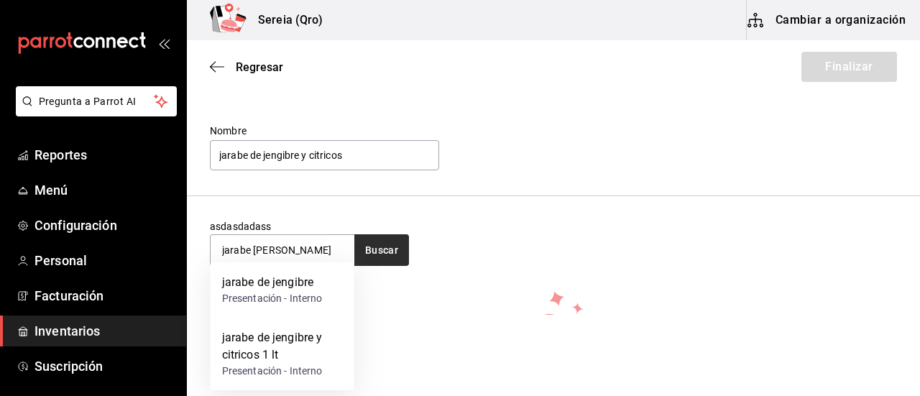
scroll to position [80, 0]
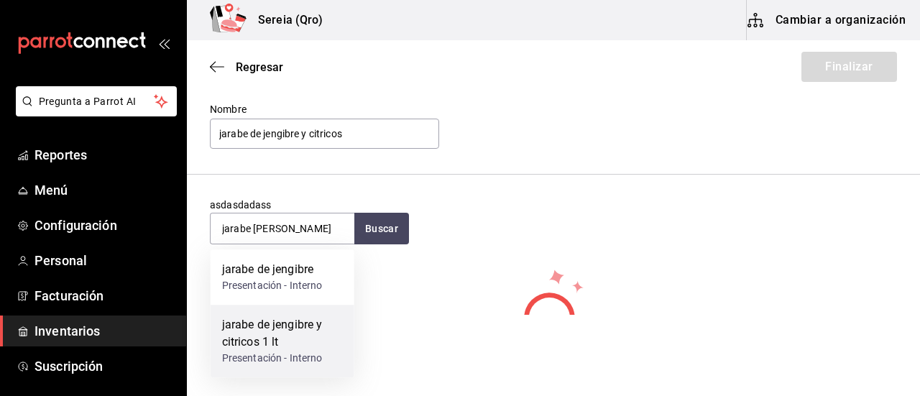
click at [289, 328] on div "jarabe de jengibre y citricos 1 lt" at bounding box center [282, 333] width 121 height 34
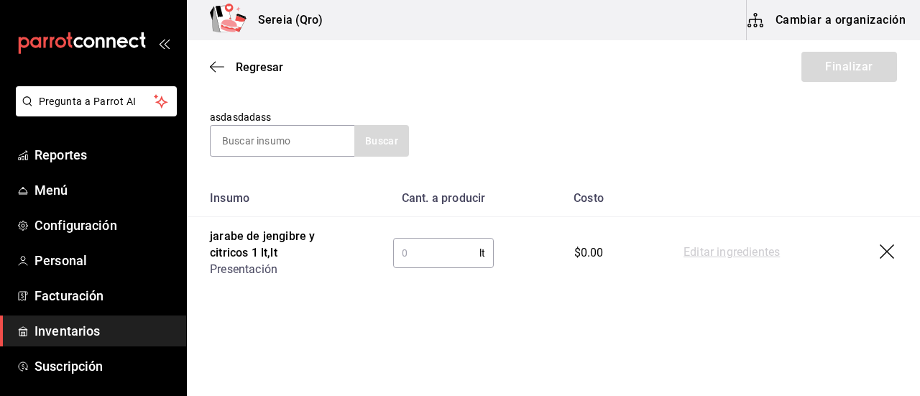
scroll to position [175, 0]
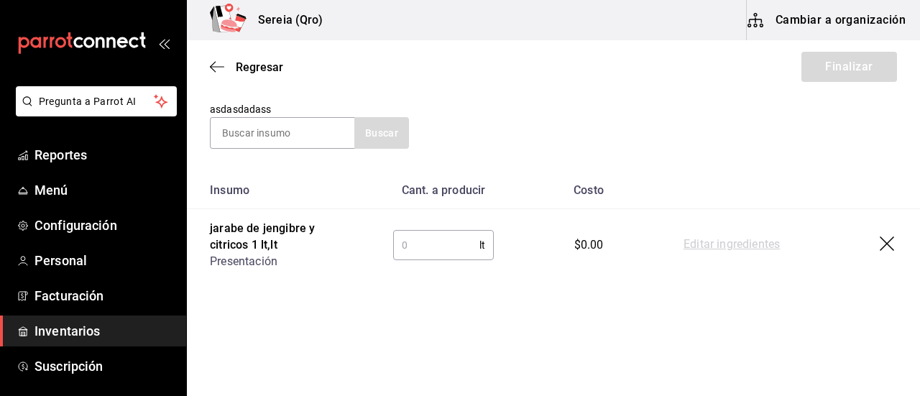
click at [402, 241] on input "text" at bounding box center [436, 245] width 86 height 29
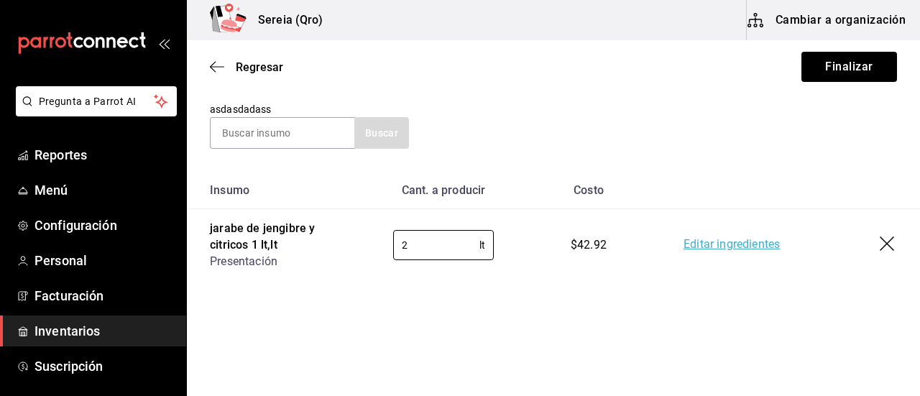
type input "2"
click at [721, 242] on link "Editar ingredientes" at bounding box center [731, 244] width 96 height 17
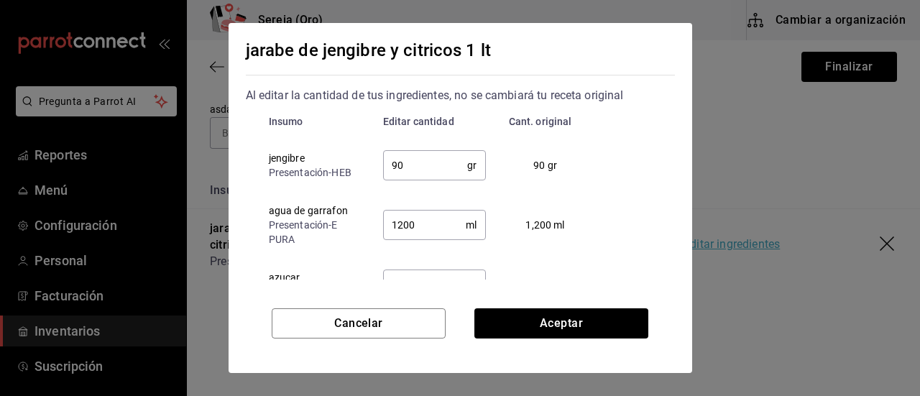
click at [406, 172] on input "90" at bounding box center [425, 165] width 85 height 29
type input "9"
type input "12"
click at [404, 228] on input "1200" at bounding box center [424, 225] width 83 height 29
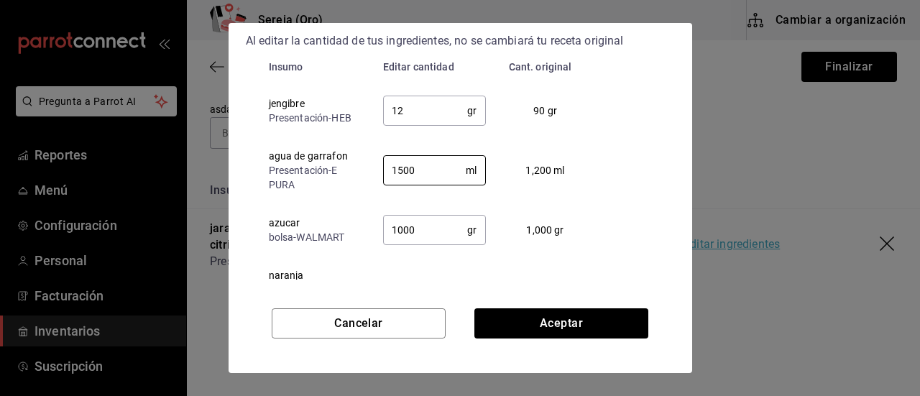
scroll to position [0, 0]
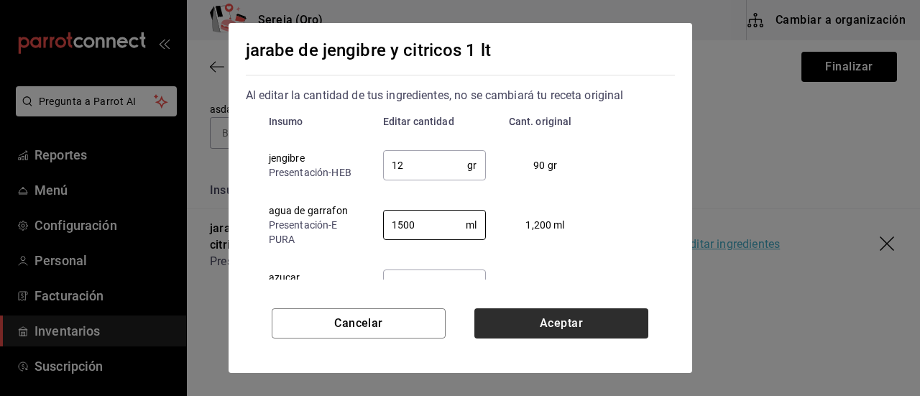
type input "1500"
click at [545, 323] on button "Aceptar" at bounding box center [561, 323] width 174 height 30
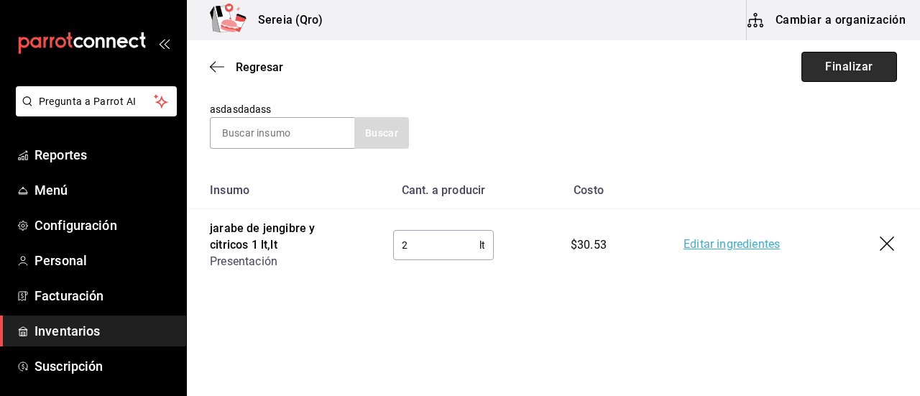
click at [833, 61] on button "Finalizar" at bounding box center [849, 67] width 96 height 30
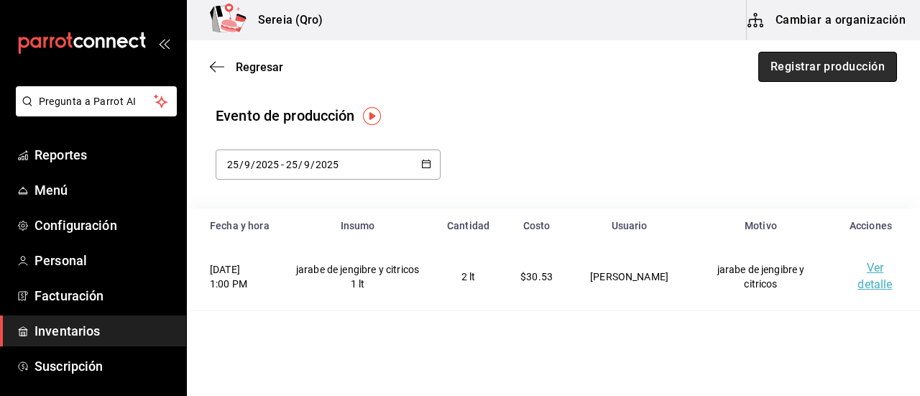
click at [837, 70] on button "Registrar producción" at bounding box center [827, 67] width 139 height 30
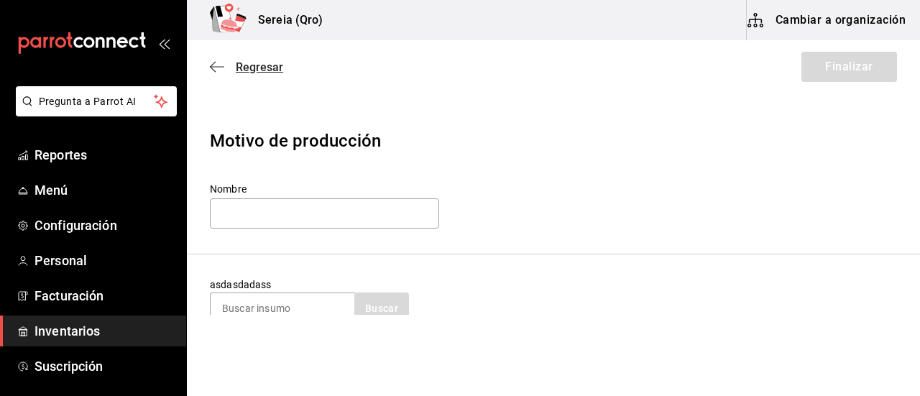
click at [211, 70] on icon "button" at bounding box center [217, 66] width 14 height 13
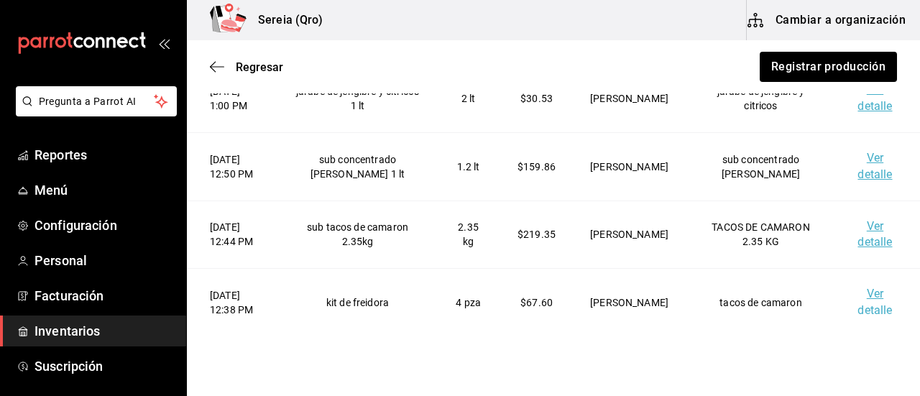
scroll to position [205, 0]
